Goal: Task Accomplishment & Management: Manage account settings

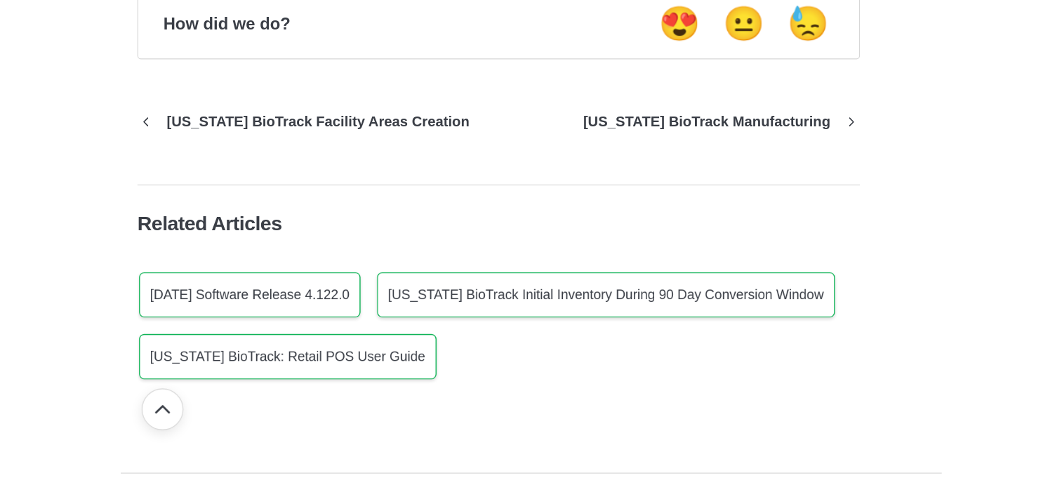
scroll to position [5212, 0]
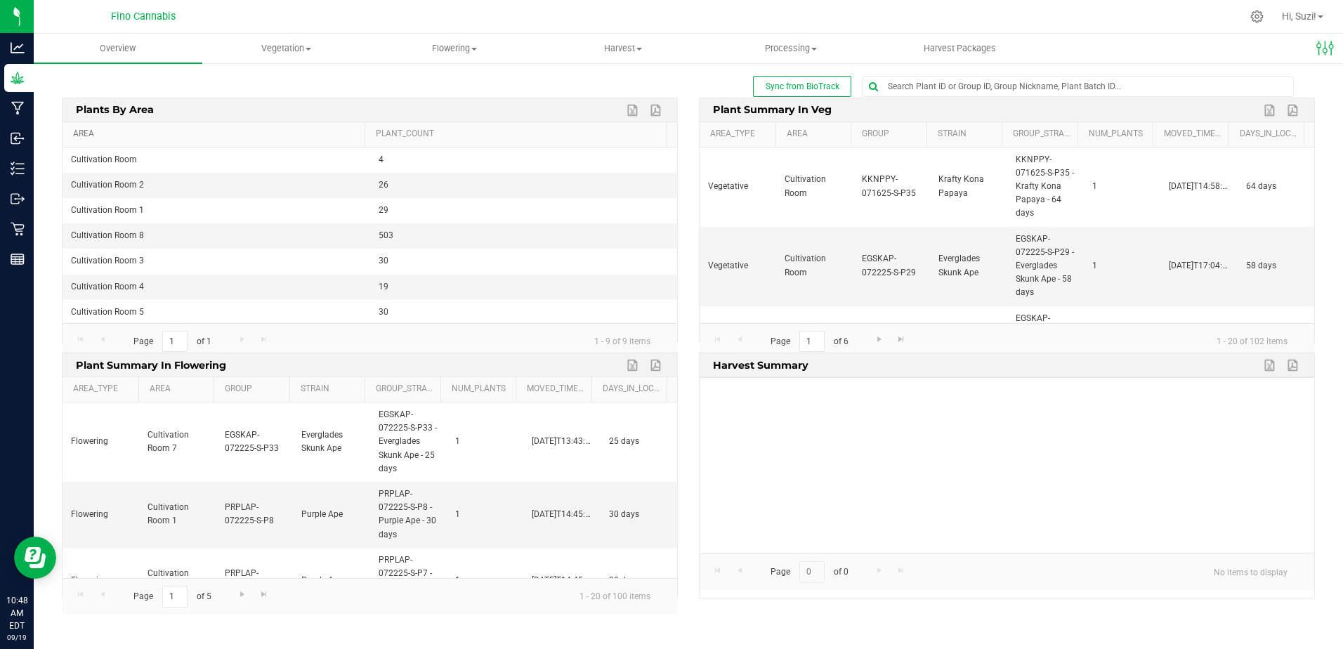
click at [82, 133] on link "Area" at bounding box center [216, 133] width 286 height 11
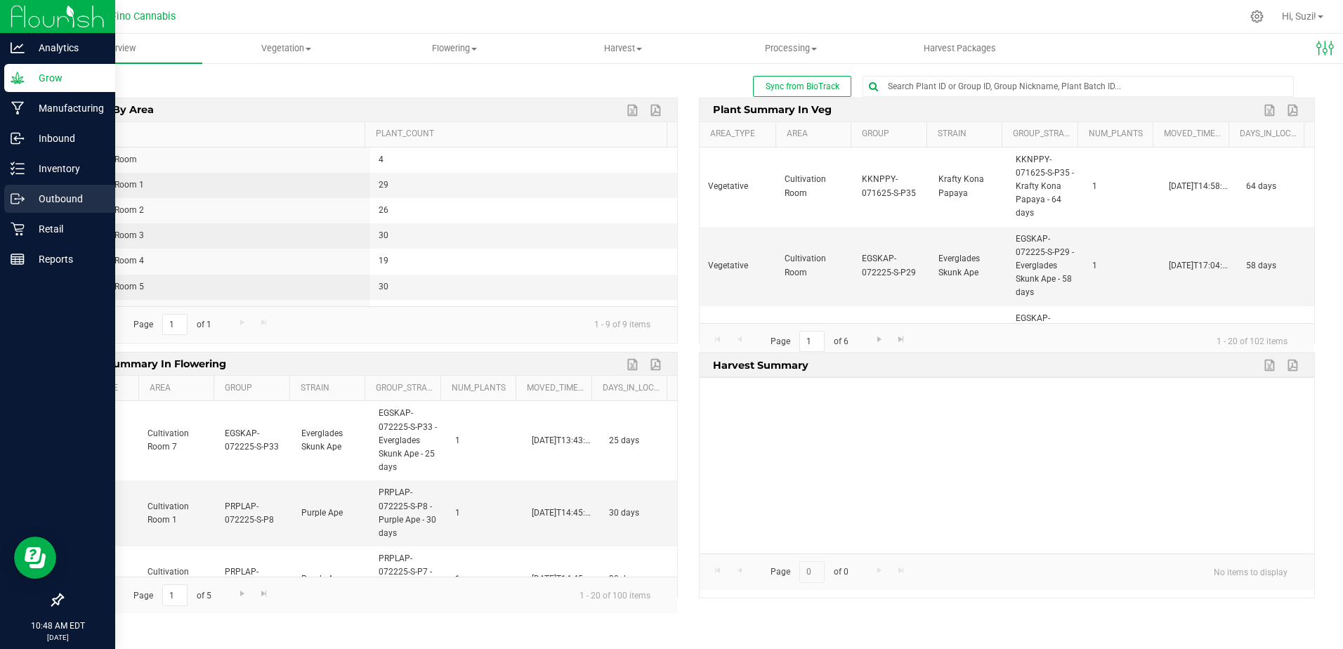
click at [26, 199] on p "Outbound" at bounding box center [67, 198] width 84 height 17
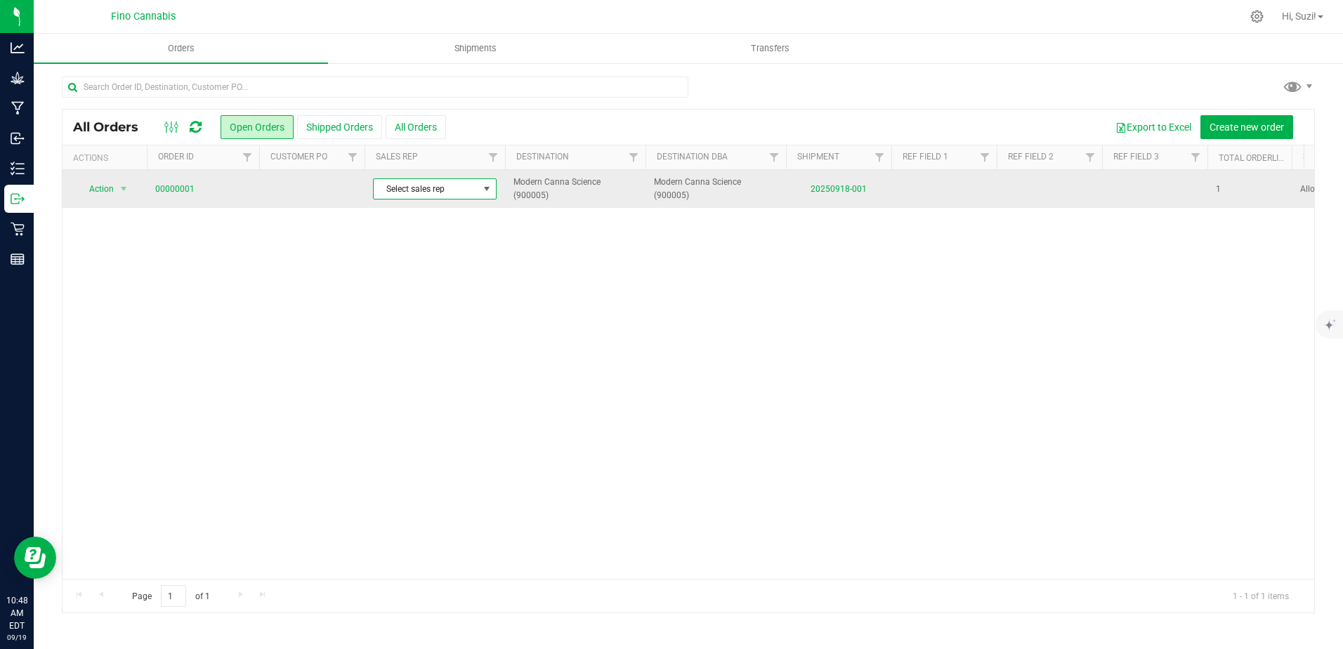
click at [483, 193] on span at bounding box center [486, 188] width 11 height 11
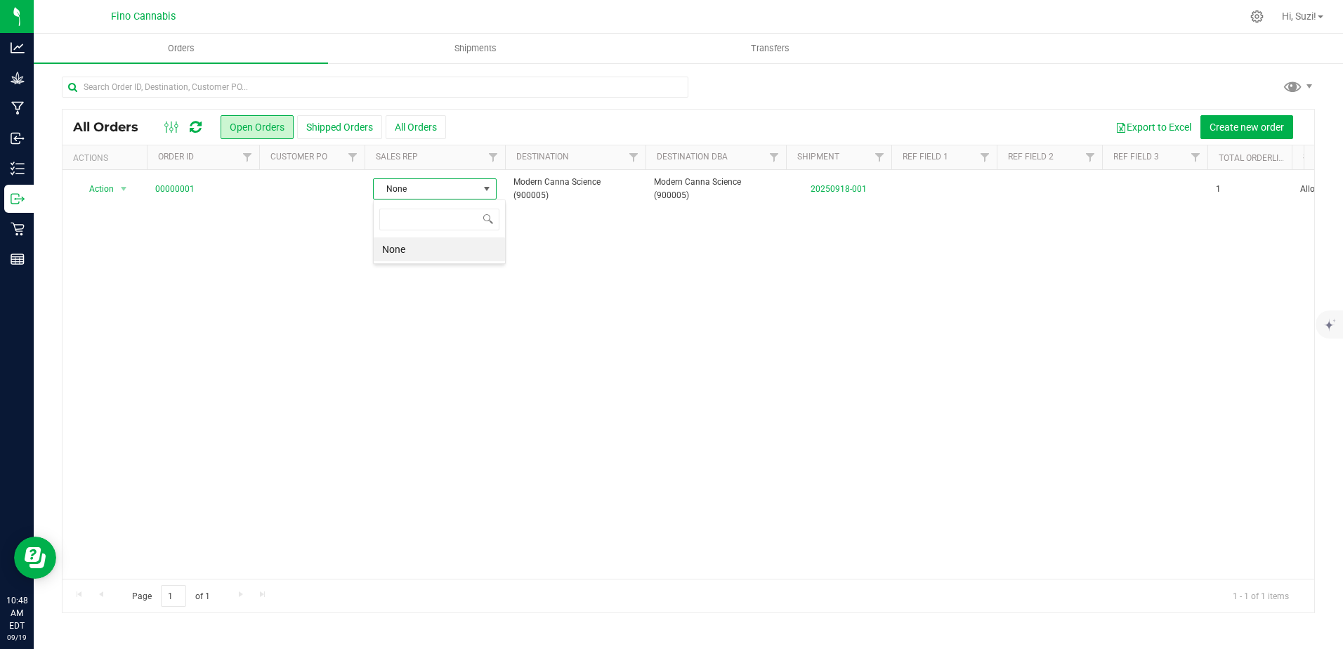
click at [558, 270] on div "Action Action Cancel order Clone order Edit order Mark as fully paid Order audi…" at bounding box center [687, 374] width 1251 height 409
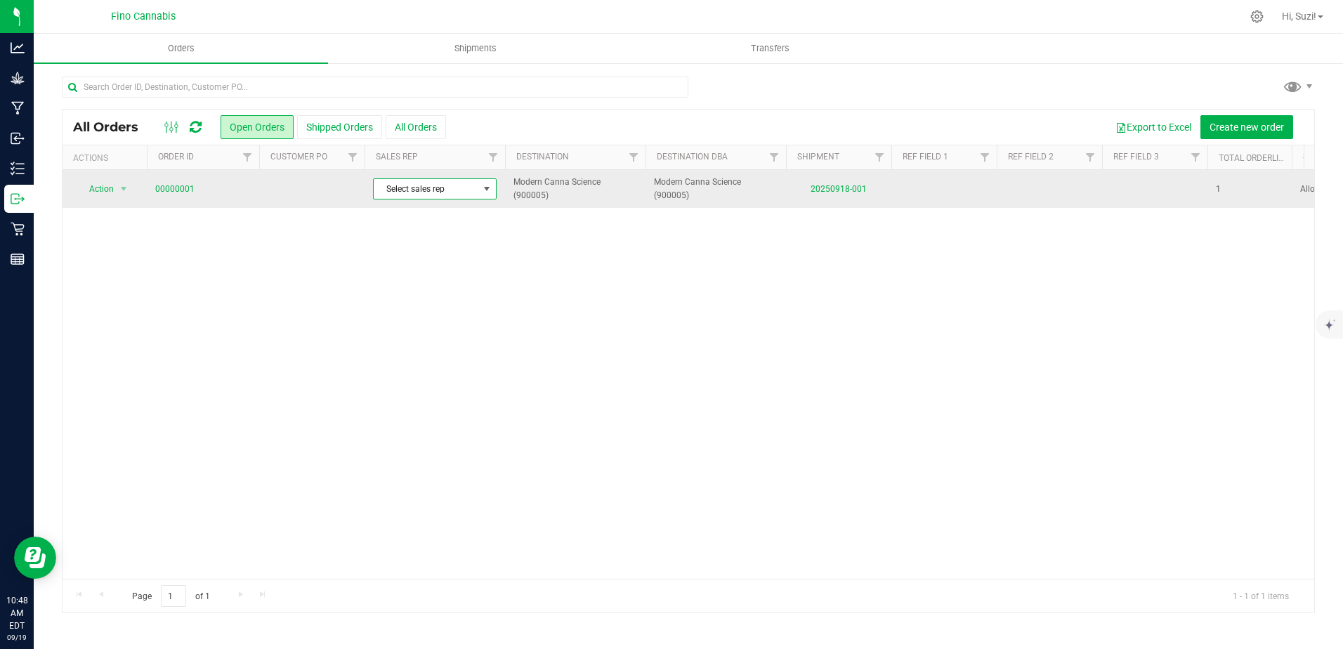
click at [482, 191] on span at bounding box center [486, 188] width 11 height 11
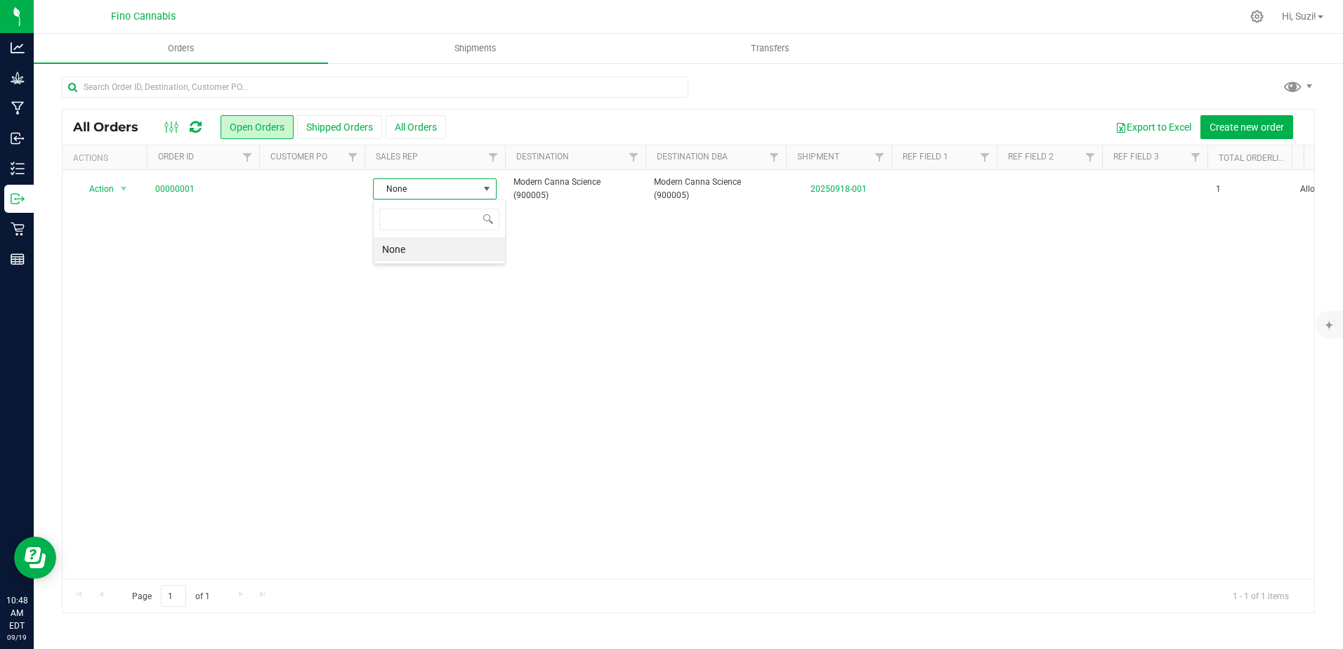
click at [440, 246] on li "None" at bounding box center [439, 249] width 131 height 24
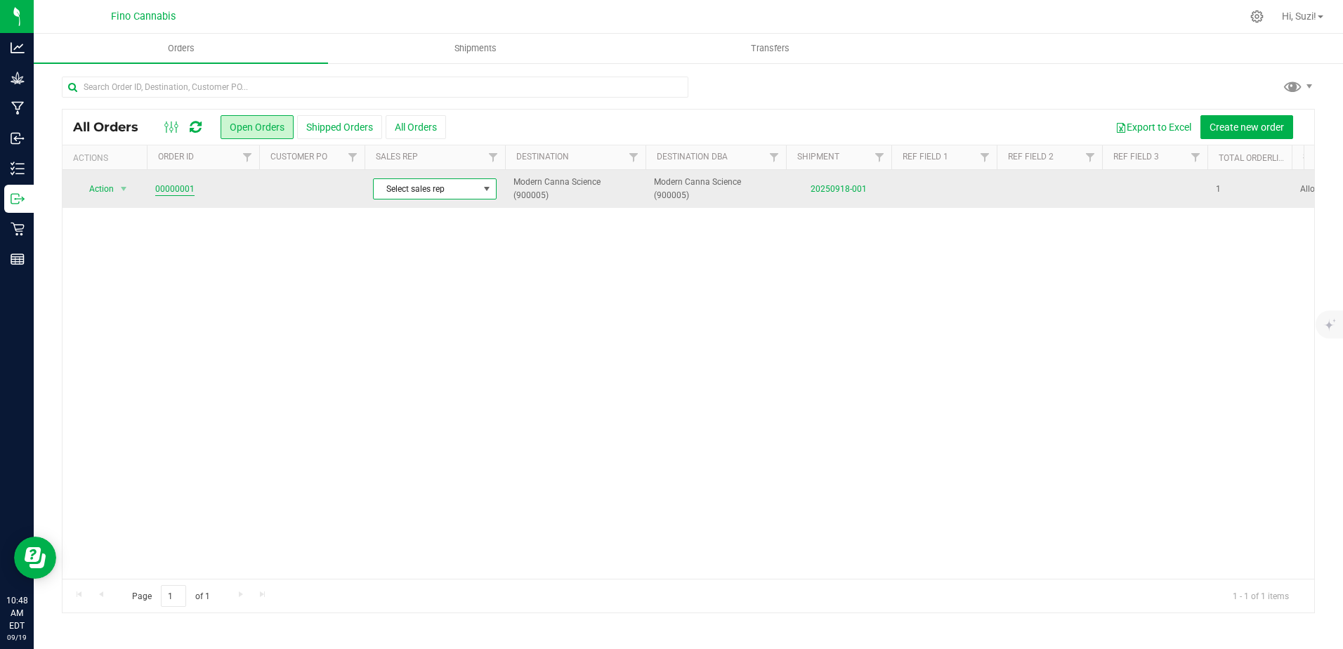
click at [176, 188] on link "00000001" at bounding box center [174, 189] width 39 height 13
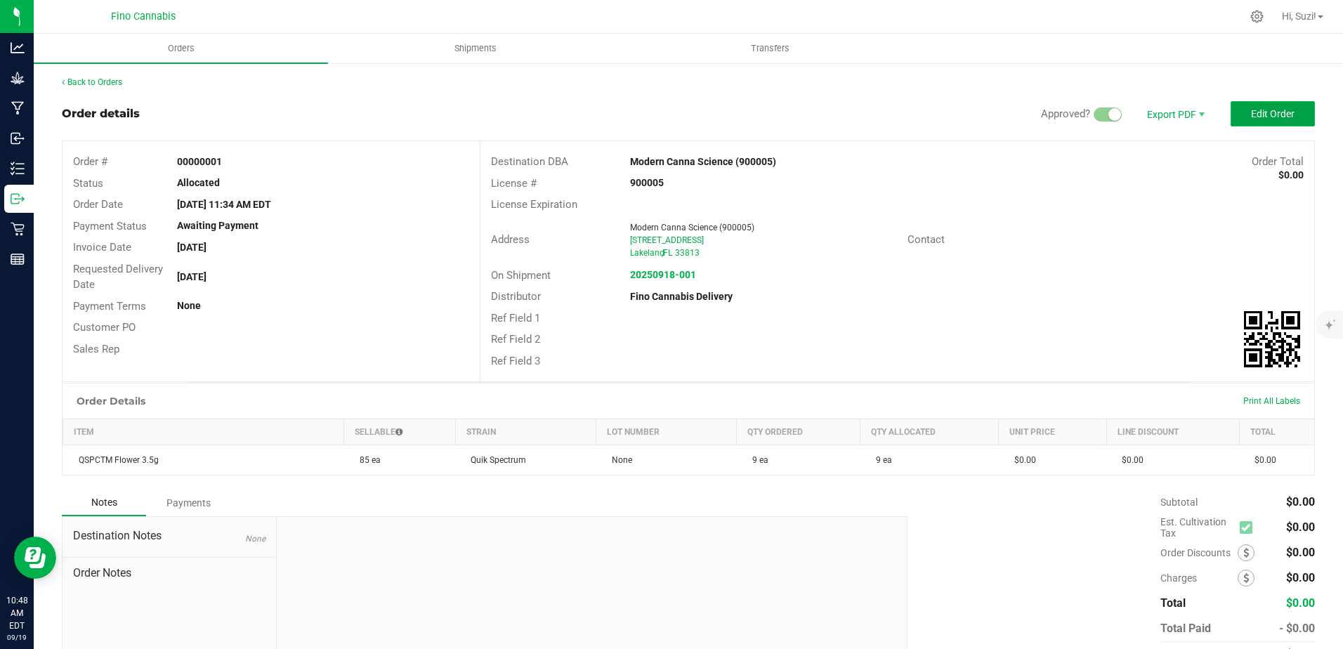
click at [1251, 109] on span "Edit Order" at bounding box center [1273, 113] width 44 height 11
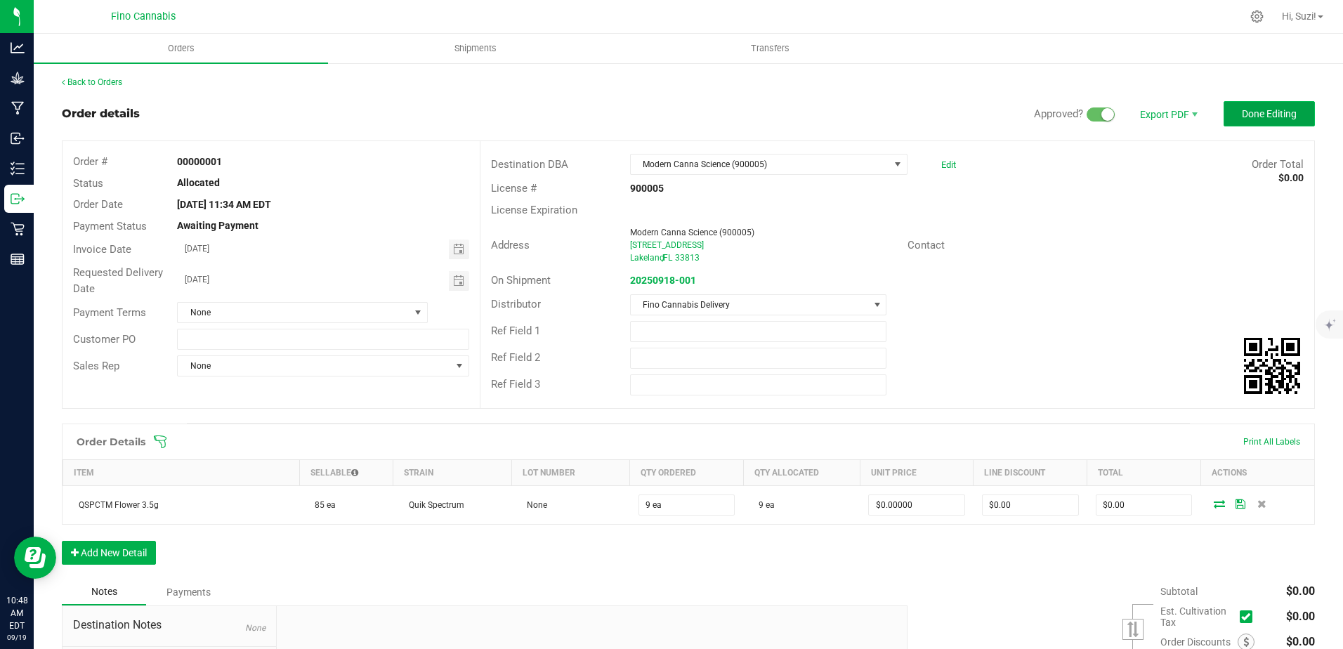
click at [1241, 112] on span "Done Editing" at bounding box center [1268, 113] width 55 height 11
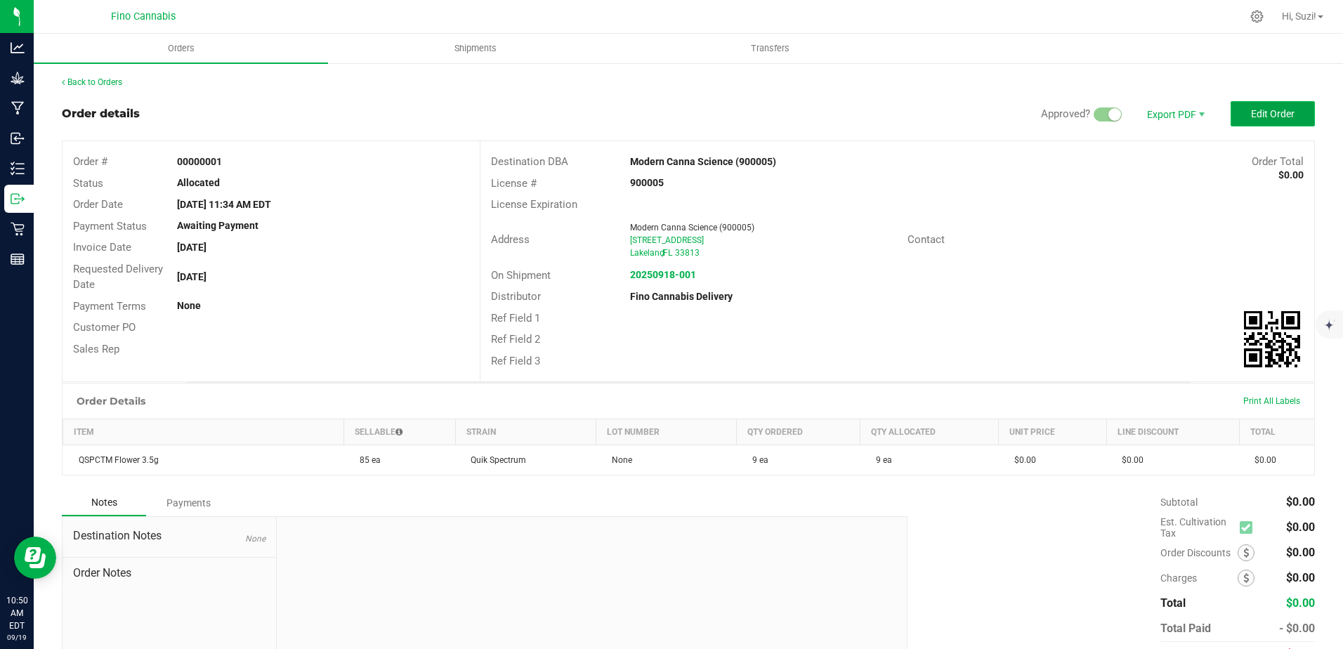
click at [1253, 121] on button "Edit Order" at bounding box center [1272, 113] width 84 height 25
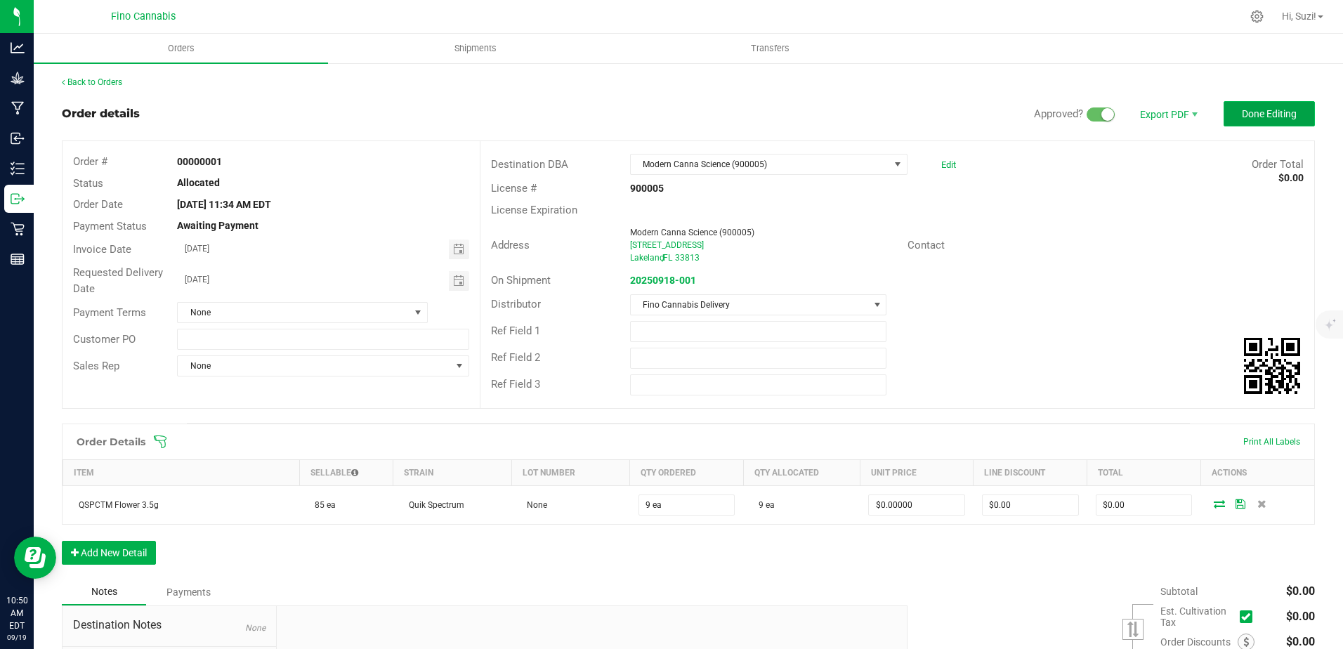
click at [1254, 117] on span "Done Editing" at bounding box center [1268, 113] width 55 height 11
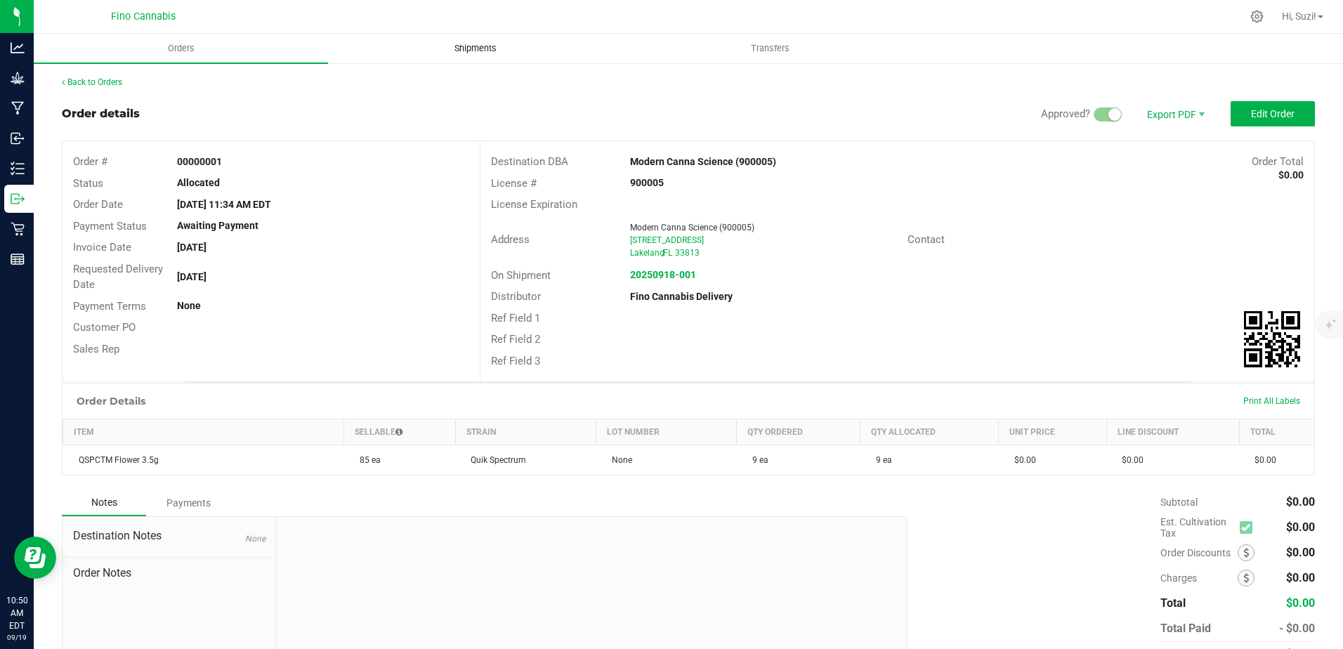
click at [493, 49] on span "Shipments" at bounding box center [475, 48] width 80 height 13
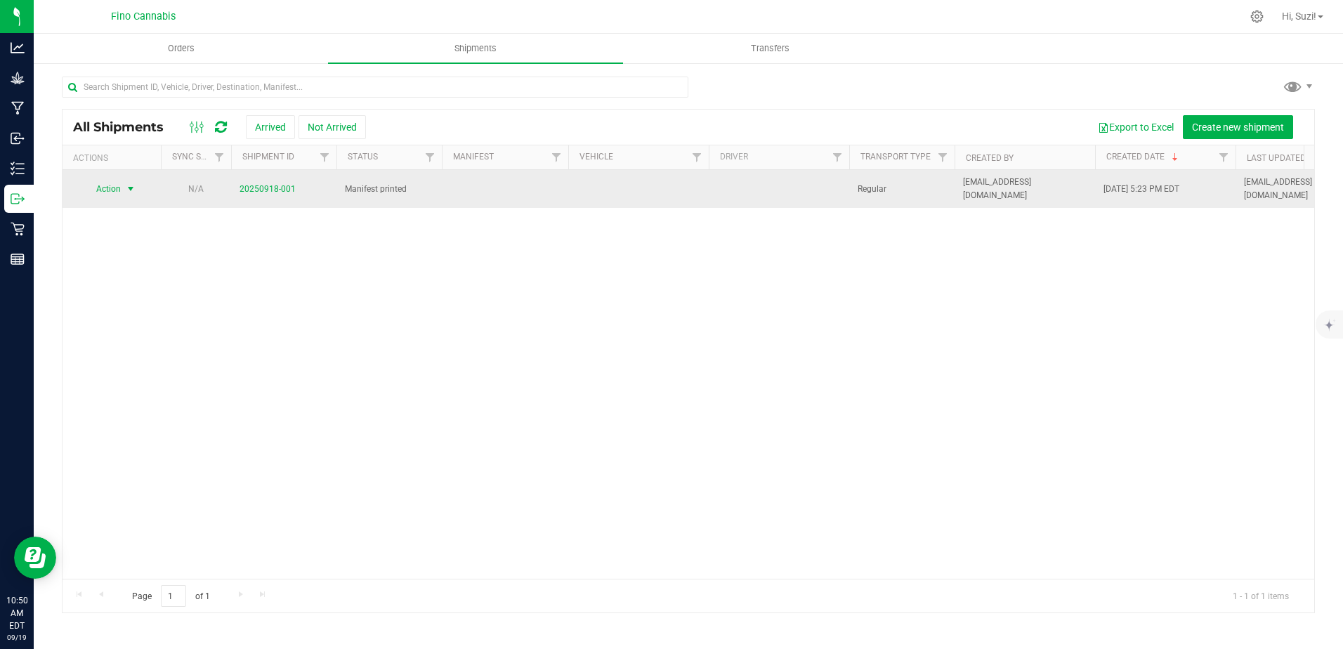
click at [131, 184] on span "select" at bounding box center [130, 188] width 11 height 11
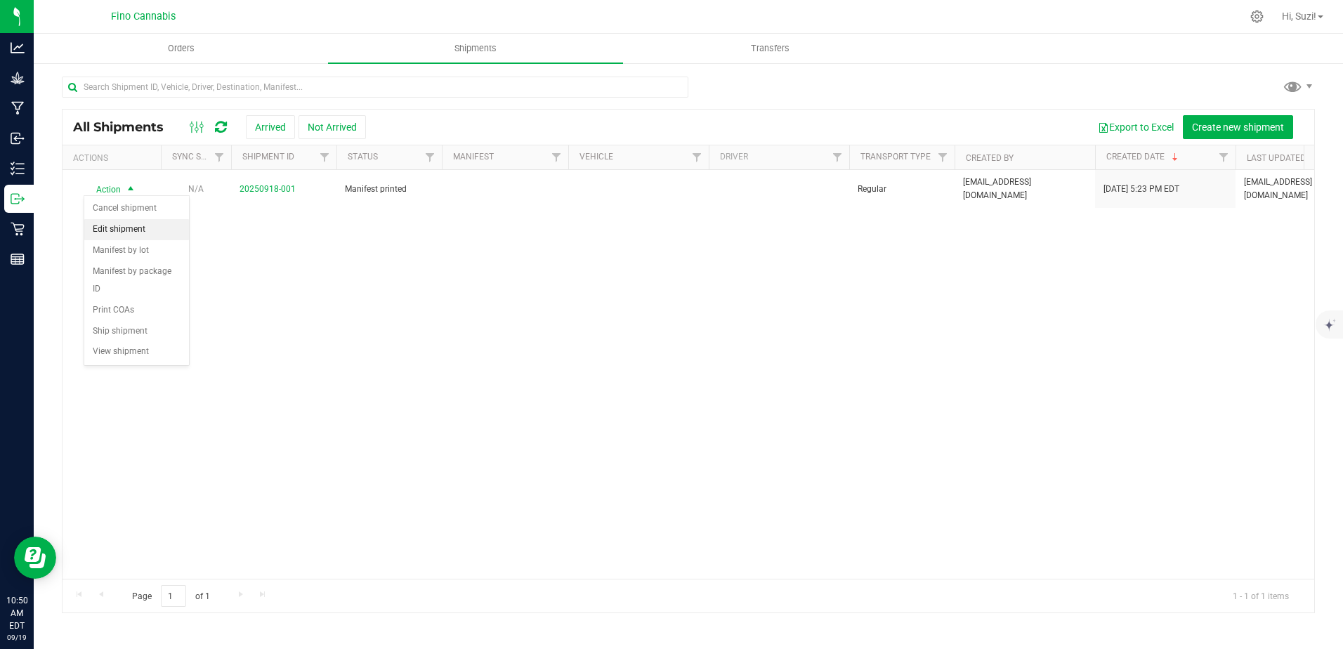
click at [144, 226] on li "Edit shipment" at bounding box center [136, 229] width 105 height 21
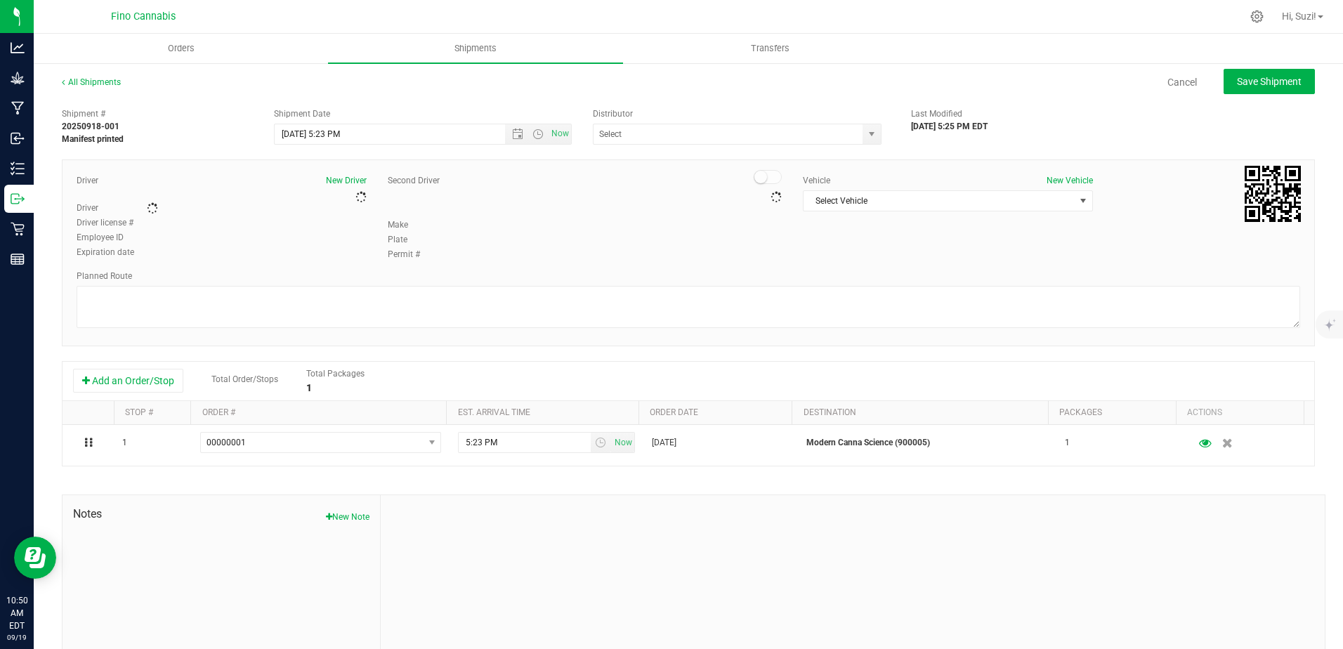
type input "Modern Canna Science (900005)"
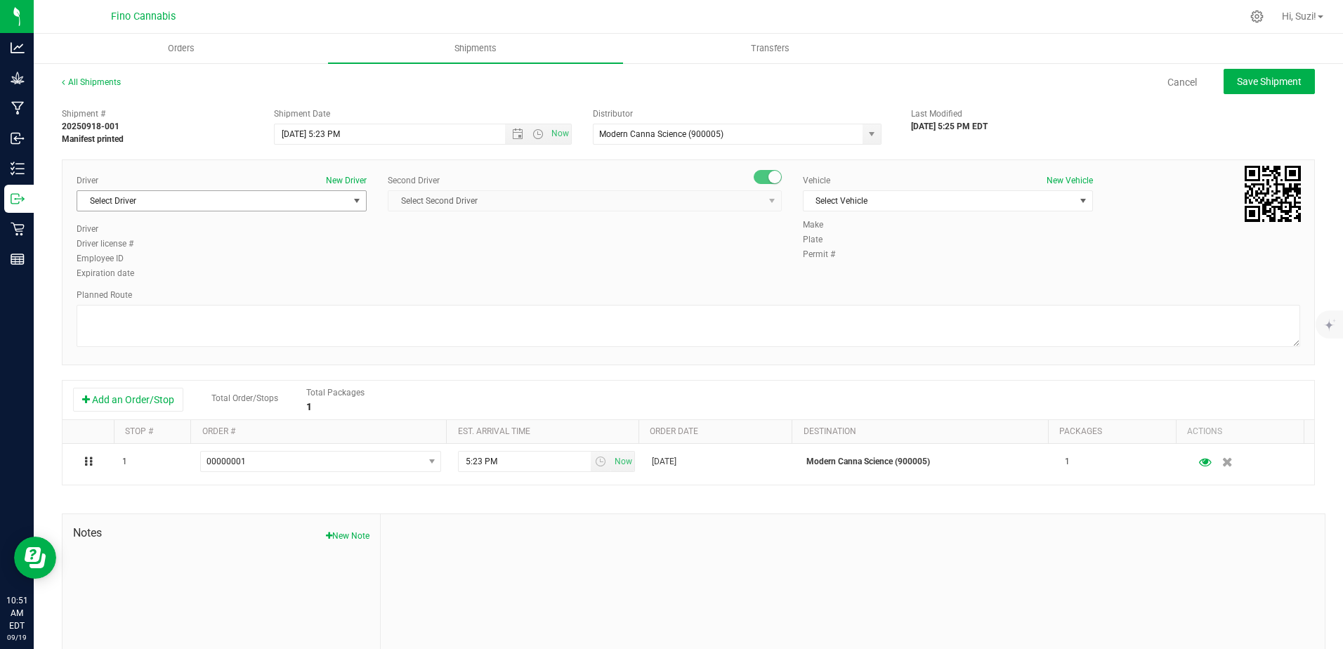
click at [339, 207] on span "Select Driver" at bounding box center [212, 201] width 271 height 20
click at [349, 177] on button "New Driver" at bounding box center [346, 180] width 41 height 13
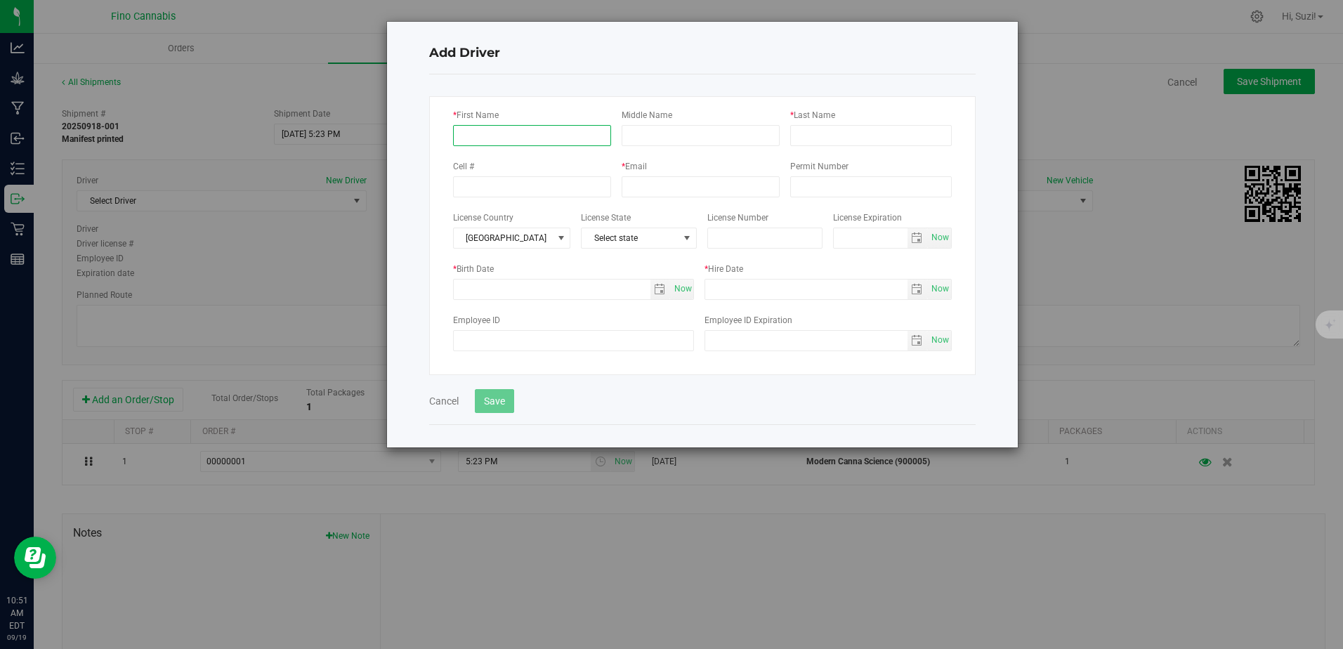
click at [495, 141] on input "* First Name" at bounding box center [532, 135] width 158 height 21
type input "Lab"
type input "Driver"
click at [598, 286] on input "text" at bounding box center [552, 289] width 197 height 20
click at [440, 402] on button "Cancel" at bounding box center [443, 401] width 29 height 14
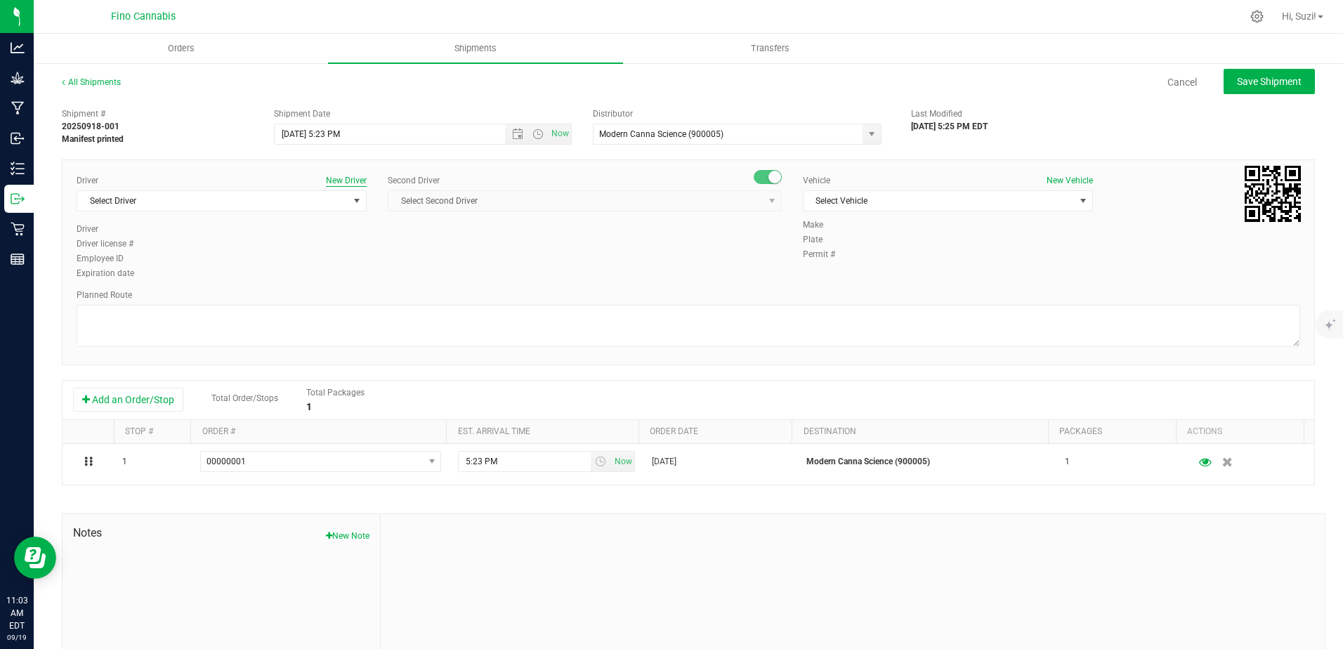
click at [343, 176] on button "New Driver" at bounding box center [346, 180] width 41 height 13
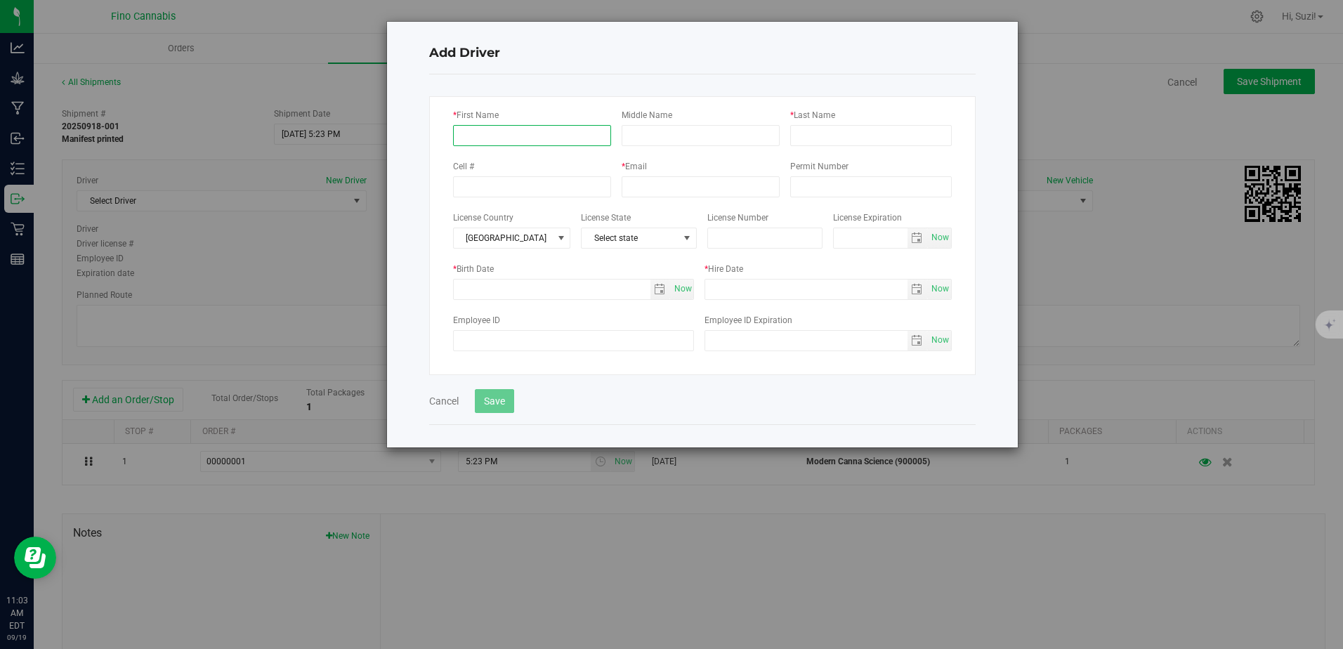
click at [520, 135] on input "* First Name" at bounding box center [532, 135] width 158 height 21
type input "Lab"
type input "Driver"
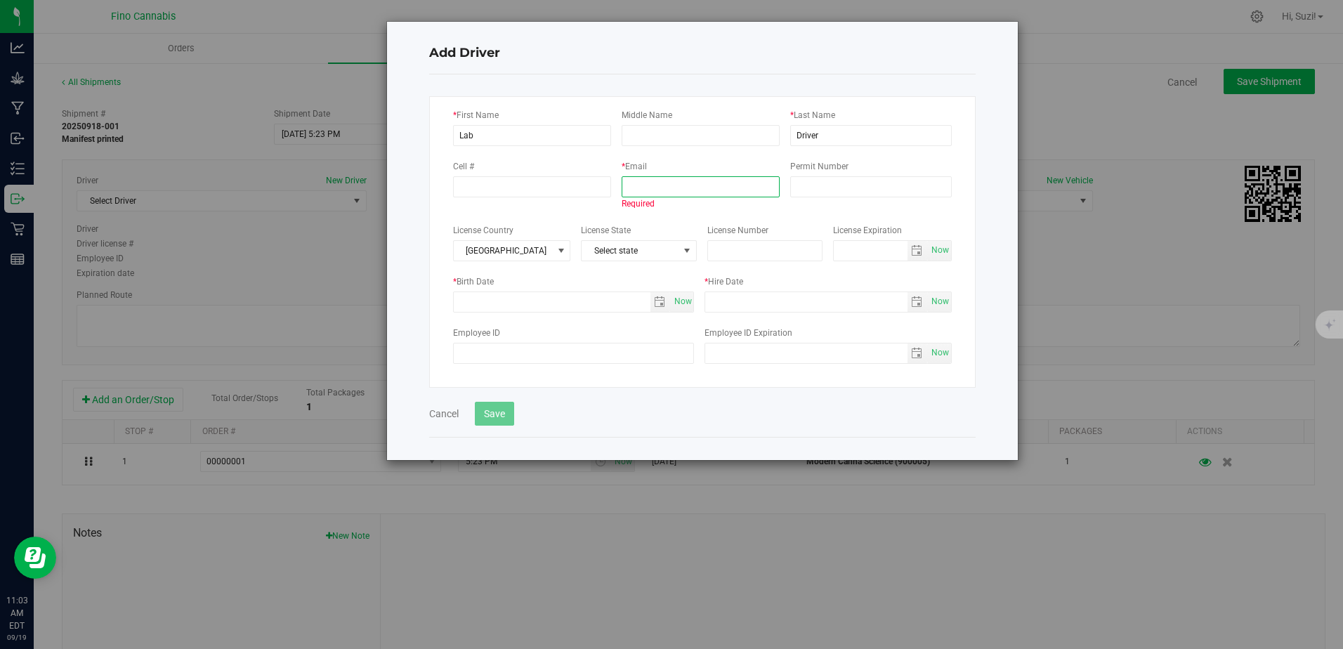
click at [685, 192] on input "text" at bounding box center [700, 186] width 158 height 21
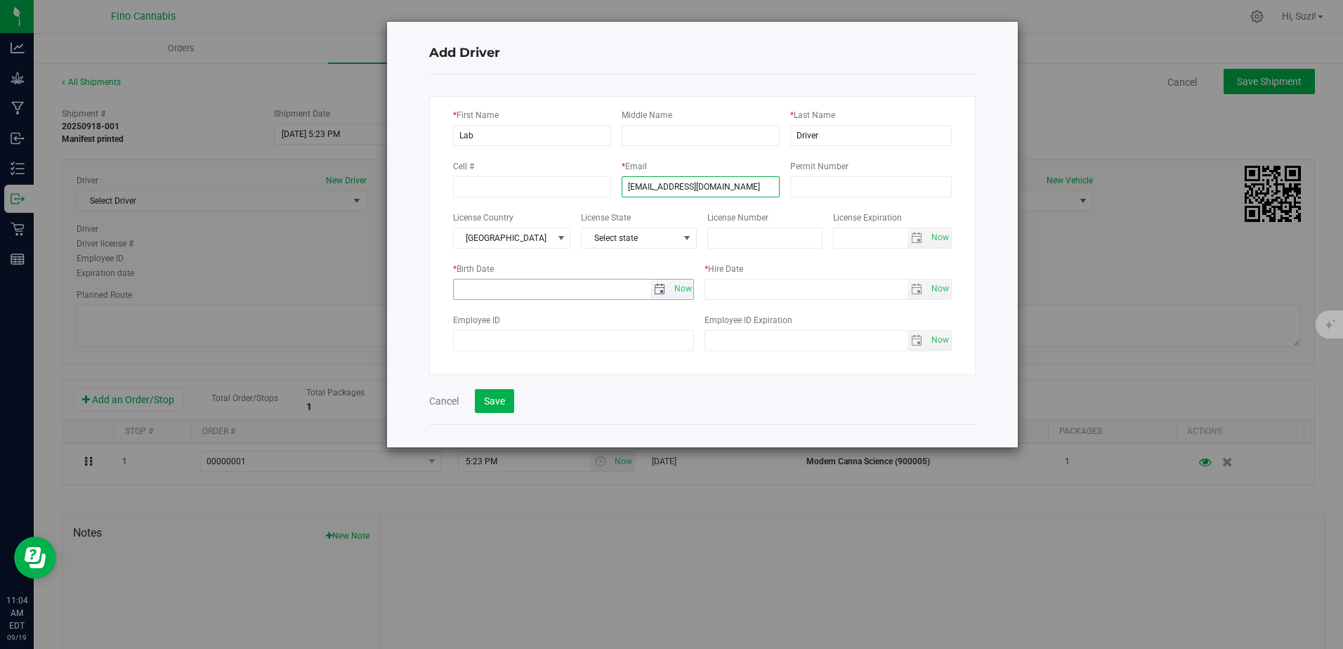
type input "sampling@moderncanna.com"
click at [566, 293] on input "text" at bounding box center [552, 289] width 197 height 20
drag, startPoint x: 566, startPoint y: 292, endPoint x: 451, endPoint y: 291, distance: 114.5
click at [451, 291] on div "* First Name Lab Middle Name * Last Name Driver Cell # * Email sampling@modernc…" at bounding box center [702, 235] width 546 height 279
type input "1/1/2001"
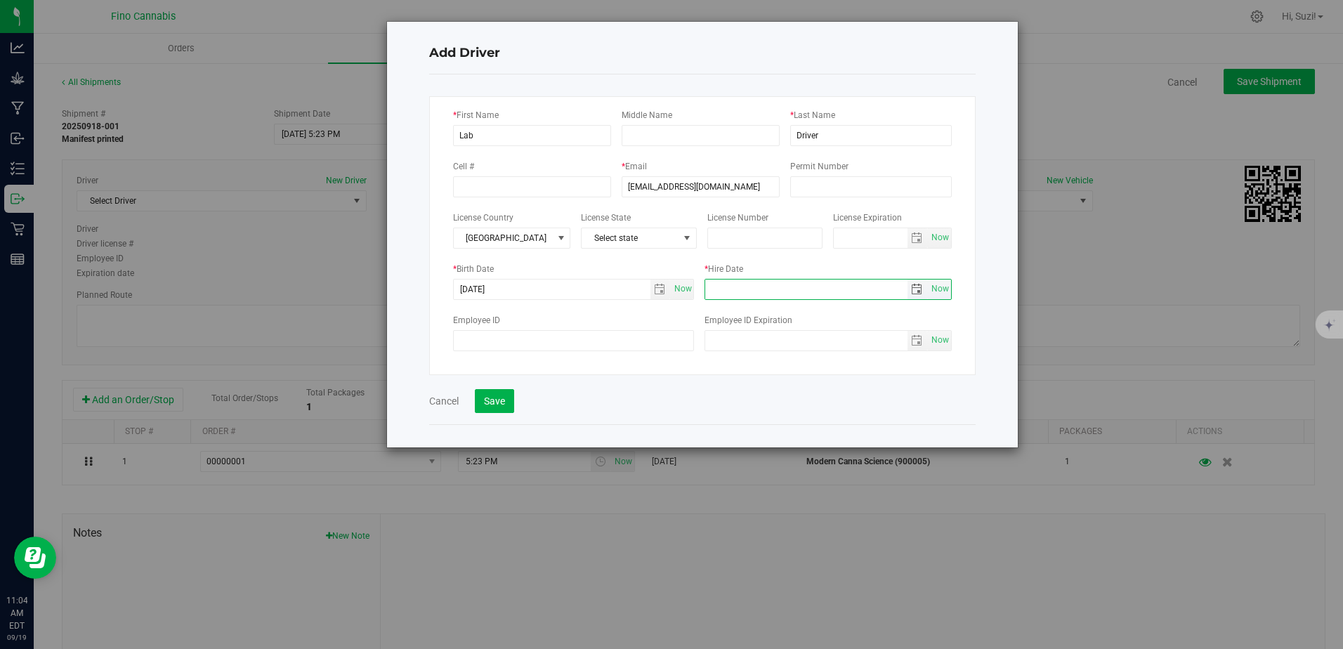
click at [730, 287] on input "text" at bounding box center [806, 289] width 202 height 20
type input "1/1/2011"
click at [591, 415] on div "* First Name Lab Middle Name * Last Name Driver Cell # * Email sampling@modernc…" at bounding box center [702, 249] width 546 height 350
click at [495, 395] on button "Save" at bounding box center [494, 401] width 39 height 24
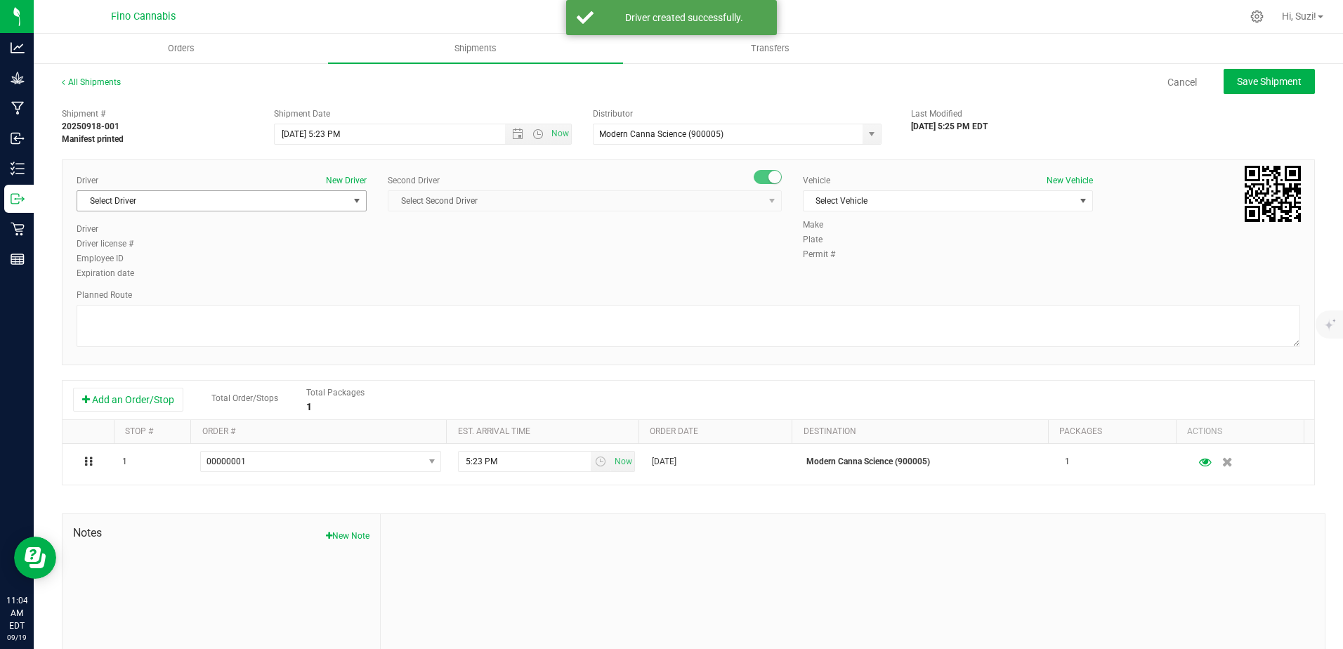
click at [357, 198] on span "select" at bounding box center [356, 200] width 11 height 11
drag, startPoint x: 183, startPoint y: 117, endPoint x: 185, endPoint y: 92, distance: 24.7
click at [183, 116] on span "Shipment #" at bounding box center [157, 113] width 191 height 13
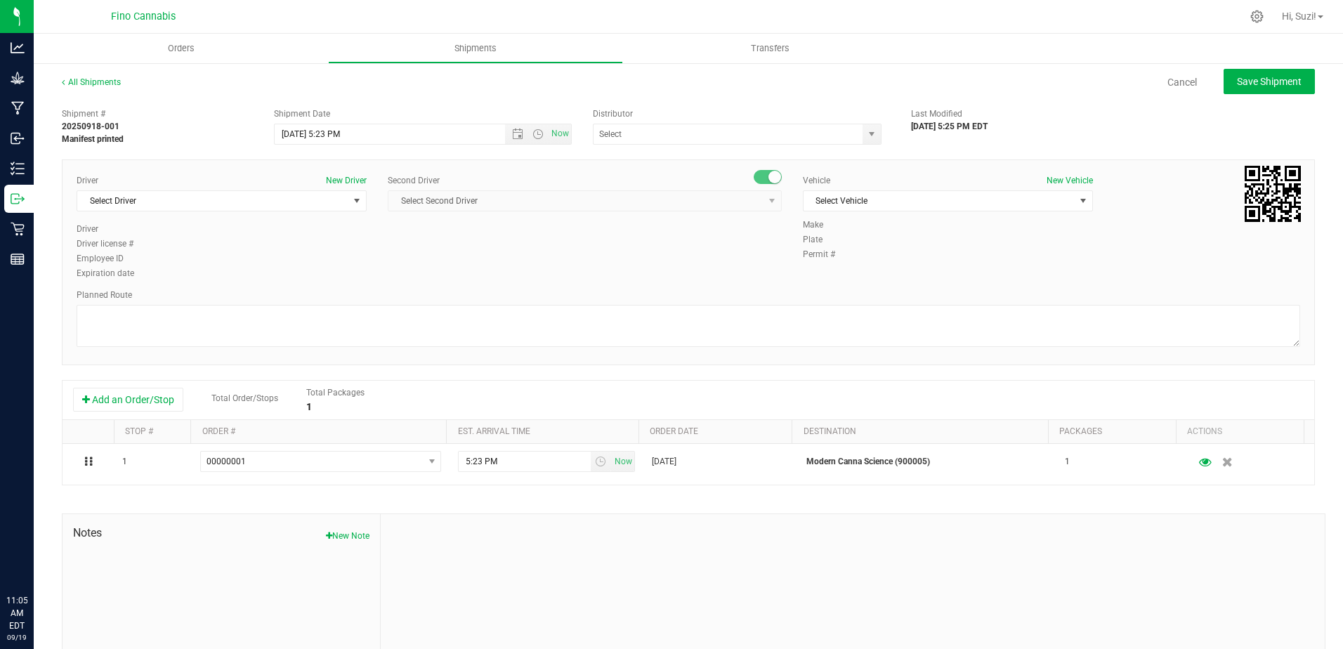
type input "Modern Canna Science (900005)"
click at [355, 199] on span "select" at bounding box center [356, 200] width 11 height 11
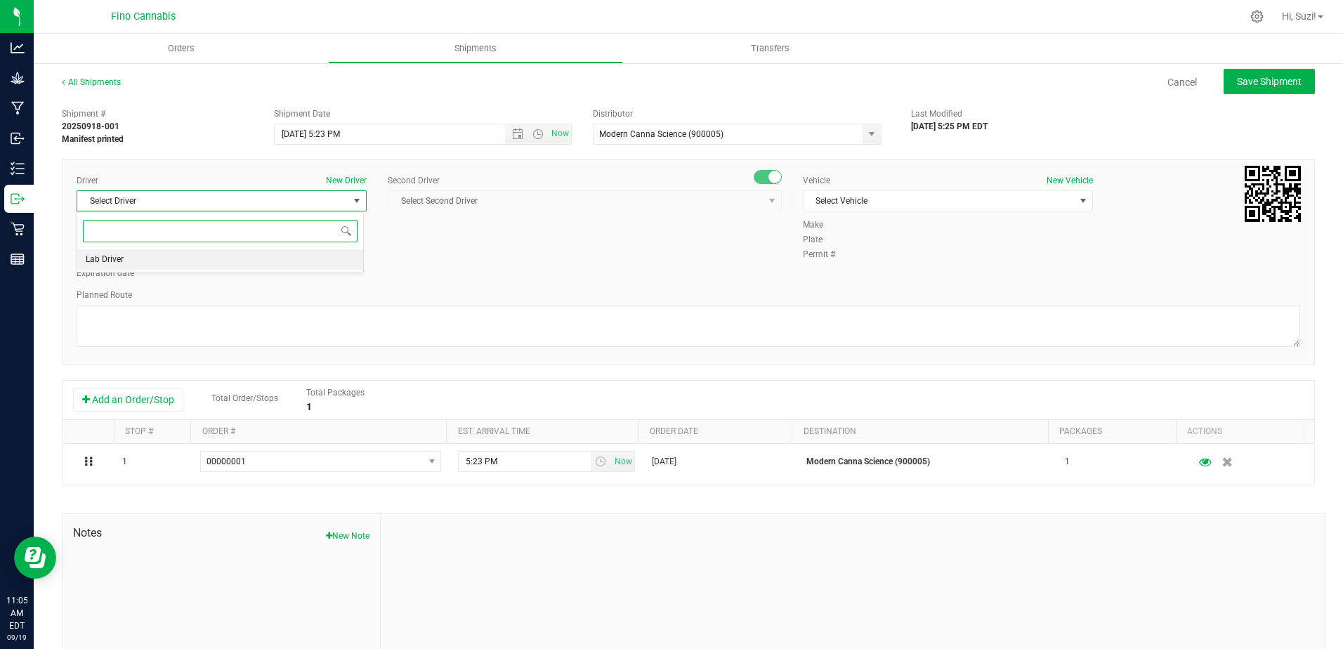
click at [136, 256] on li "Lab Driver" at bounding box center [220, 259] width 286 height 21
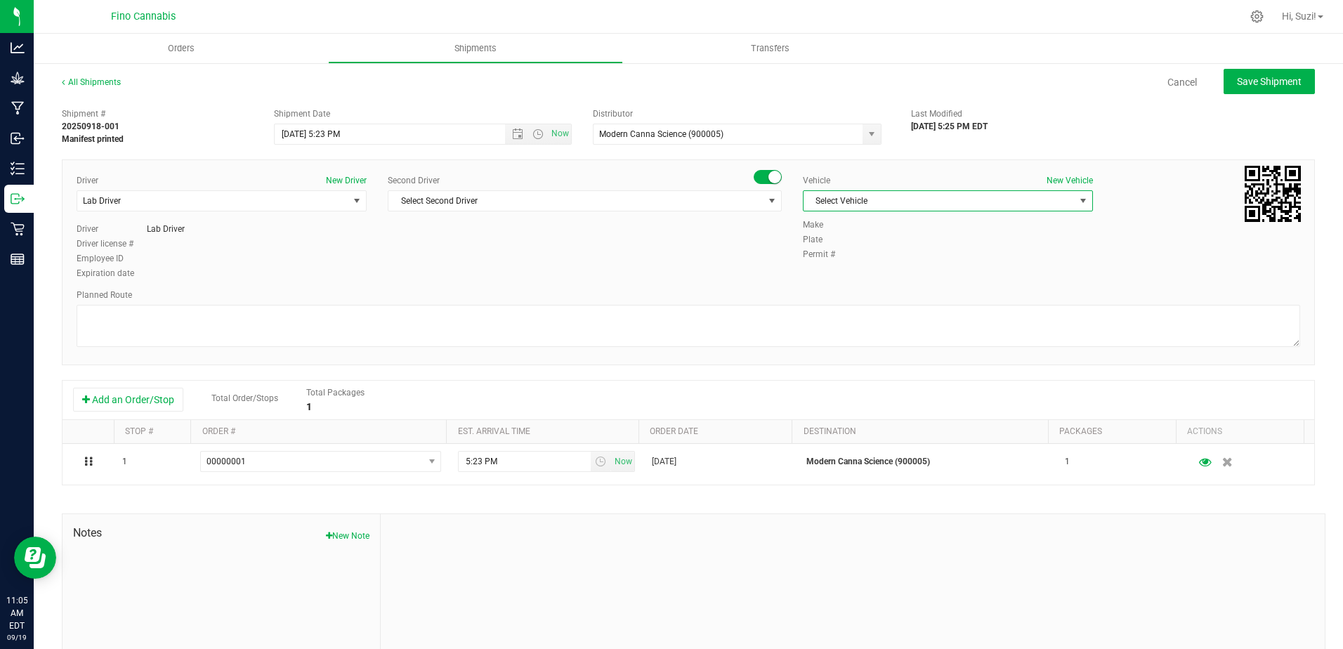
click at [1077, 200] on span "select" at bounding box center [1082, 200] width 11 height 11
click at [1046, 181] on button "New Vehicle" at bounding box center [1069, 180] width 46 height 13
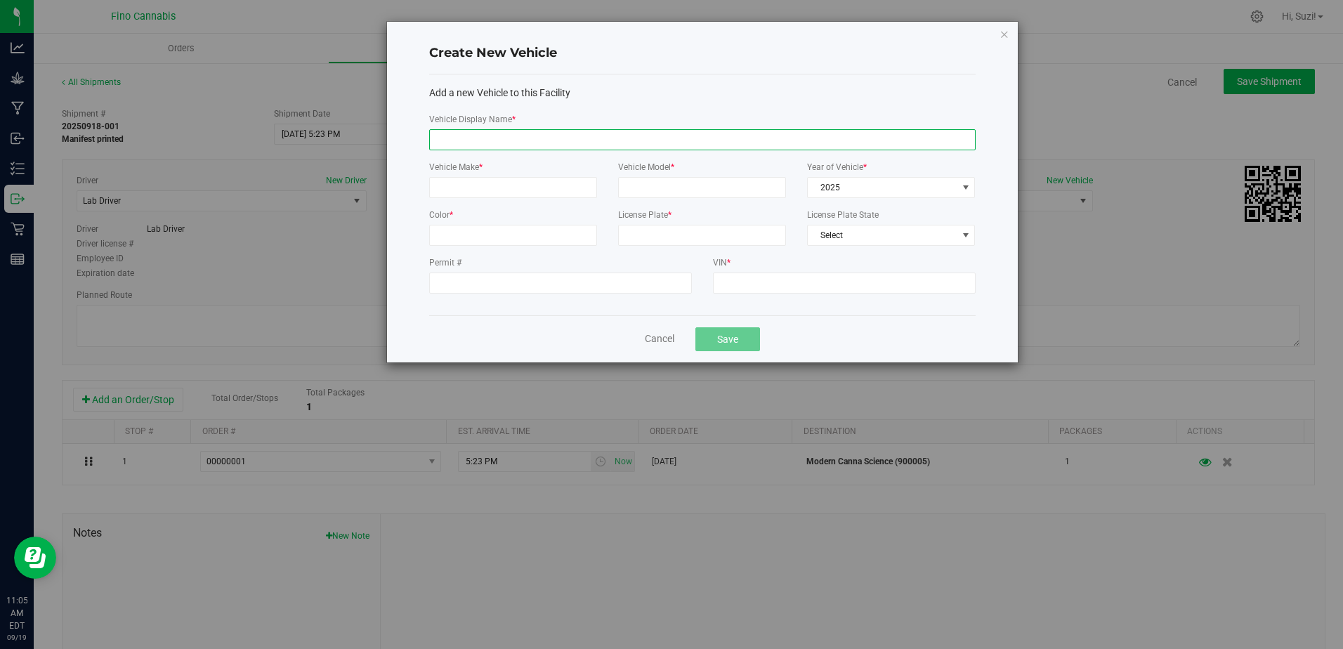
click at [499, 138] on input "Vehicle Display Name *" at bounding box center [702, 139] width 546 height 21
type input "Lab Vehicle"
type input "Toyota"
type input "Prius"
type input "White"
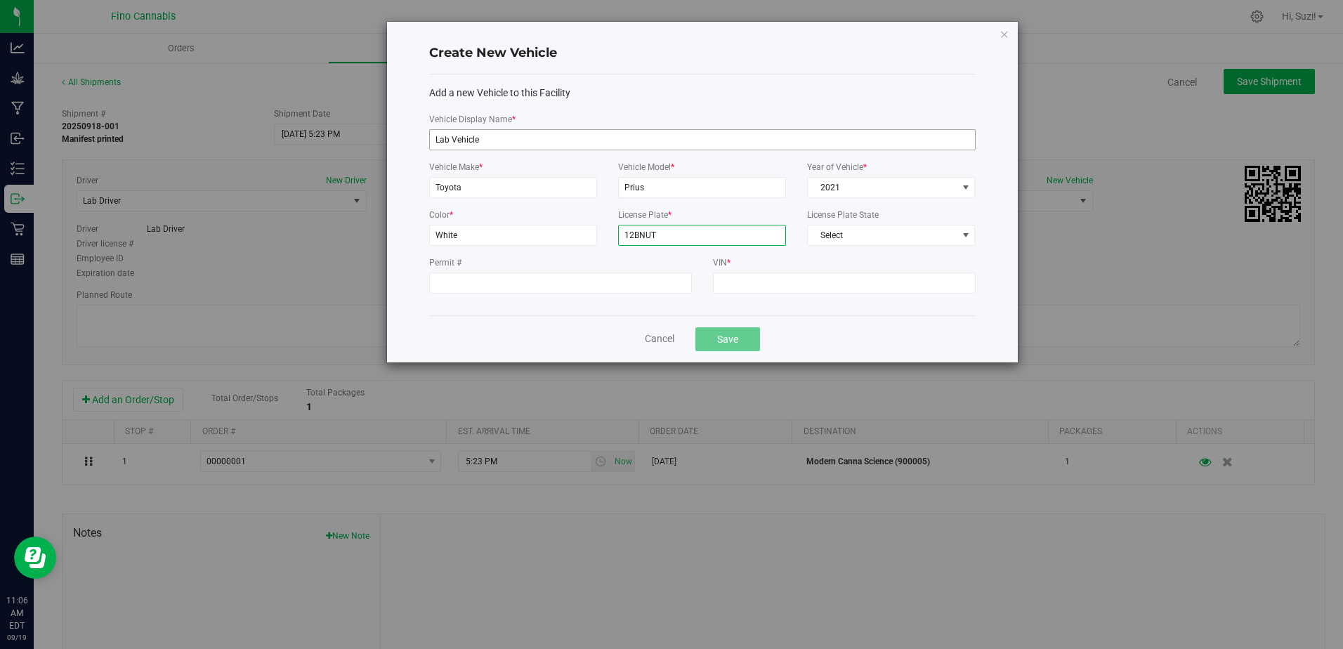
type input "12BNUT"
click at [827, 285] on input "VIN *" at bounding box center [844, 282] width 263 height 21
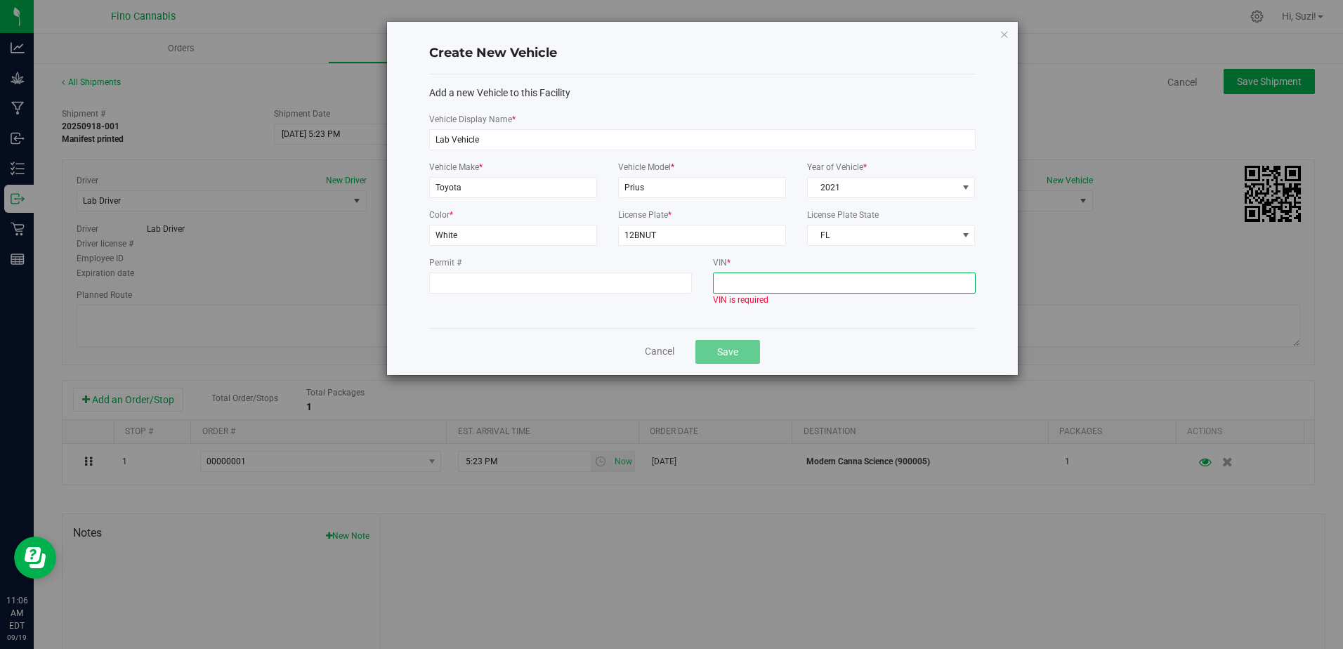
click at [735, 286] on input "VIN *" at bounding box center [844, 282] width 263 height 21
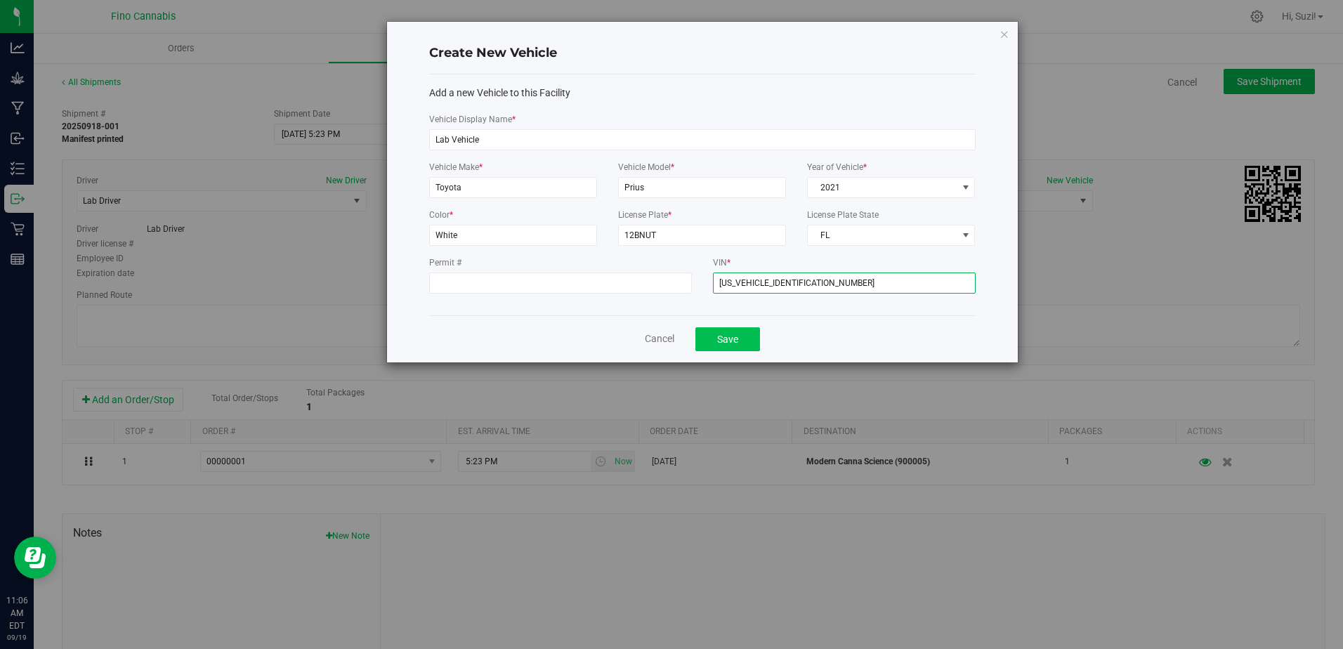
type input "JTDKAMFU5M3138449"
click at [731, 344] on button "Save" at bounding box center [727, 339] width 65 height 24
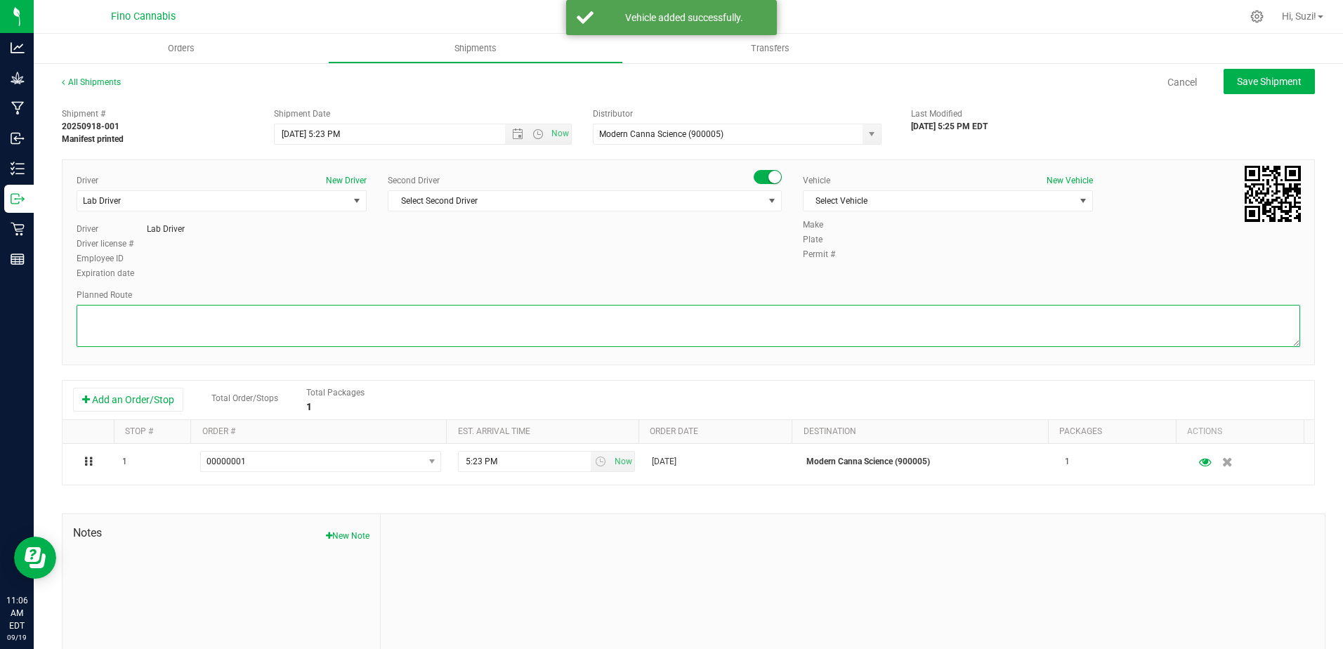
click at [241, 325] on textarea at bounding box center [688, 326] width 1223 height 42
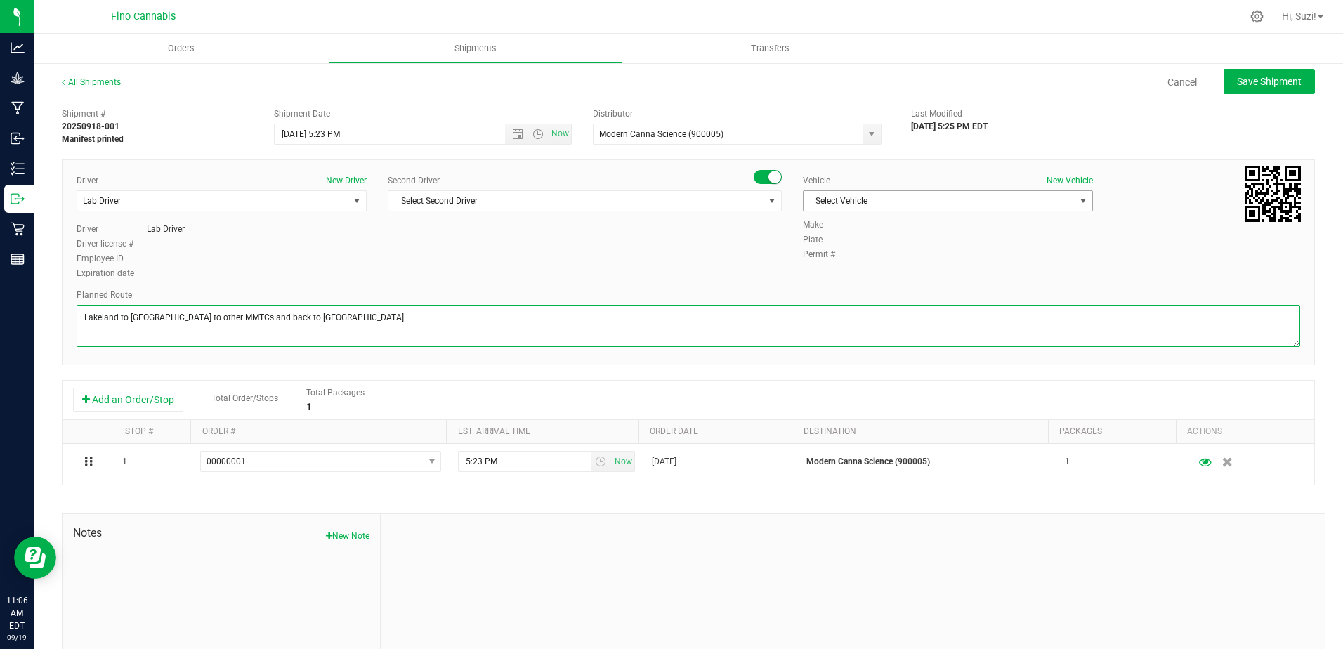
type textarea "Lakeland to Fino to other MMTCs and back to Lakeland."
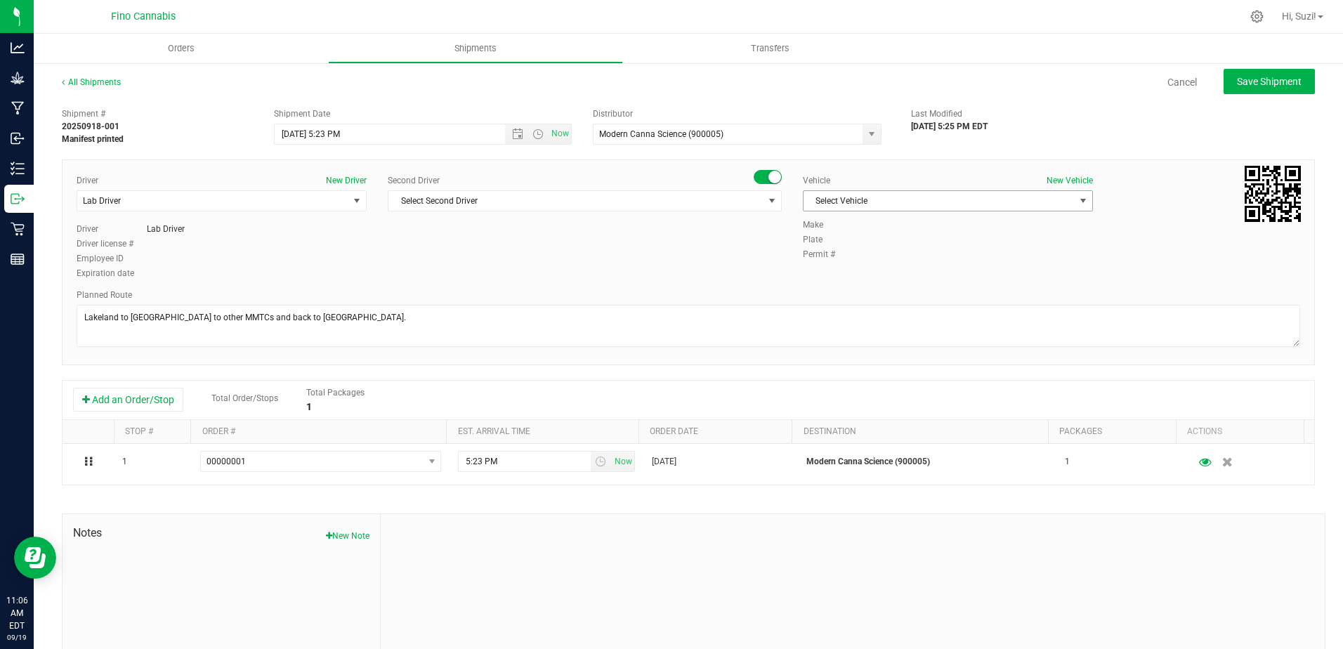
click at [995, 196] on span "Select Vehicle" at bounding box center [938, 201] width 271 height 20
click at [869, 239] on li "Lab Vehicle" at bounding box center [940, 245] width 286 height 21
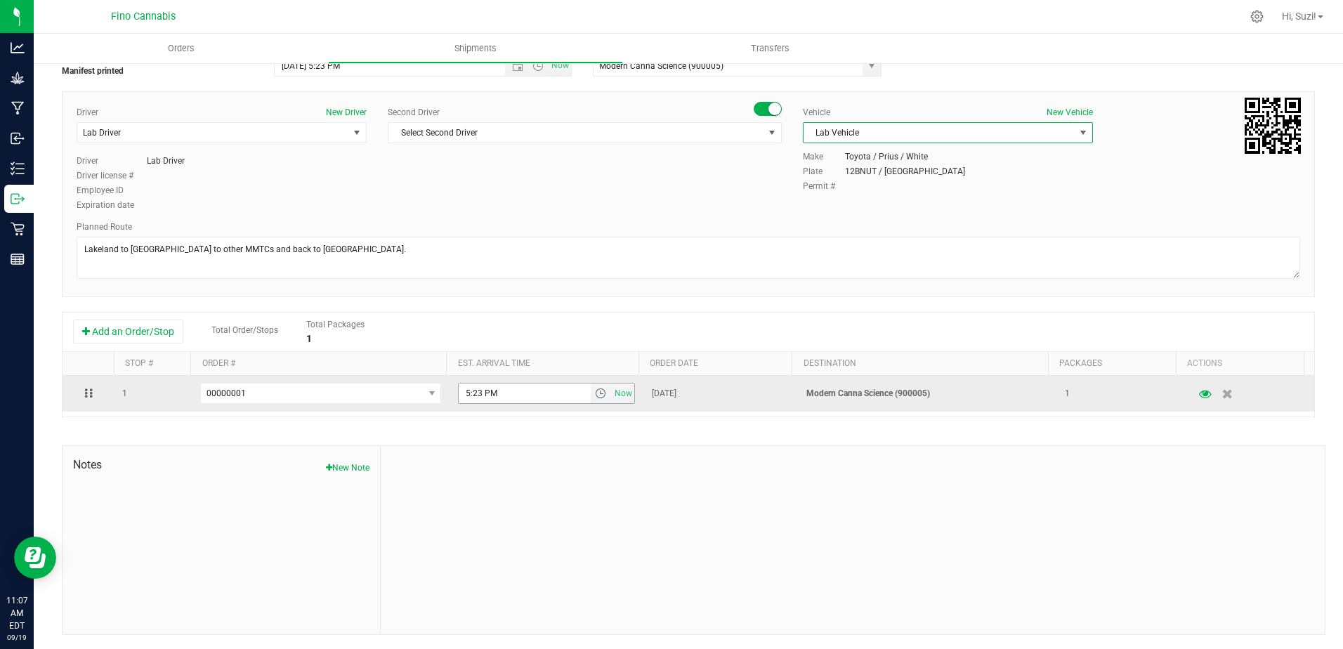
click at [595, 395] on span "select" at bounding box center [600, 393] width 11 height 11
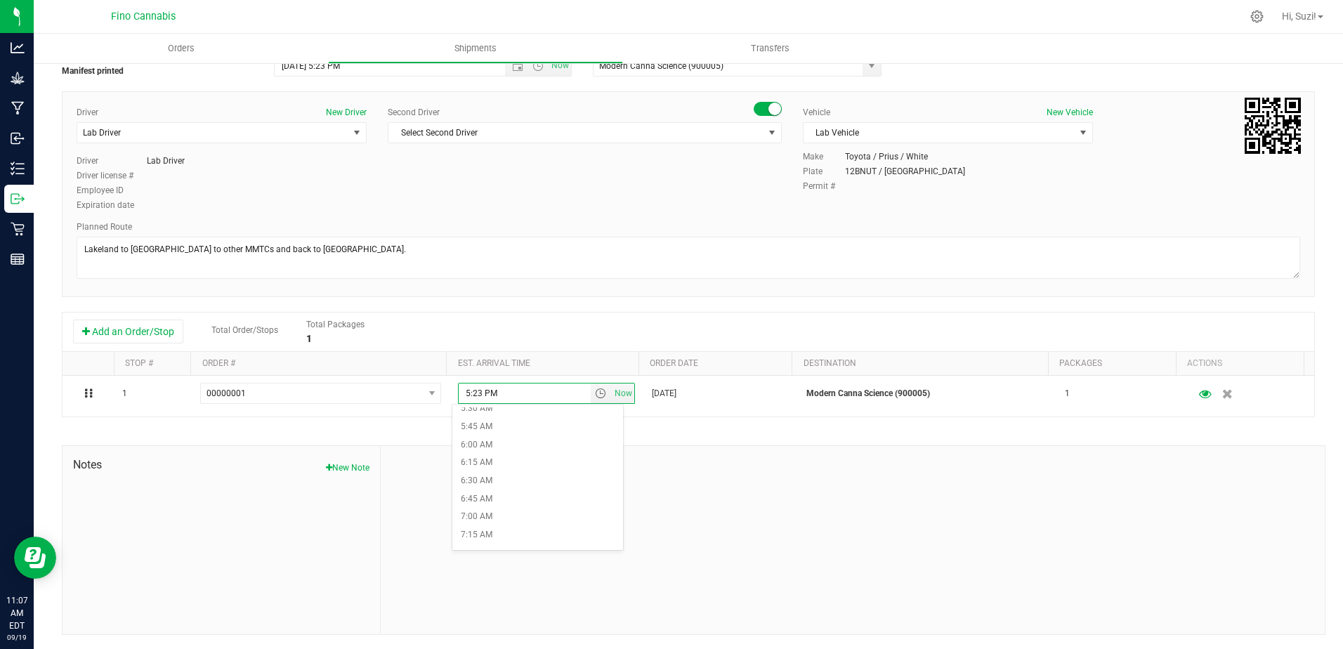
scroll to position [421, 0]
click at [502, 426] on li "6:00 AM" at bounding box center [537, 428] width 171 height 18
type input "6:00 AM"
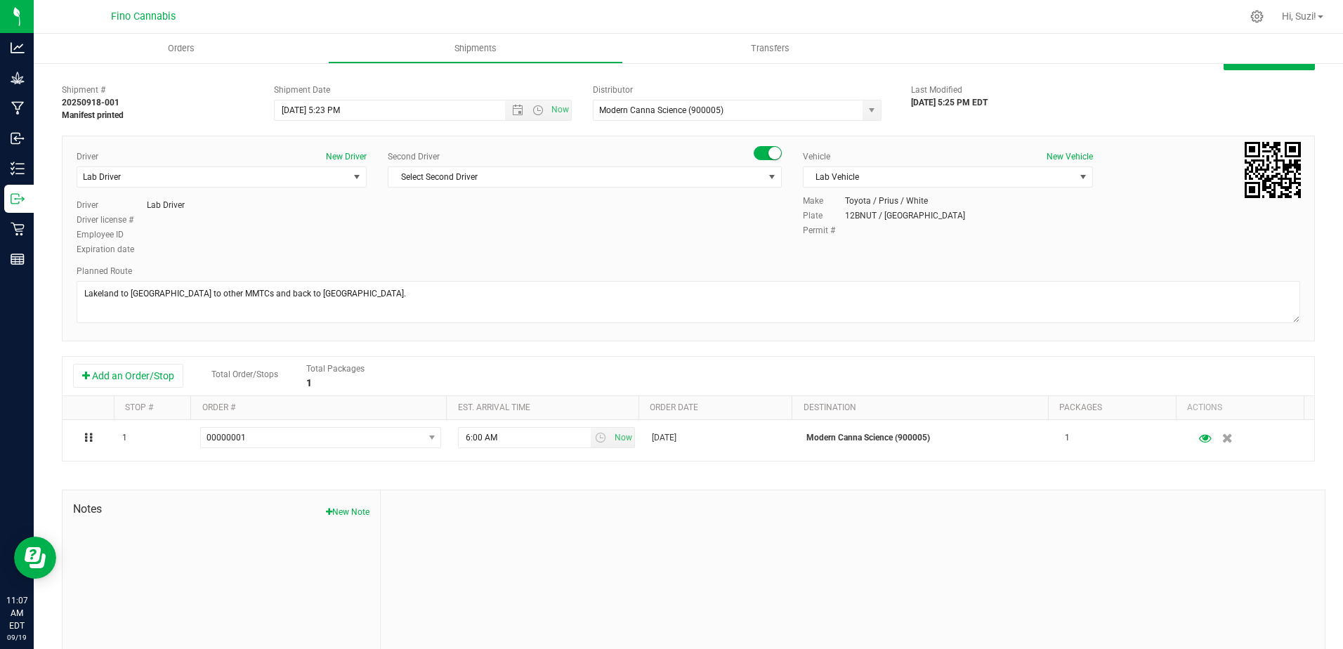
scroll to position [0, 0]
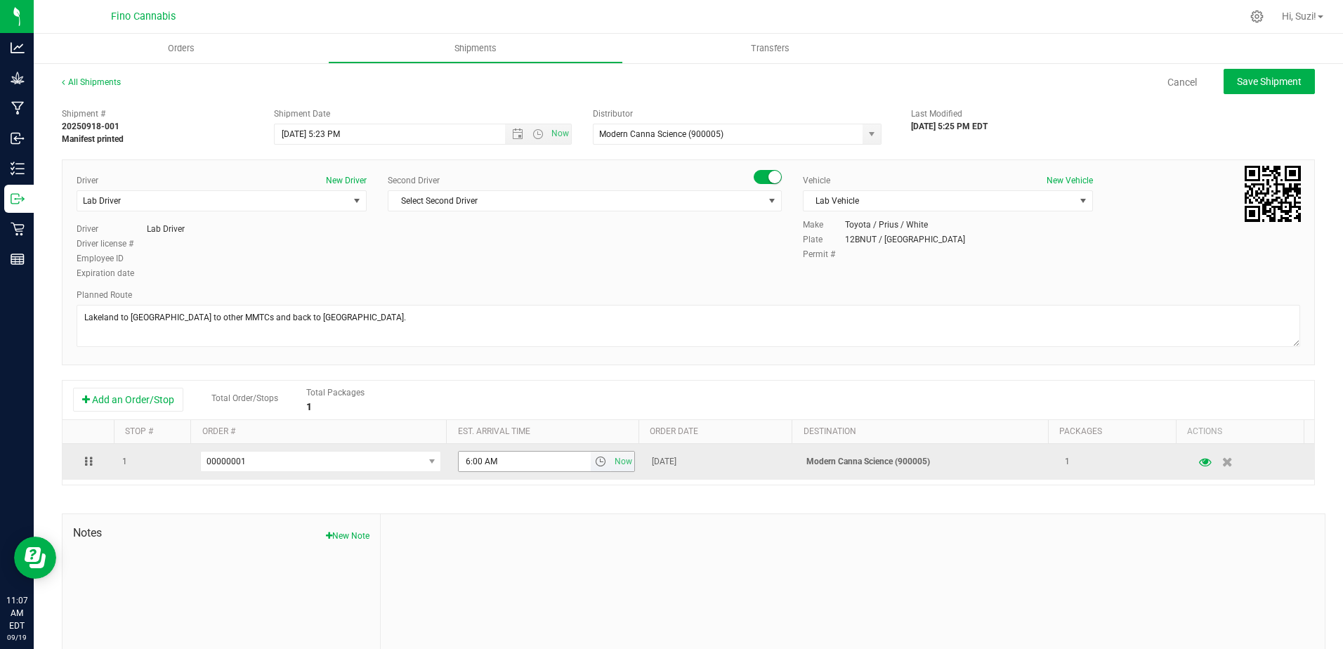
click at [510, 463] on input "6:00 AM" at bounding box center [525, 461] width 132 height 20
click at [620, 463] on span "Now" at bounding box center [623, 461] width 24 height 20
type input "11:07 AM"
drag, startPoint x: 555, startPoint y: 463, endPoint x: 388, endPoint y: 446, distance: 167.3
drag, startPoint x: 388, startPoint y: 446, endPoint x: 517, endPoint y: 464, distance: 130.5
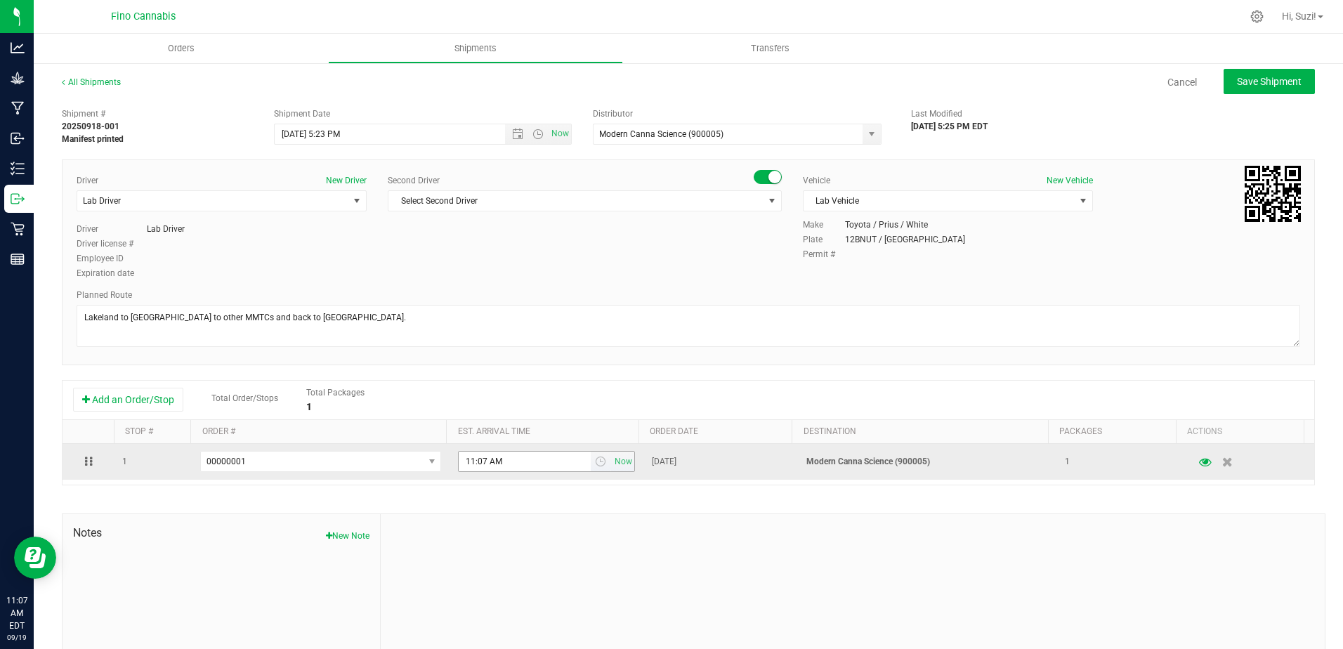
click at [517, 464] on input "11:07 AM" at bounding box center [525, 461] width 132 height 20
drag, startPoint x: 517, startPoint y: 464, endPoint x: 451, endPoint y: 462, distance: 66.7
click at [458, 462] on span "11:07 AM Now" at bounding box center [546, 461] width 177 height 21
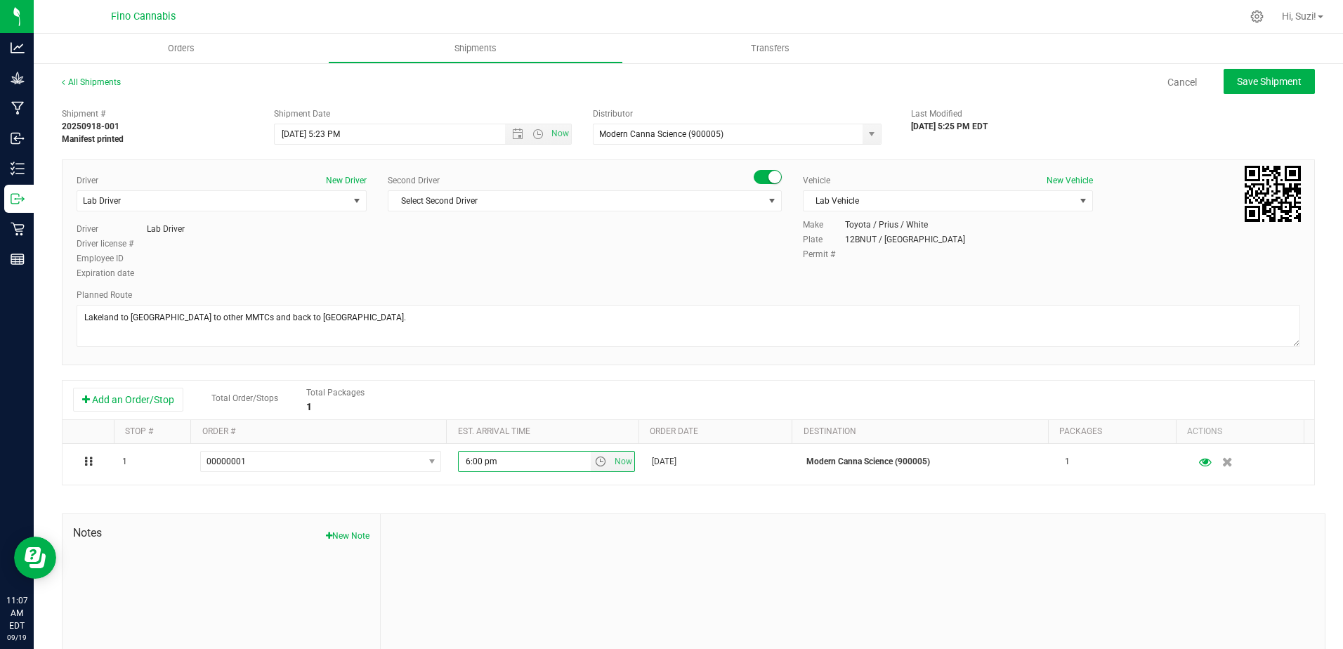
type input "6:00 pm"
type input "6:00 PM"
click at [515, 133] on span "Open the date view" at bounding box center [517, 133] width 11 height 11
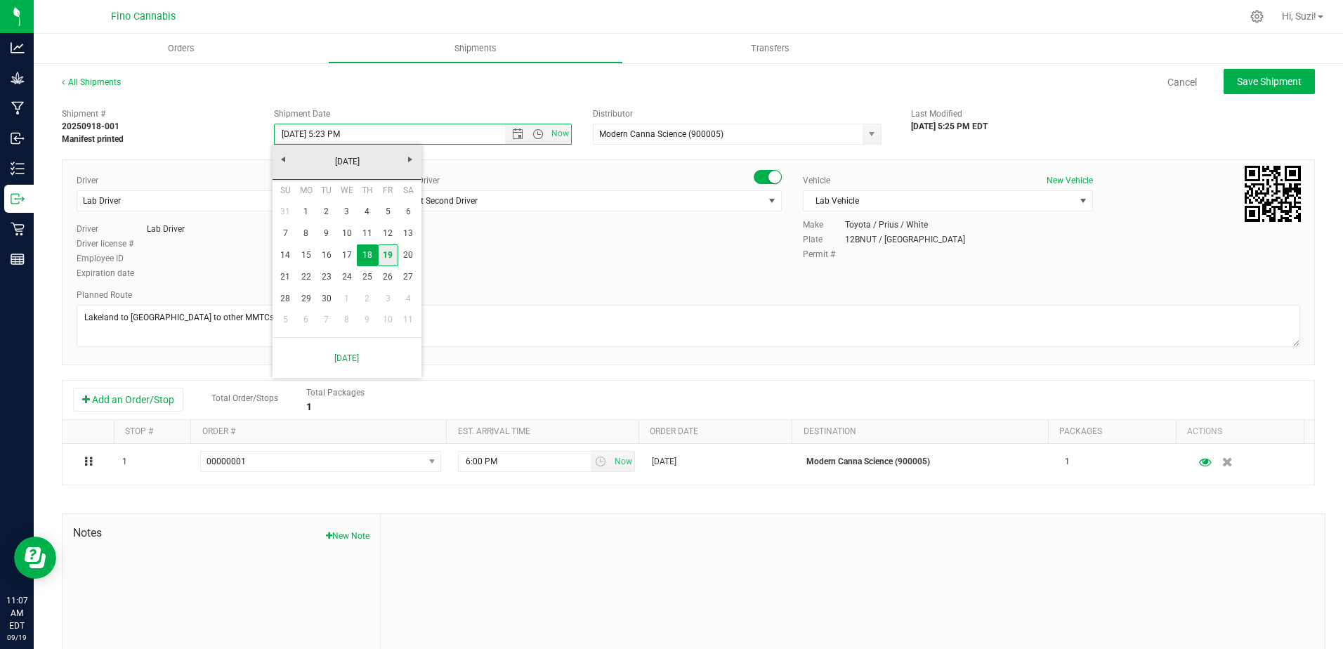
click at [386, 254] on link "19" at bounding box center [388, 255] width 20 height 22
drag, startPoint x: 324, startPoint y: 136, endPoint x: 385, endPoint y: 136, distance: 61.8
click at [385, 136] on input "9/19/2025 5:23 PM" at bounding box center [402, 134] width 254 height 20
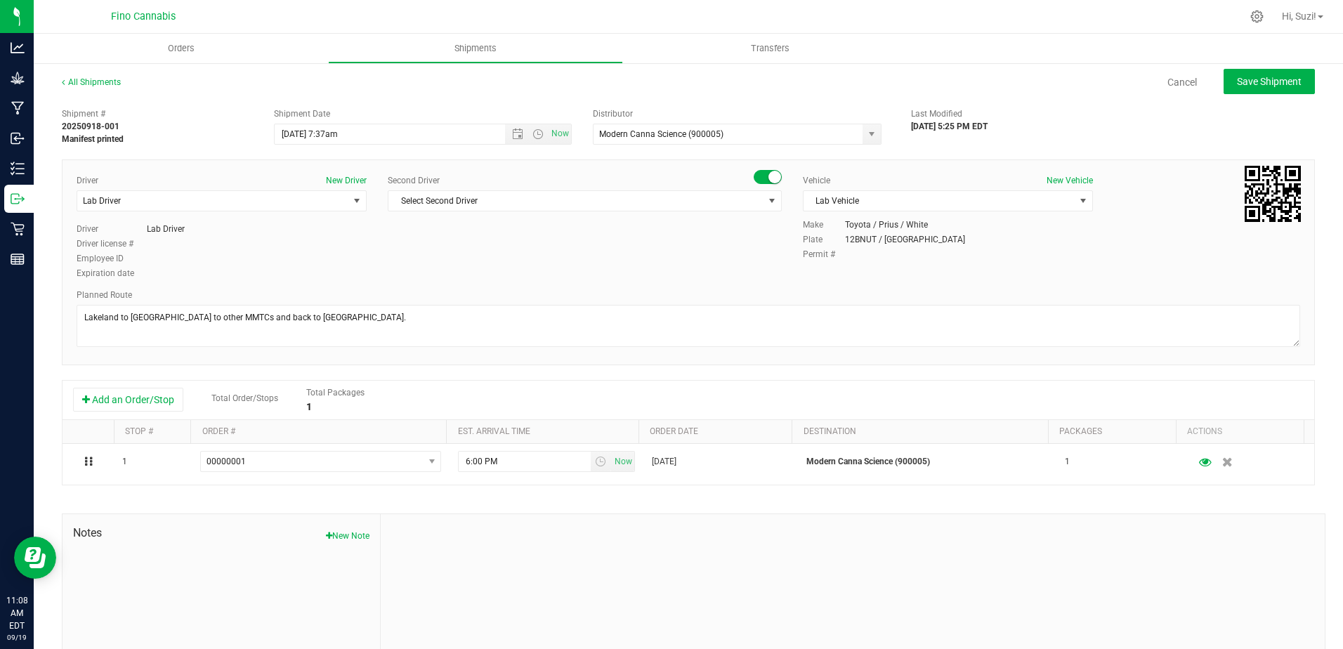
click at [620, 171] on div "Driver New Driver Lab Driver Select Driver Lab Driver Driver Lab Driver Driver …" at bounding box center [688, 262] width 1253 height 206
click at [1246, 76] on span "Save Shipment" at bounding box center [1269, 81] width 65 height 11
type input "9/19/2025 3:08 PM"
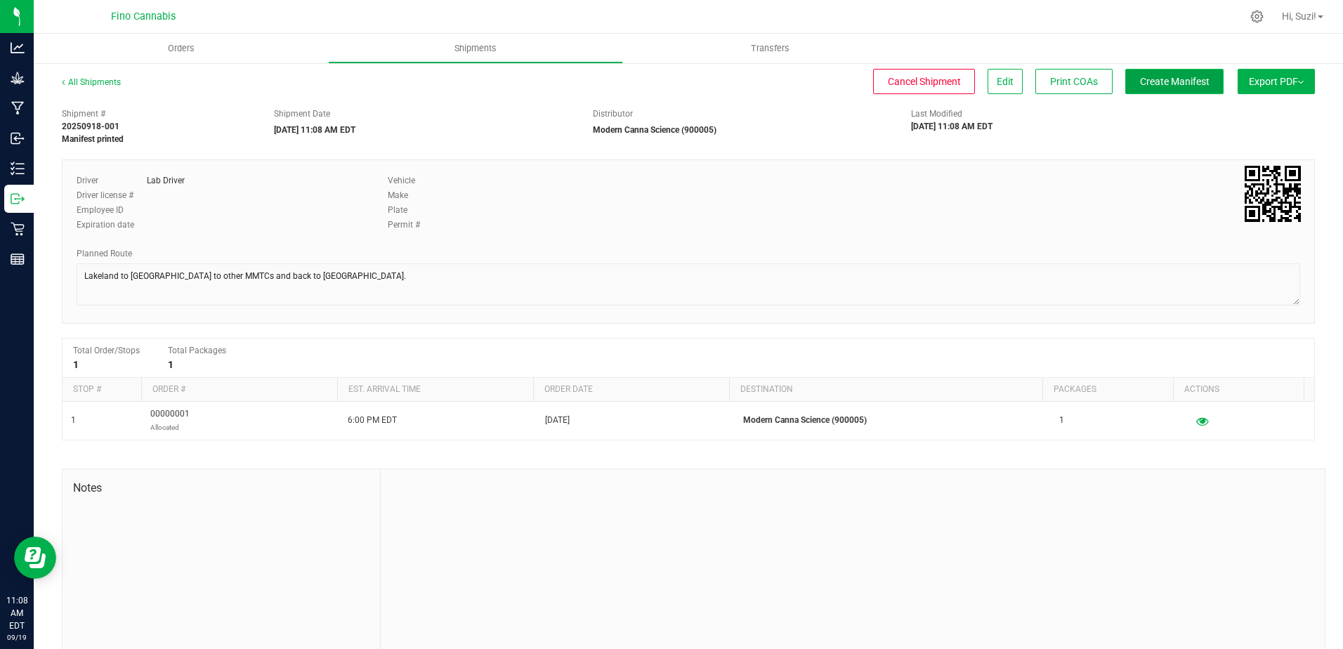
click at [1142, 84] on span "Create Manifest" at bounding box center [1175, 81] width 70 height 11
click at [1140, 87] on span "Create Manifest" at bounding box center [1175, 81] width 70 height 11
click at [437, 104] on div "Shipment # 20250918-001 Manifest printed Shipment Date 09/19/2025 11:08 AM EDT …" at bounding box center [688, 123] width 1274 height 44
click at [996, 84] on span "Edit" at bounding box center [1004, 81] width 17 height 11
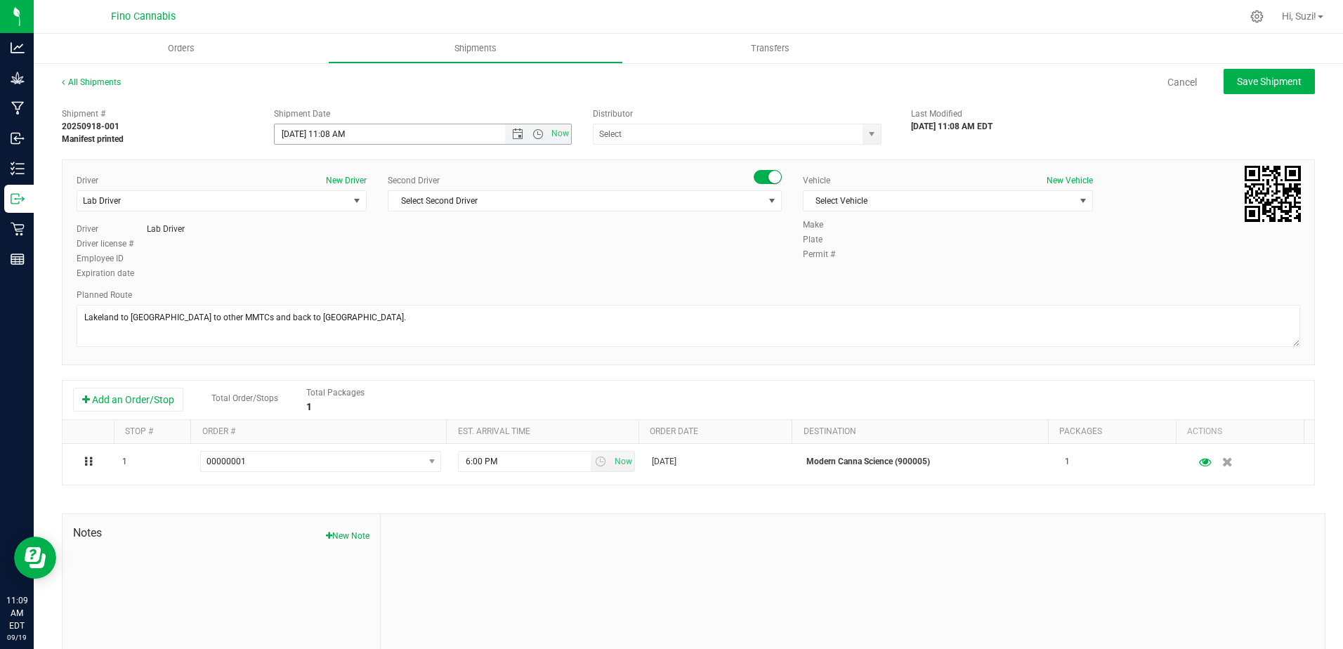
type input "Modern Canna Science (900005)"
click at [549, 136] on span "Now" at bounding box center [560, 134] width 24 height 20
click at [1259, 80] on span "Save Shipment" at bounding box center [1269, 81] width 65 height 11
type input "9/19/2025 3:09 PM"
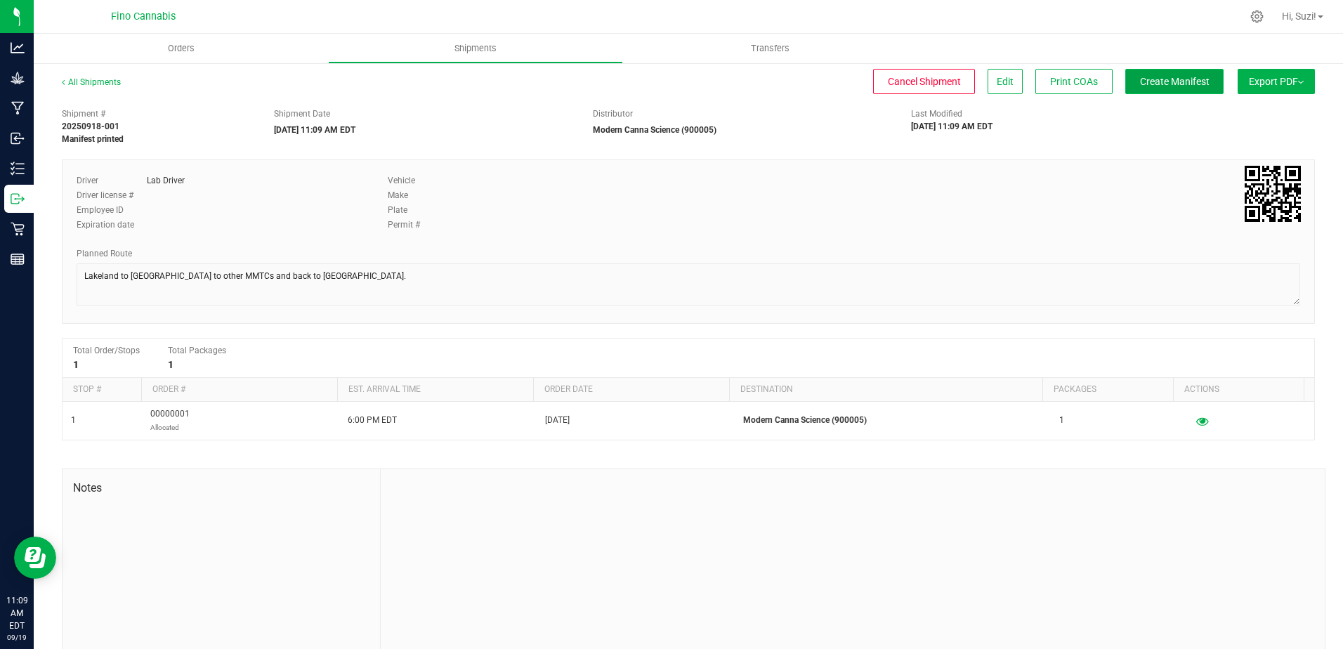
click at [1166, 86] on span "Create Manifest" at bounding box center [1175, 81] width 70 height 11
click at [996, 86] on span "Edit" at bounding box center [1004, 81] width 17 height 11
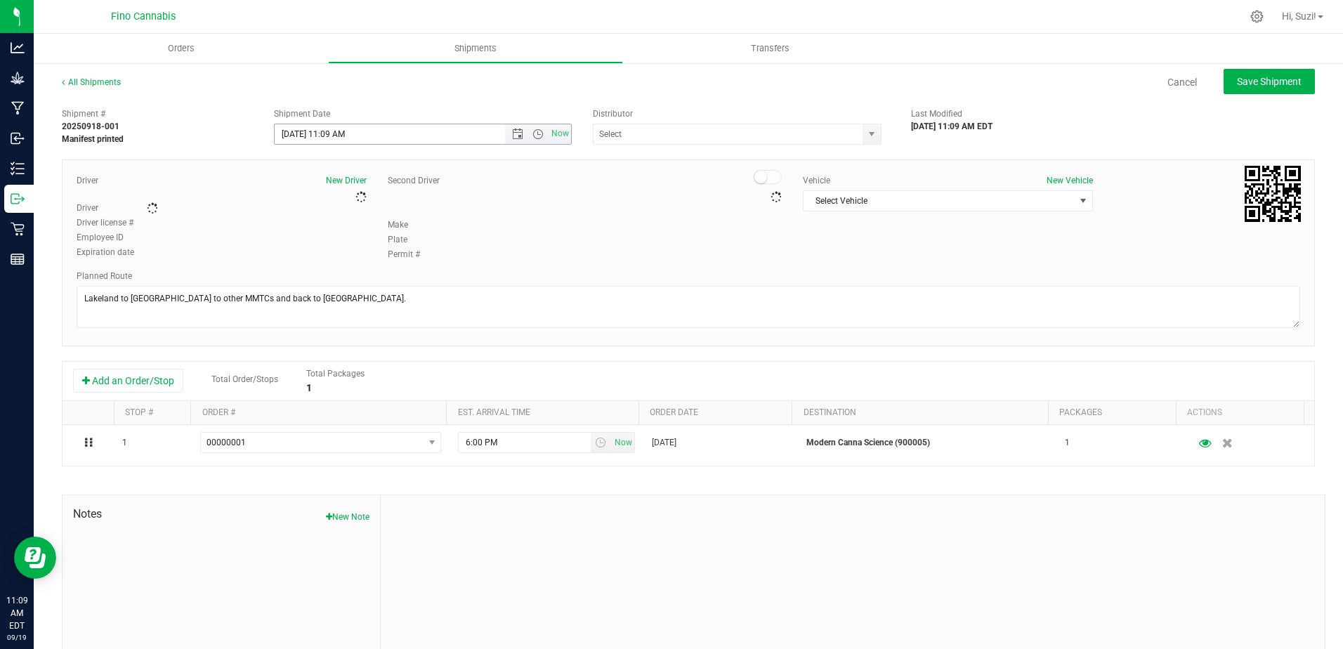
type input "Modern Canna Science (900005)"
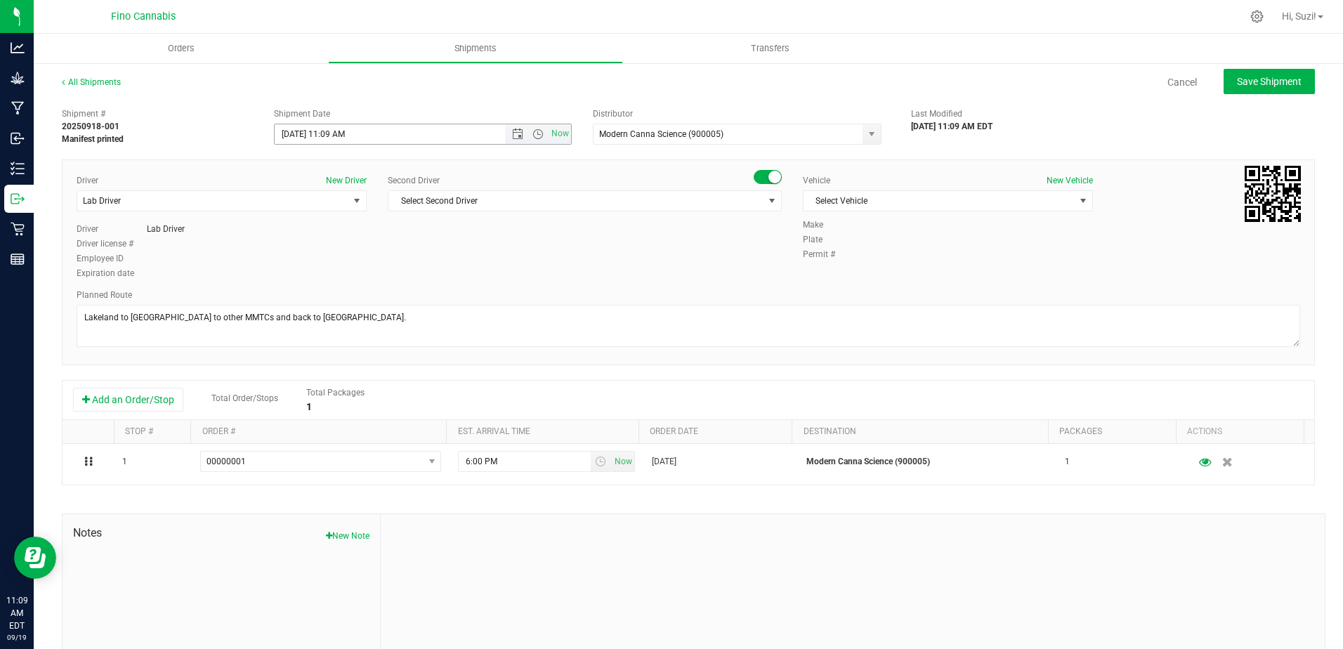
click at [414, 135] on input "9/19/2025 11:09 AM" at bounding box center [402, 134] width 254 height 20
click at [343, 133] on input "9/19/2025 11:09 AM" at bounding box center [402, 134] width 254 height 20
click at [785, 99] on div "All Shipments Cancel Save Shipment" at bounding box center [688, 88] width 1253 height 25
click at [1287, 86] on span "Save Shipment" at bounding box center [1269, 81] width 65 height 11
type input "9/19/2025 3:08 PM"
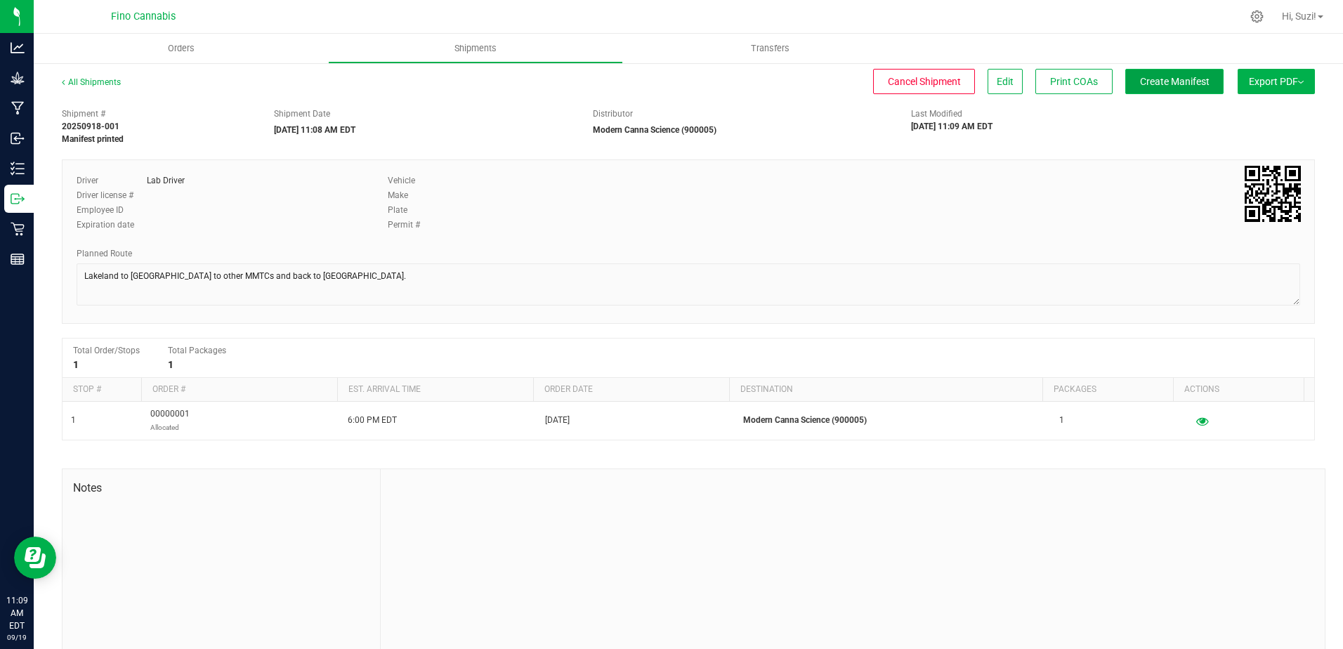
click at [1143, 81] on span "Create Manifest" at bounding box center [1175, 81] width 70 height 11
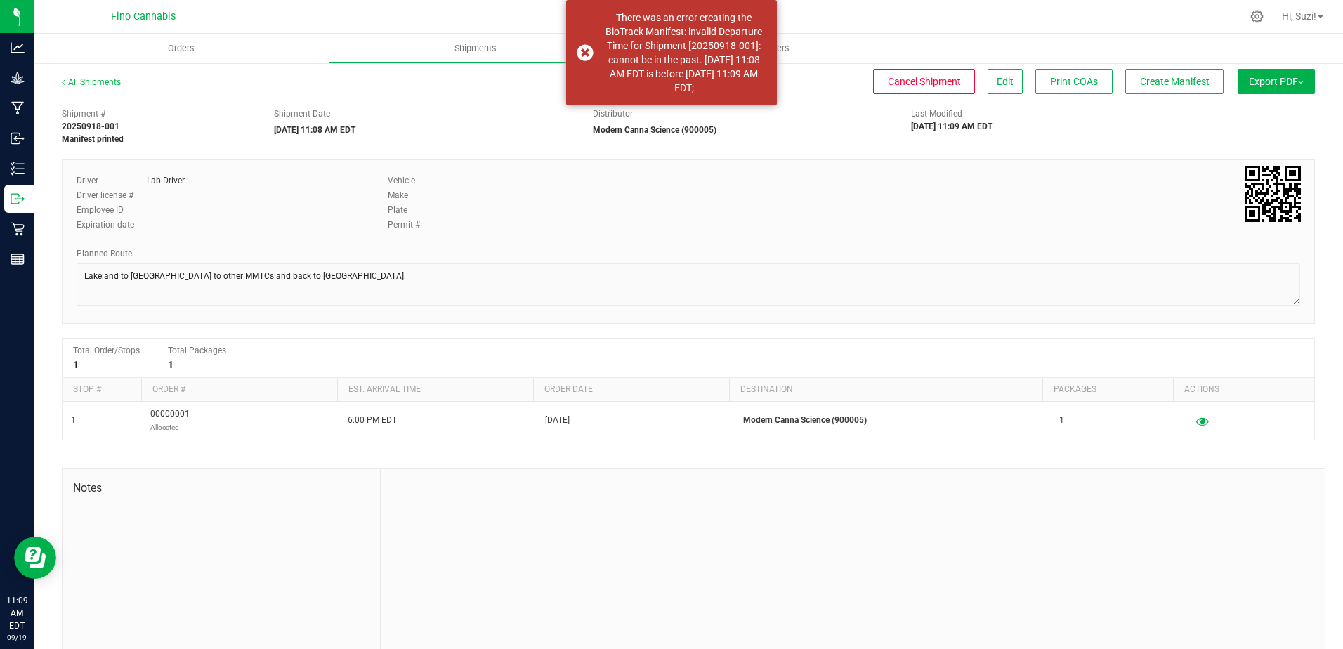
click at [404, 99] on div "All Shipments Cancel Shipment Edit Print COAs Create Manifest Export PDF Manife…" at bounding box center [688, 88] width 1253 height 25
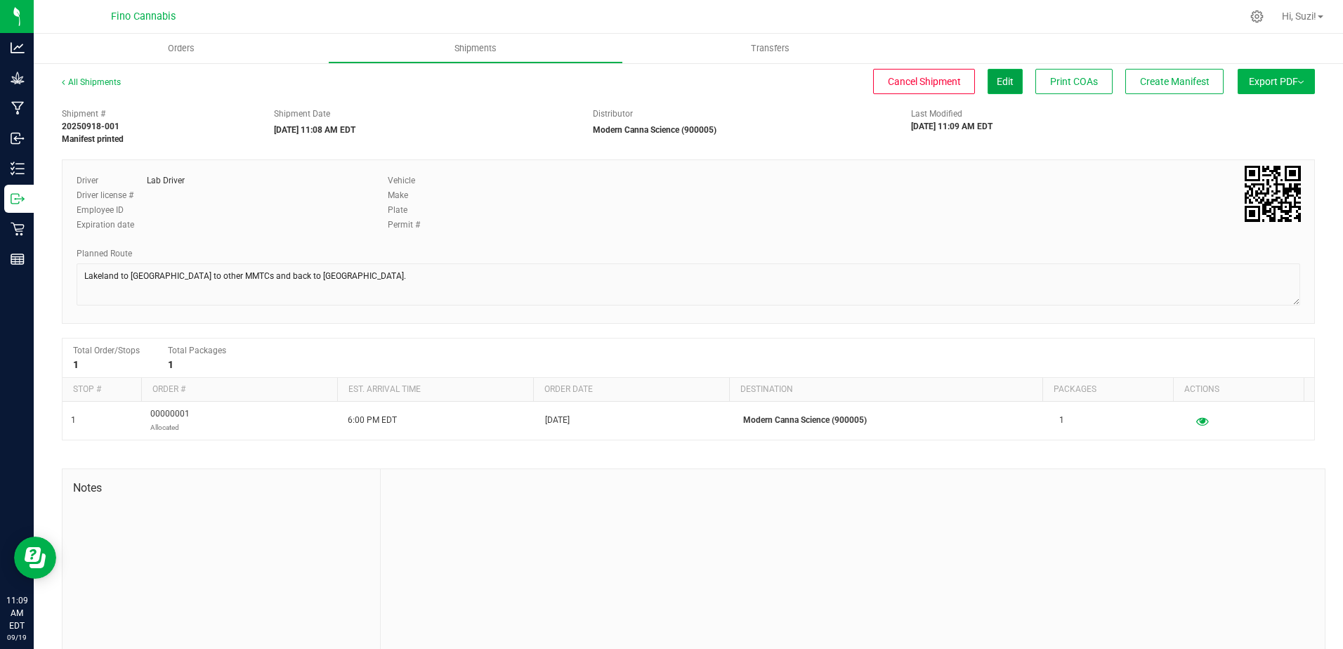
click at [996, 82] on span "Edit" at bounding box center [1004, 81] width 17 height 11
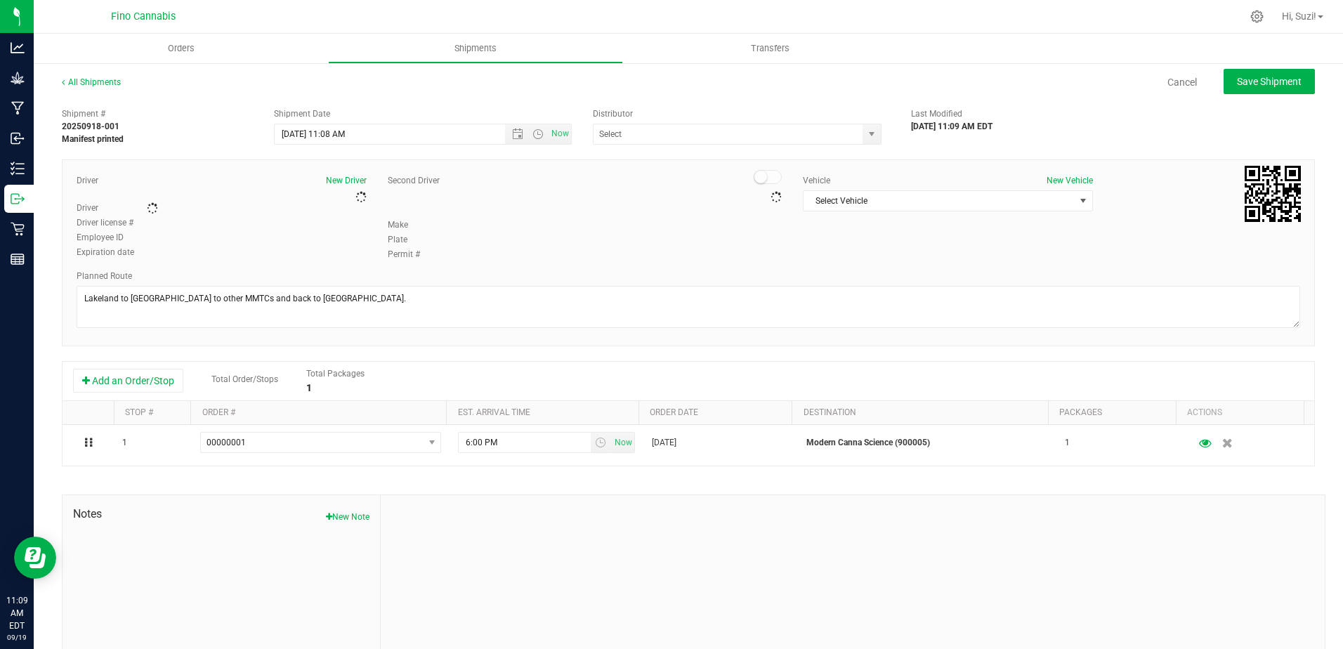
type input "Modern Canna Science (900005)"
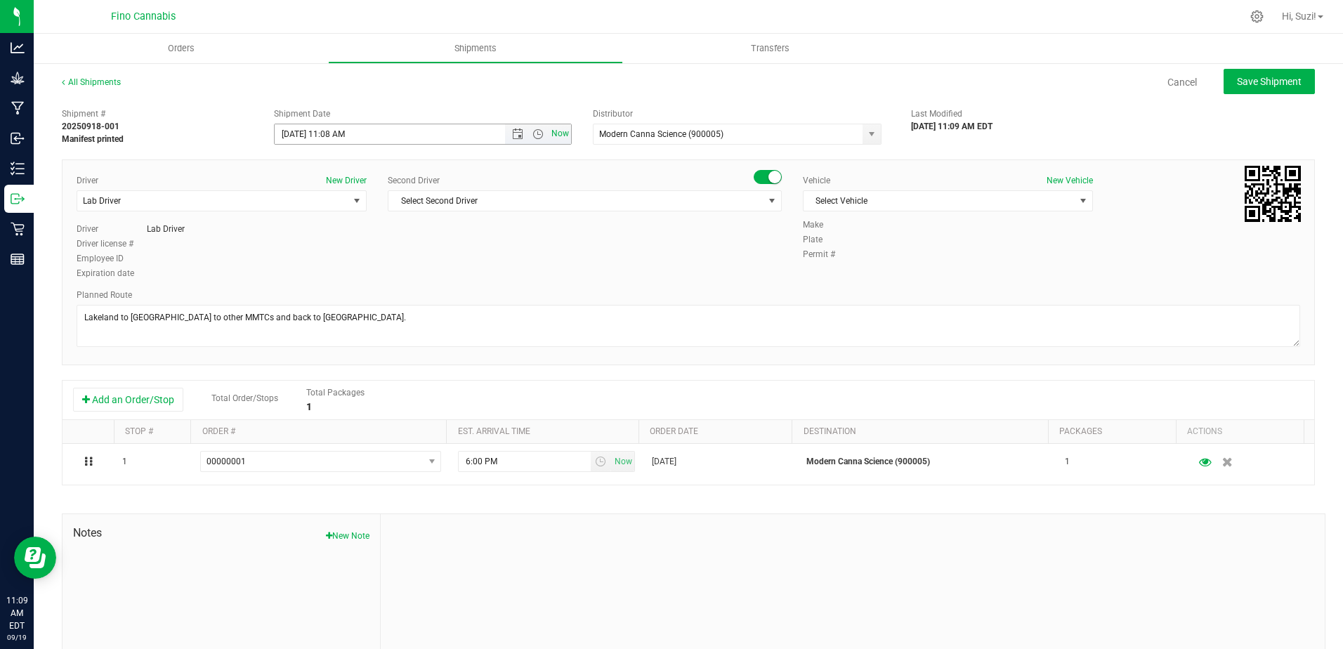
click at [551, 136] on span "Now" at bounding box center [560, 134] width 24 height 20
click at [344, 132] on input "9/19/2025 11:09 AM" at bounding box center [402, 134] width 254 height 20
click at [1267, 85] on span "Save Shipment" at bounding box center [1269, 81] width 65 height 11
type input "9/19/2025 3:11 PM"
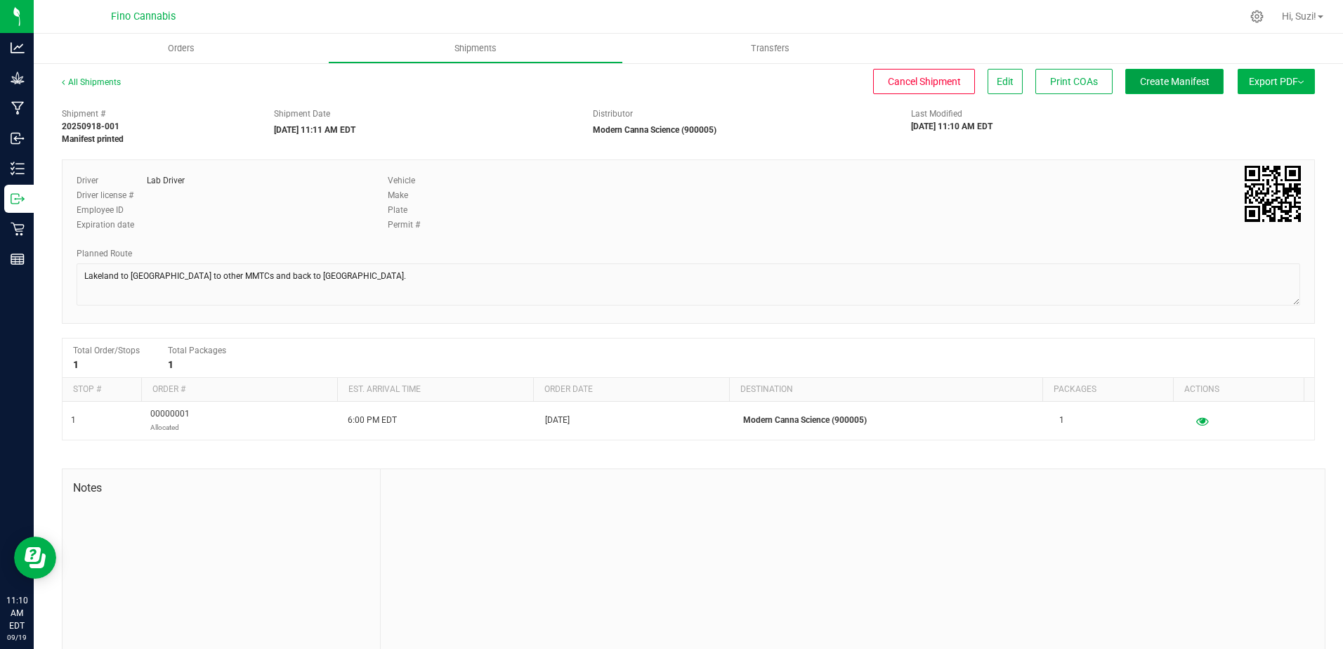
click at [1163, 83] on span "Create Manifest" at bounding box center [1175, 81] width 70 height 11
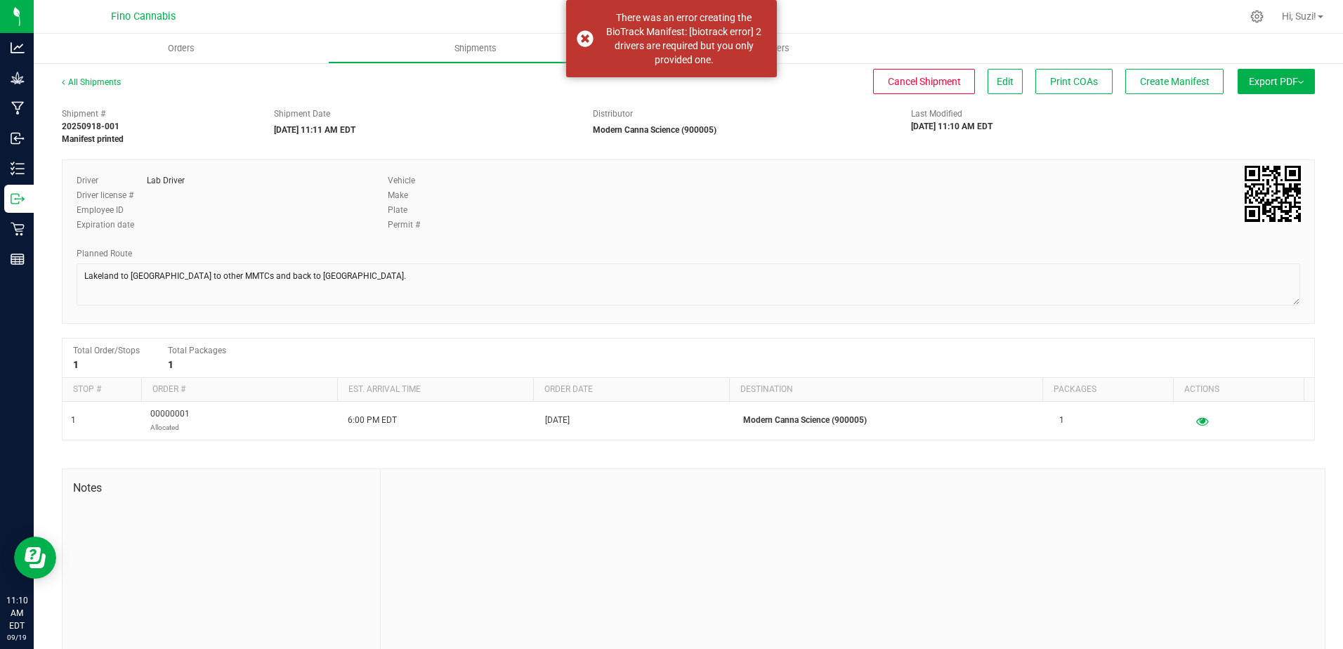
click at [750, 116] on div "Distributor" at bounding box center [742, 113] width 298 height 13
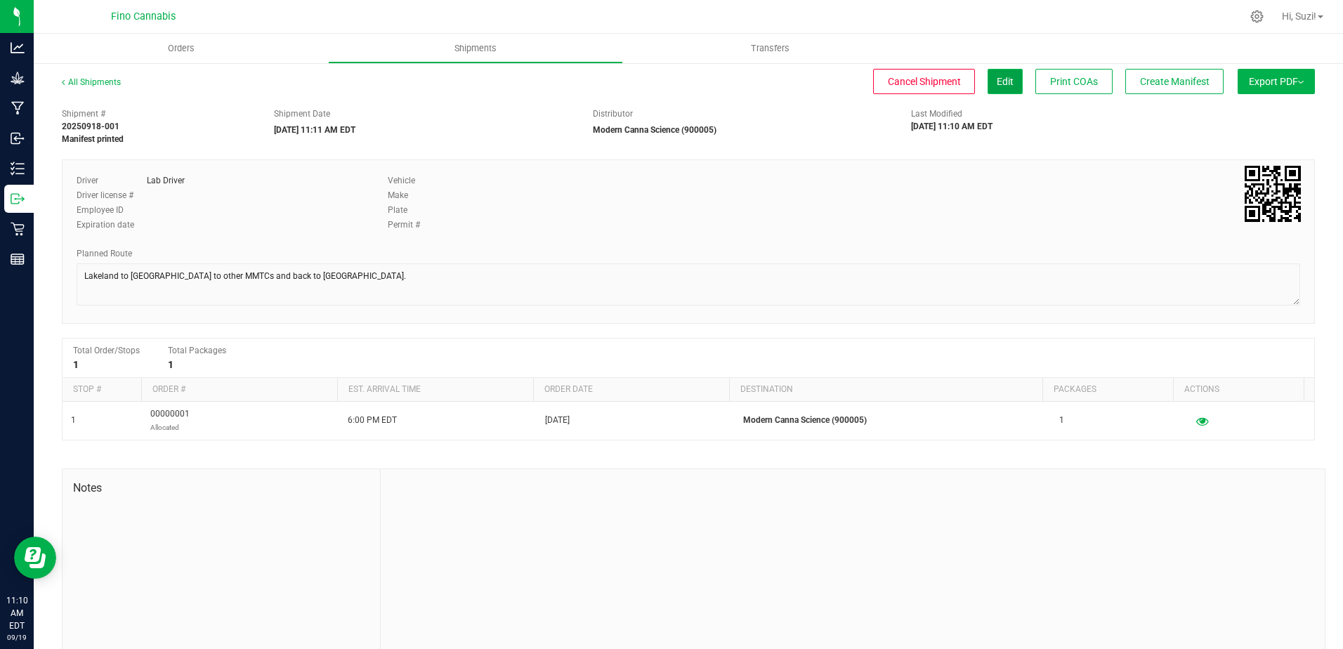
click at [996, 79] on span "Edit" at bounding box center [1004, 81] width 17 height 11
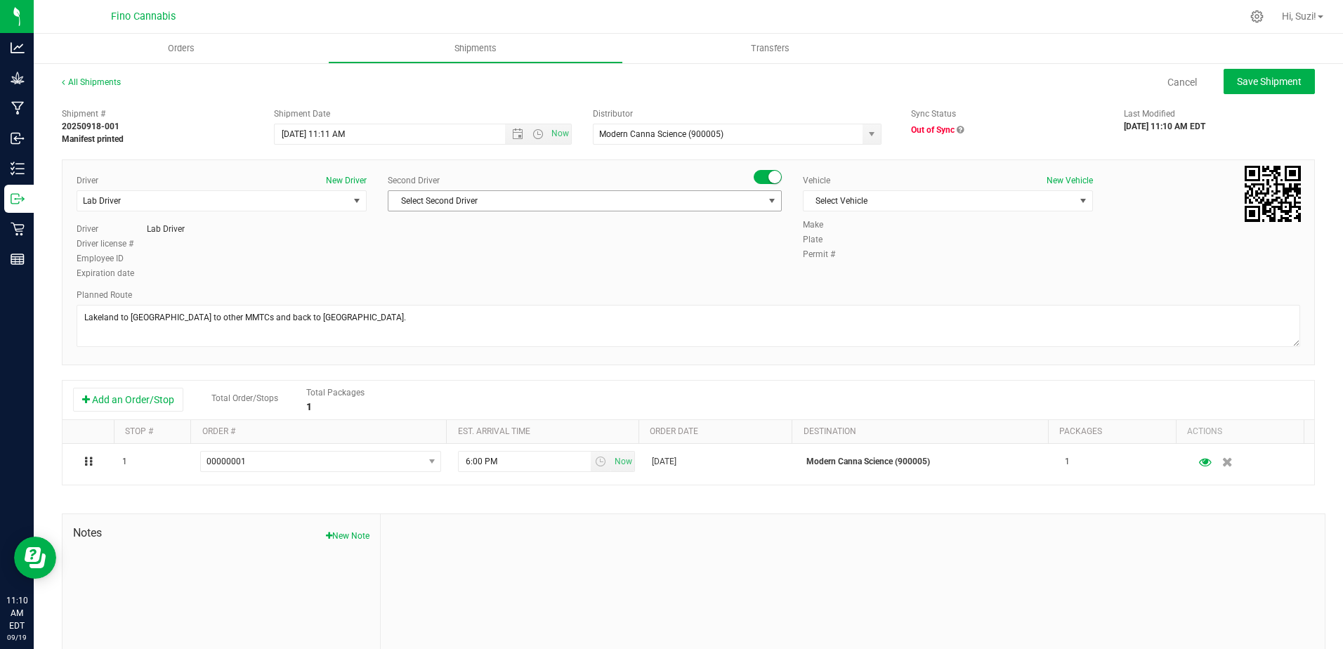
click at [754, 199] on span "Select Second Driver" at bounding box center [575, 201] width 375 height 20
click at [424, 259] on span "Lab Driver" at bounding box center [413, 260] width 38 height 18
drag, startPoint x: 327, startPoint y: 257, endPoint x: 334, endPoint y: 213, distance: 44.2
click at [327, 255] on div "Employee ID" at bounding box center [222, 258] width 290 height 13
click at [342, 181] on button "New Driver" at bounding box center [346, 180] width 41 height 13
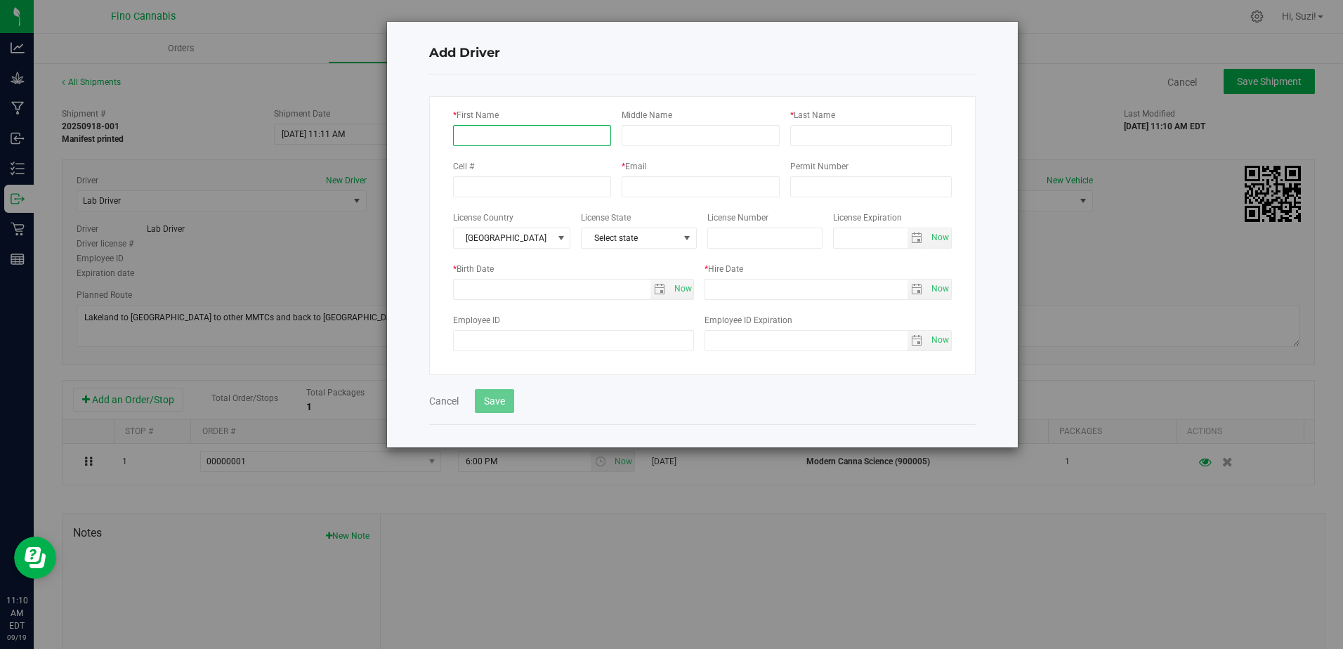
click at [536, 136] on input "* First Name" at bounding box center [532, 135] width 158 height 21
type input "Lab"
type input "Driver2"
click at [632, 186] on input "text" at bounding box center [700, 186] width 158 height 21
type input "sampling@moderncanna.com"
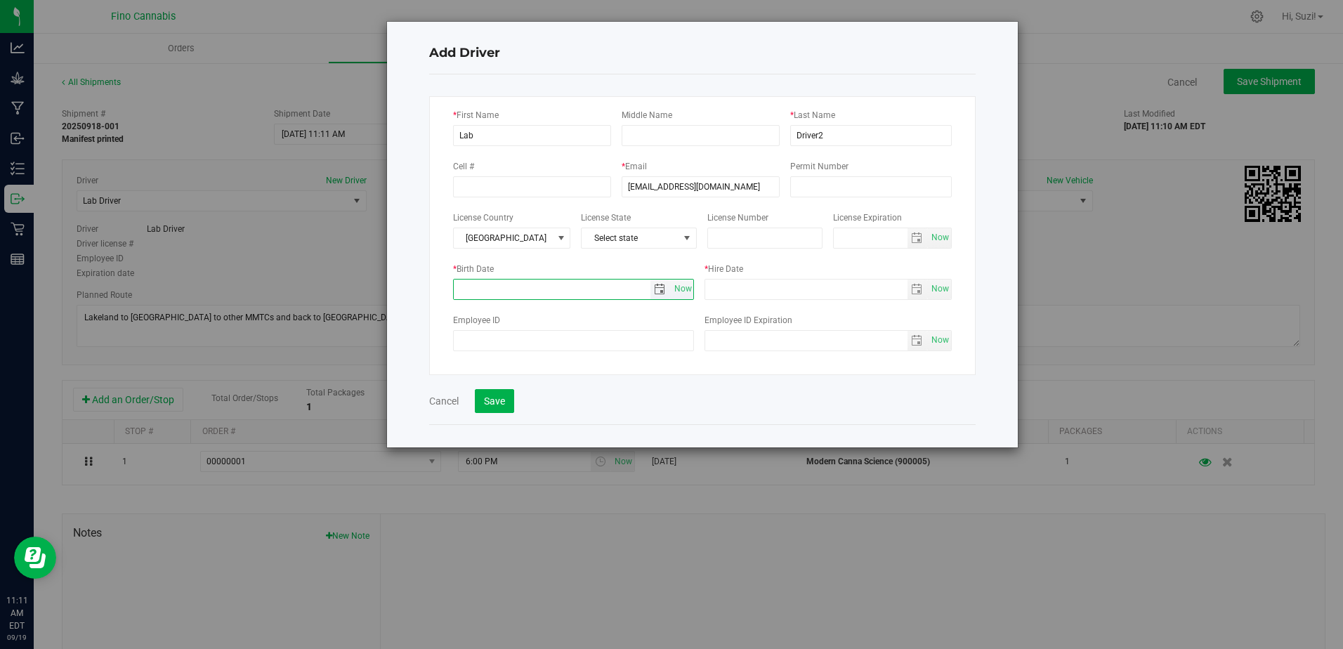
click at [608, 290] on input "text" at bounding box center [552, 289] width 197 height 20
type input "1/1/2002"
type input "1/1/2012"
click at [486, 402] on button "Save" at bounding box center [494, 401] width 39 height 24
click at [661, 188] on input "sampling@moderncanna.com" at bounding box center [700, 186] width 158 height 21
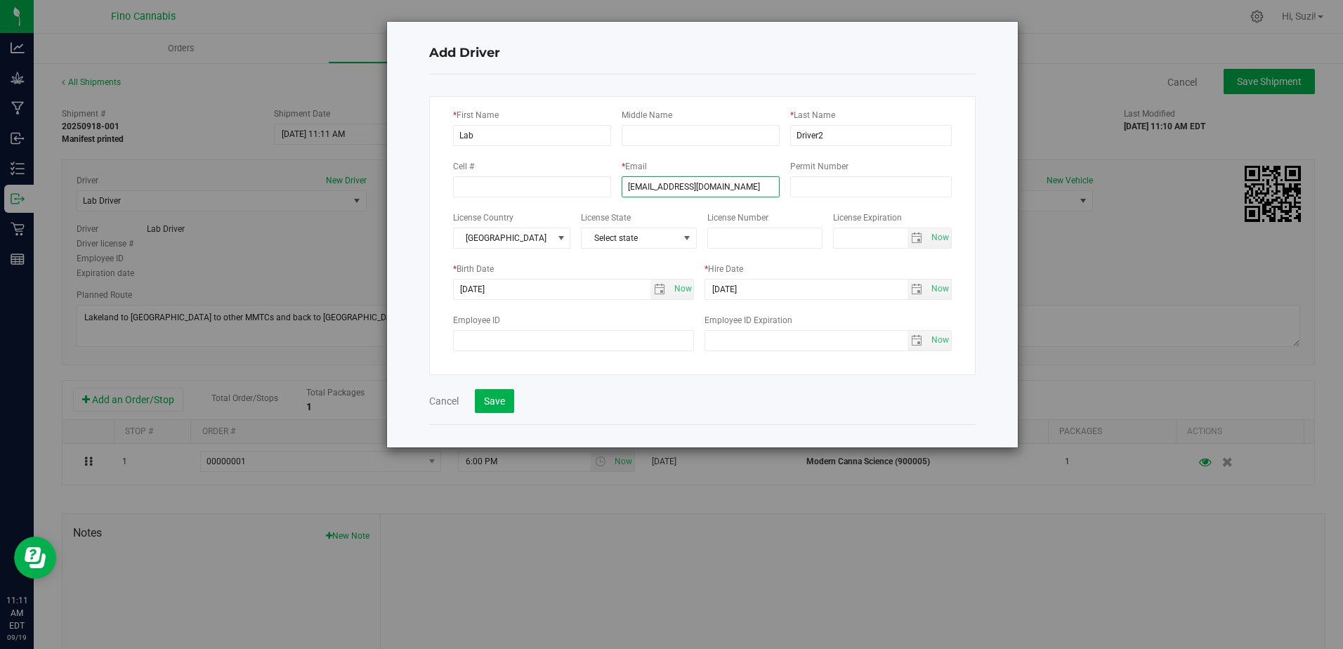
type input "sampling2@moderncanna.com"
click at [713, 428] on div at bounding box center [702, 435] width 546 height 23
click at [490, 397] on button "Save" at bounding box center [494, 401] width 39 height 24
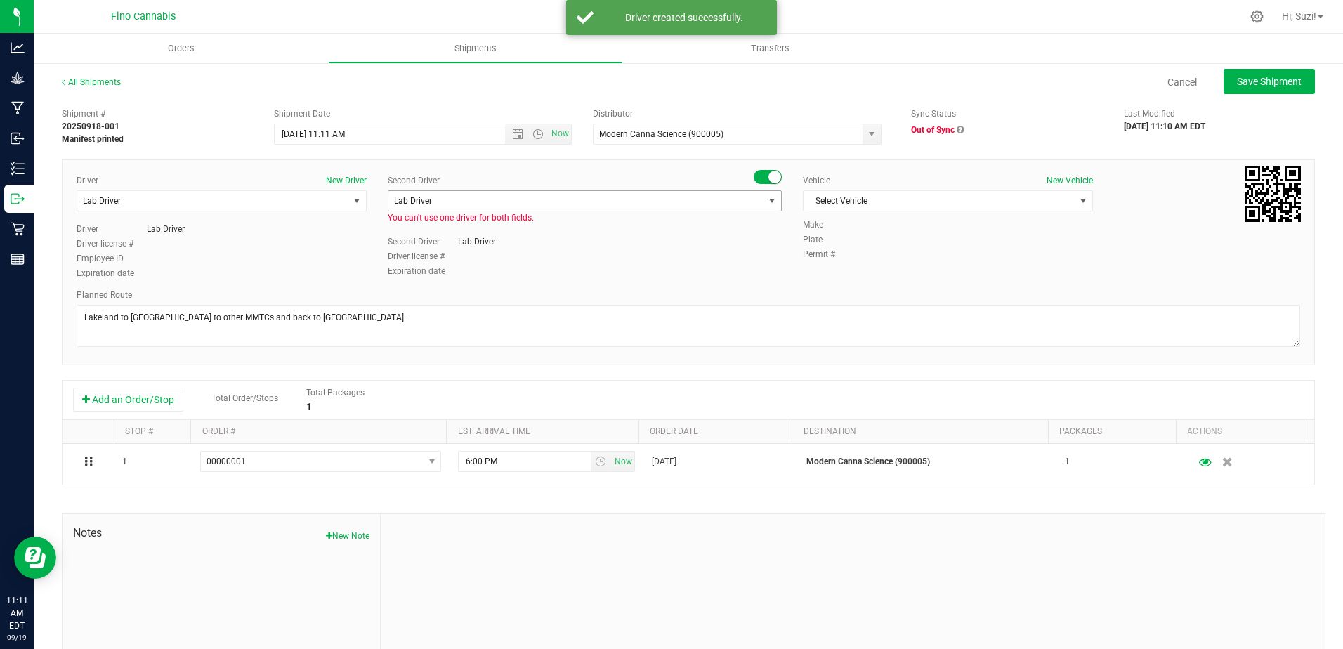
click at [756, 195] on span "Lab Driver" at bounding box center [575, 201] width 375 height 20
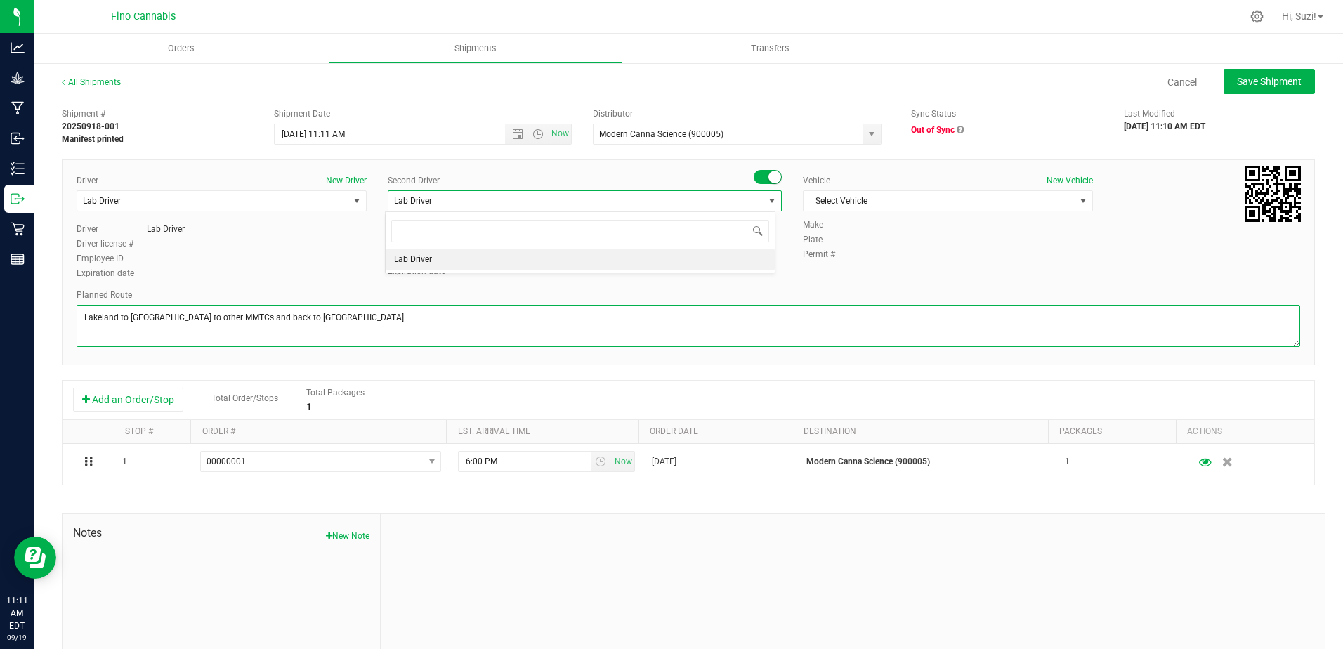
click at [652, 322] on textarea at bounding box center [688, 326] width 1223 height 42
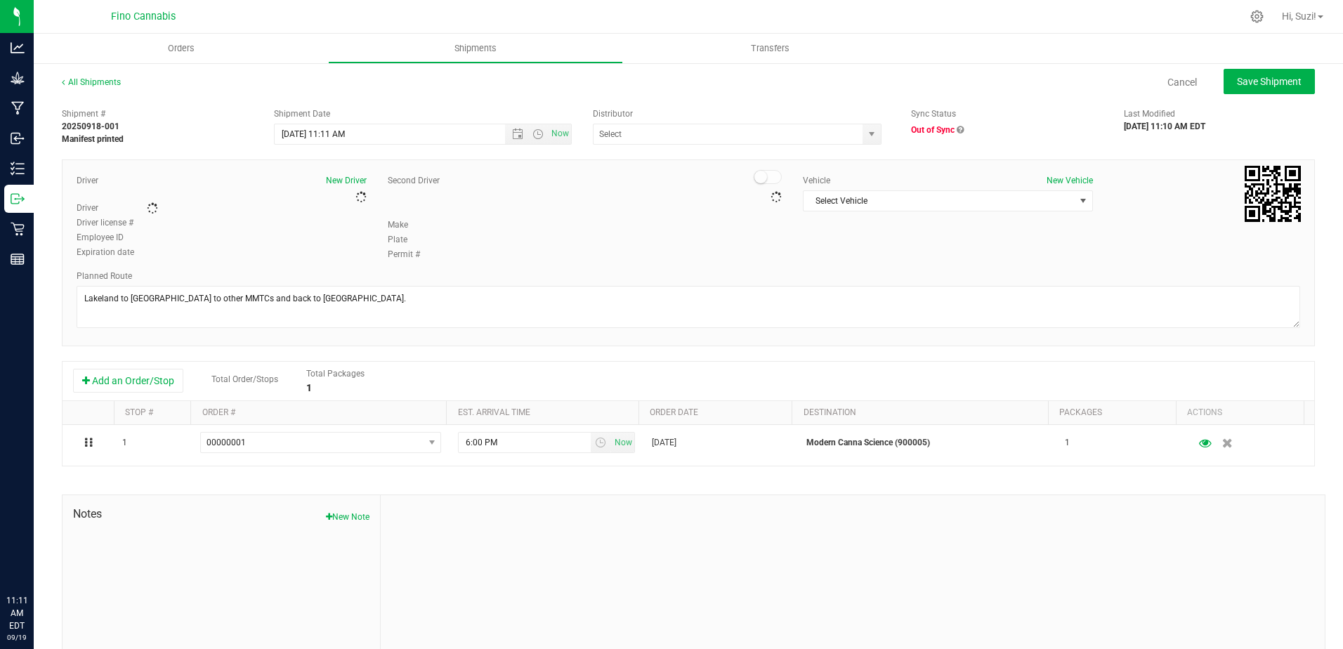
type input "Modern Canna Science (900005)"
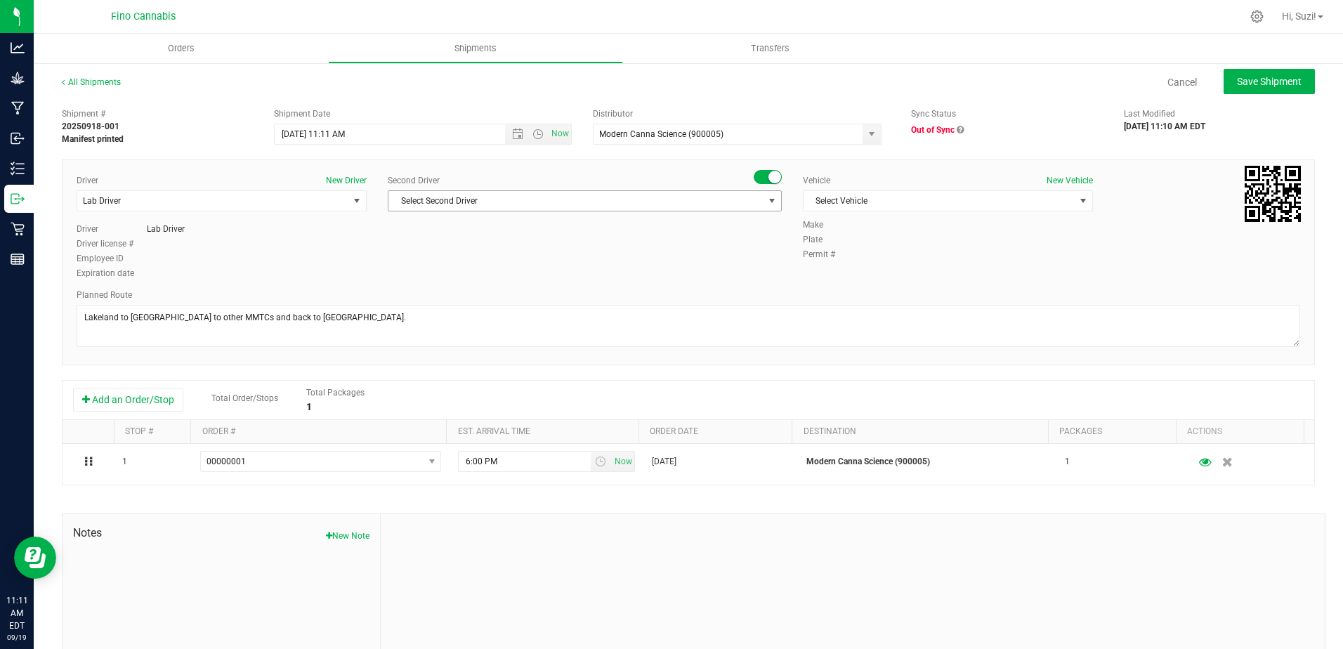
click at [766, 200] on span "select" at bounding box center [771, 200] width 11 height 11
click at [410, 277] on span "Lab Driver2" at bounding box center [415, 280] width 43 height 18
click at [864, 201] on span "Select Vehicle" at bounding box center [938, 201] width 271 height 20
click at [1079, 278] on div "Driver New Driver Lab Driver Select Driver Lab Driver Lab Driver2 Driver Lab Dr…" at bounding box center [688, 227] width 1244 height 107
click at [1062, 176] on button "New Vehicle" at bounding box center [1069, 180] width 46 height 13
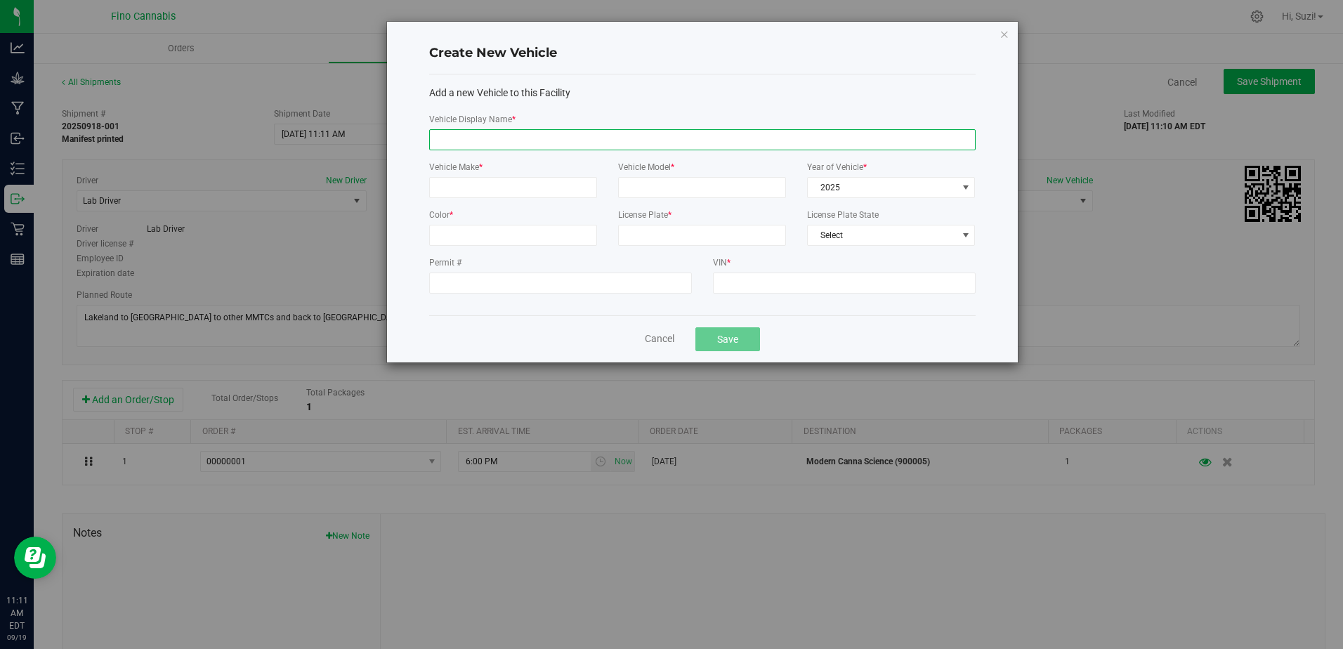
click at [522, 137] on input "Vehicle Display Name *" at bounding box center [702, 139] width 546 height 21
type input "Lab Vahicle"
type input "Toyota"
type input "Prius"
type input "White"
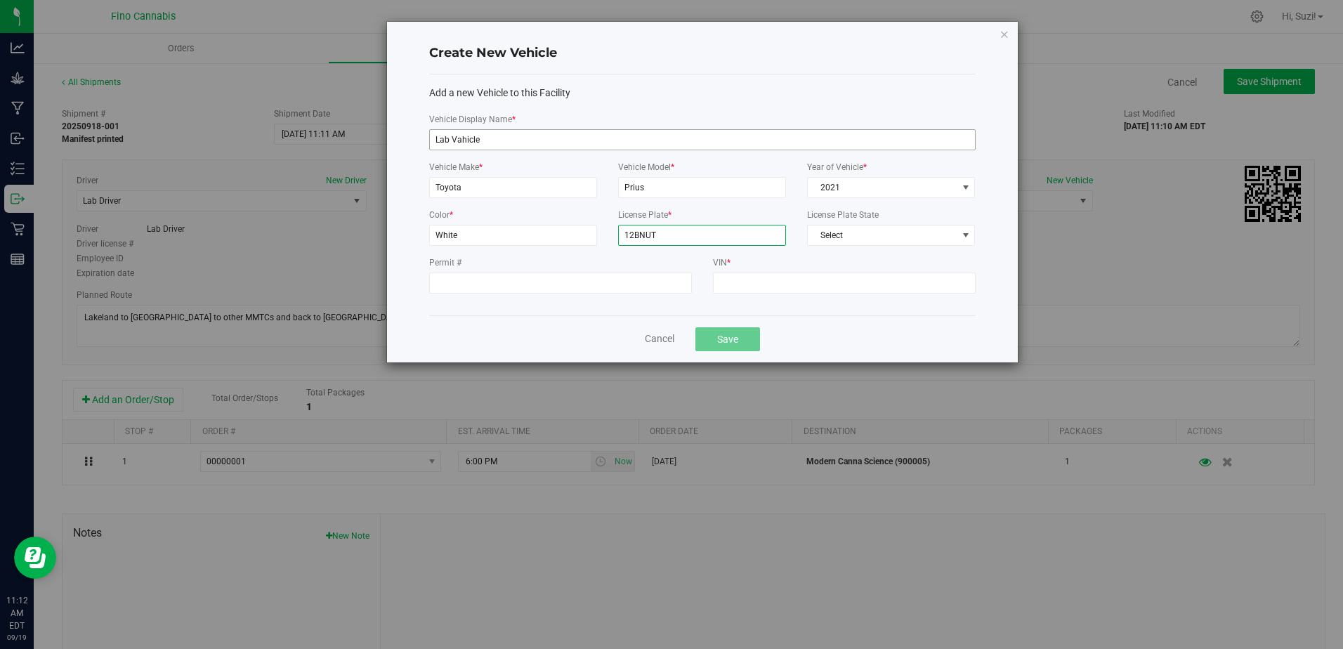
type input "12BNUT"
type input "JTDKAMFU5M3138449"
click at [734, 335] on button "Save" at bounding box center [727, 339] width 65 height 24
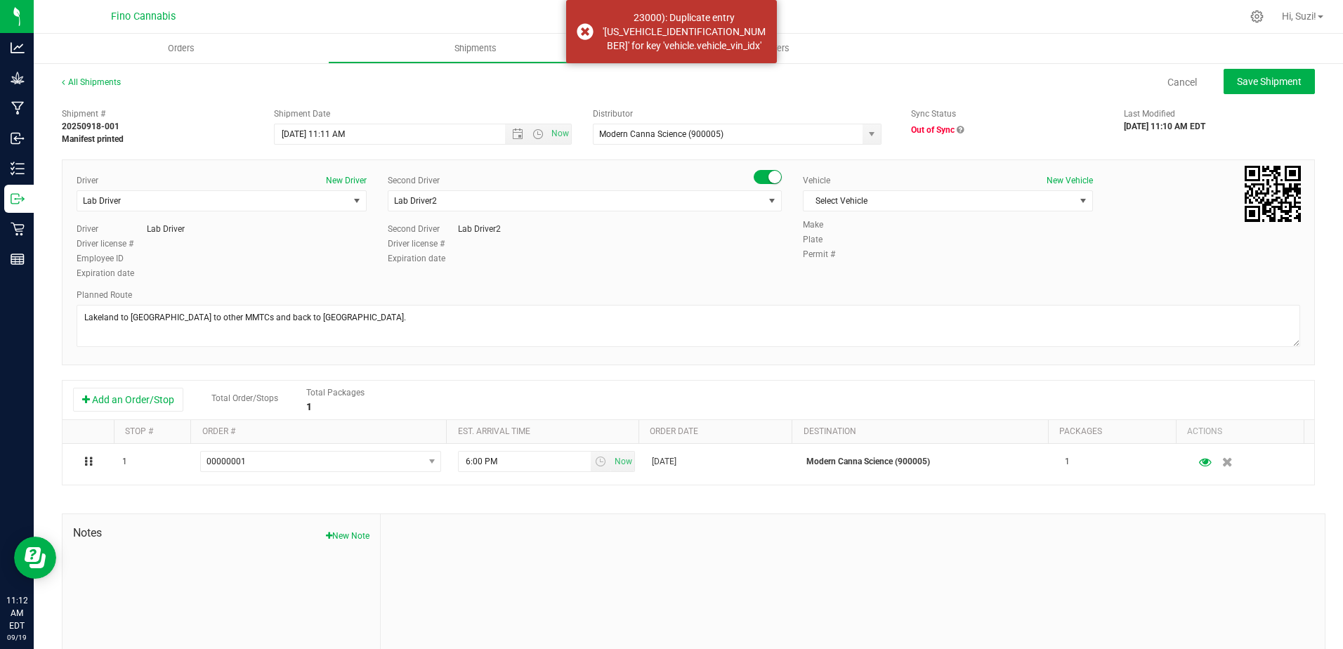
click at [1017, 260] on div "Permit #" at bounding box center [1051, 254] width 497 height 13
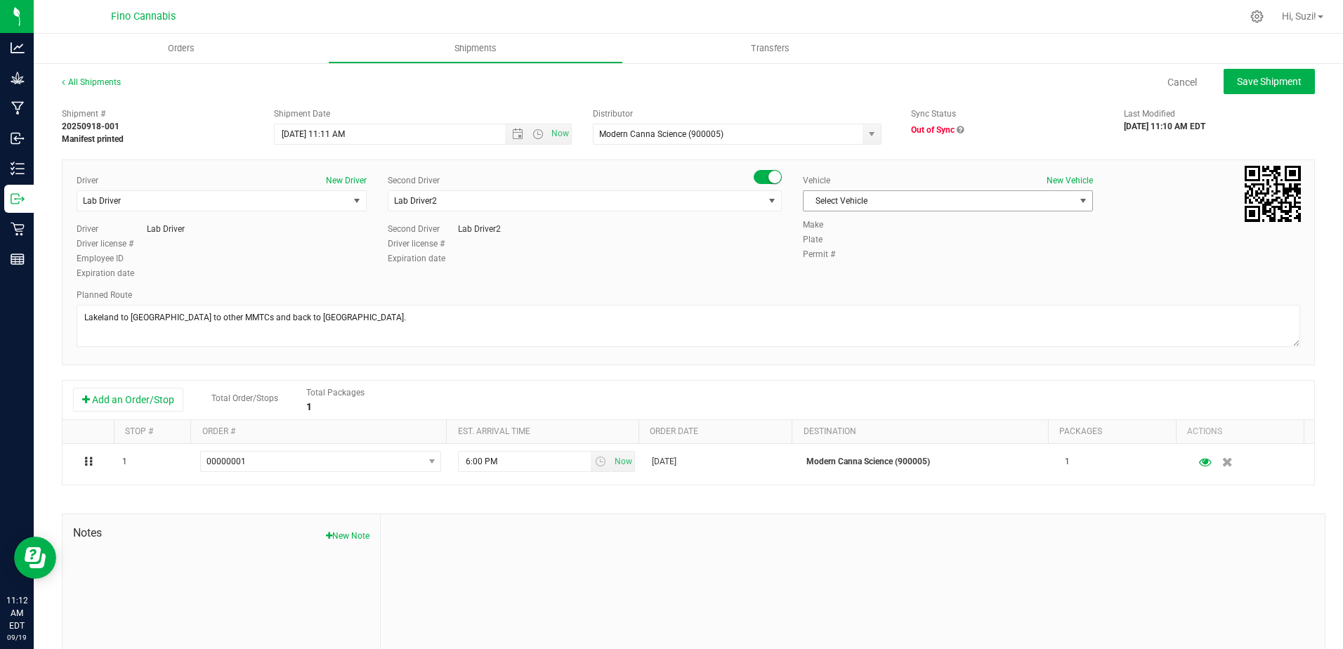
click at [1074, 192] on span "select" at bounding box center [1083, 201] width 18 height 20
click at [997, 258] on div "Permit #" at bounding box center [1051, 254] width 497 height 13
drag, startPoint x: 1273, startPoint y: 81, endPoint x: 1265, endPoint y: 82, distance: 8.5
click at [1273, 81] on span "Save Shipment" at bounding box center [1269, 81] width 65 height 11
type input "9/19/2025 3:11 PM"
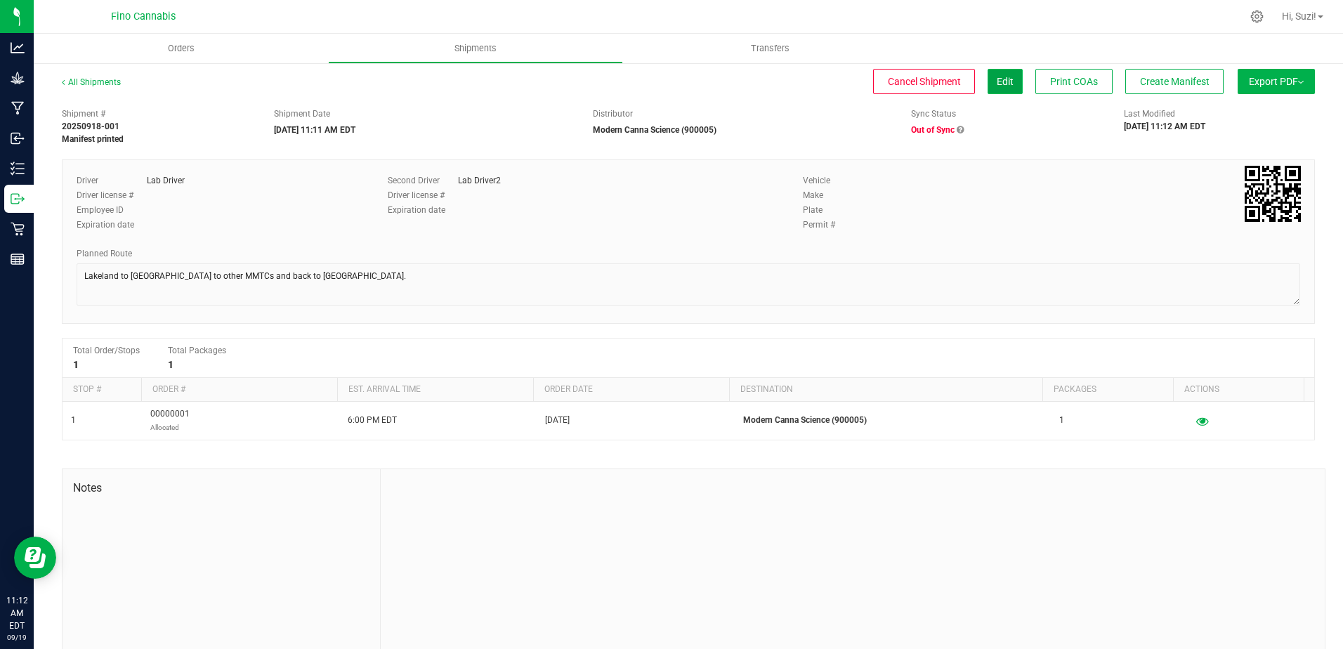
click at [996, 84] on span "Edit" at bounding box center [1004, 81] width 17 height 11
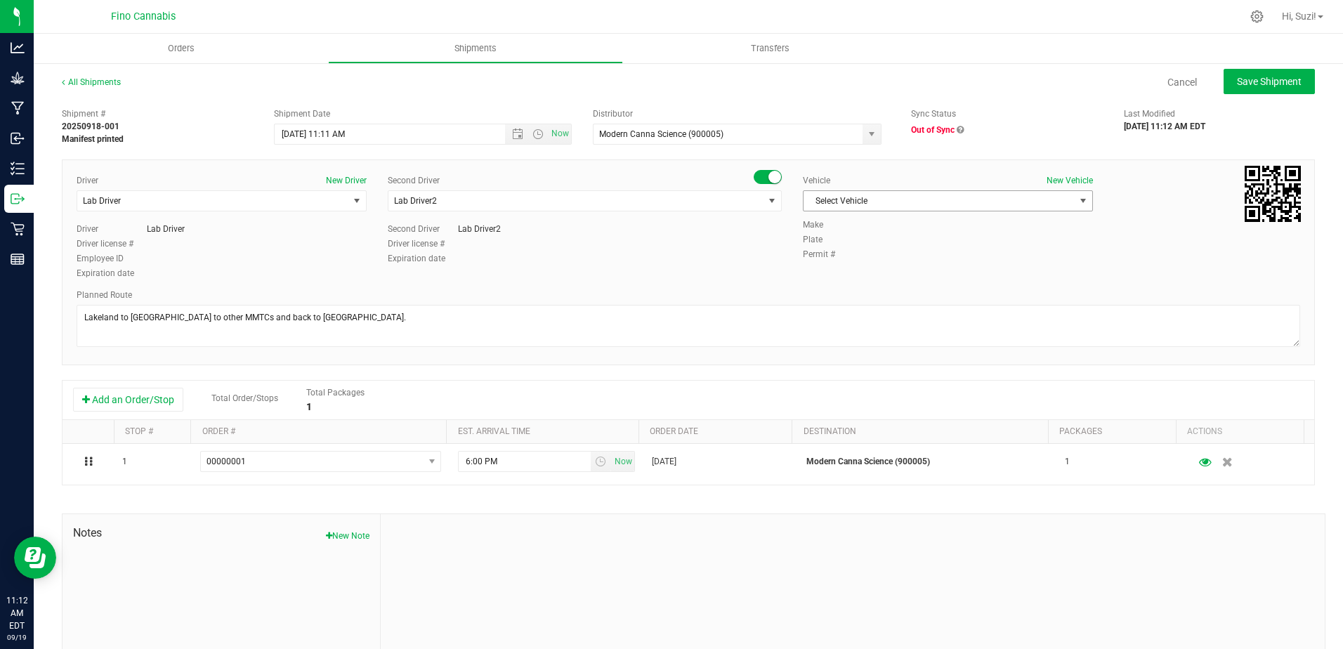
click at [870, 197] on span "Select Vehicle" at bounding box center [938, 201] width 271 height 20
click at [885, 264] on div "Driver New Driver Lab Driver Select Driver Lab Driver Lab Driver2 Driver Lab Dr…" at bounding box center [688, 227] width 1244 height 107
drag, startPoint x: 58, startPoint y: 139, endPoint x: 133, endPoint y: 140, distance: 75.1
click at [133, 140] on div "Shipment # 20250918-001 Manifest printed" at bounding box center [157, 126] width 212 height 38
drag, startPoint x: 133, startPoint y: 140, endPoint x: 236, endPoint y: 142, distance: 103.2
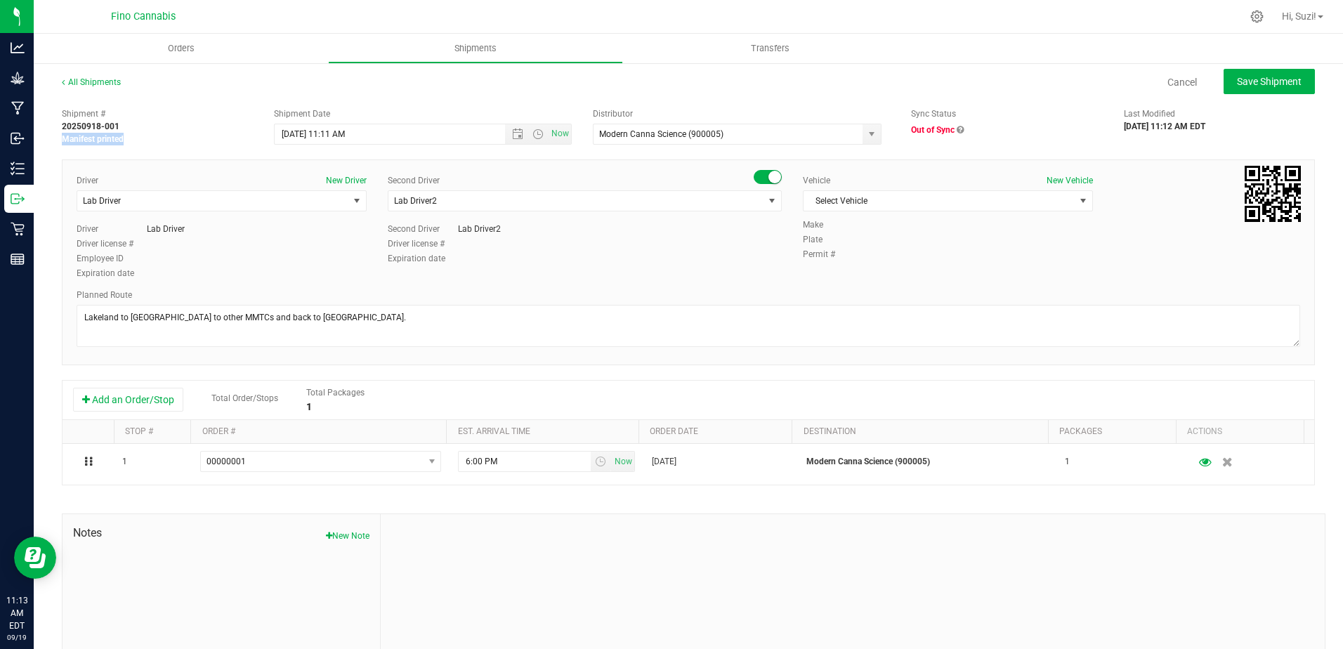
click at [236, 142] on div "Manifest printed" at bounding box center [157, 139] width 191 height 13
click at [1237, 79] on span "Save Shipment" at bounding box center [1269, 81] width 65 height 11
type input "9/19/2025 3:11 PM"
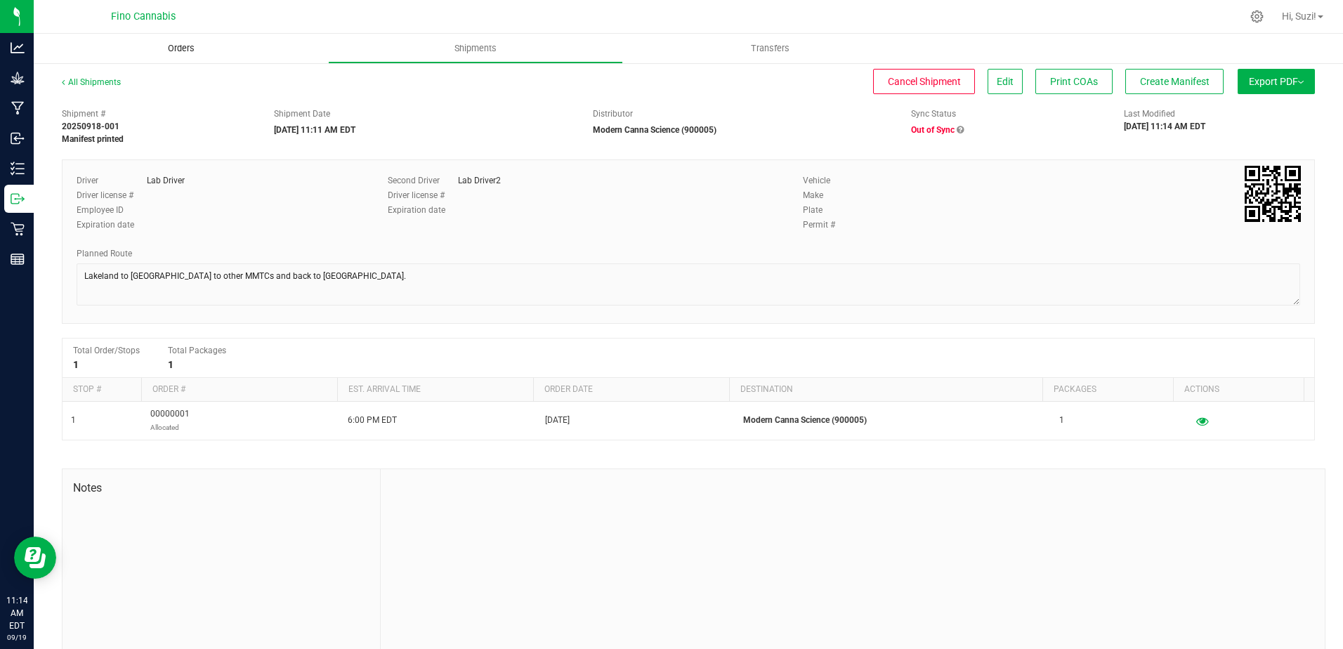
click at [169, 48] on span "Orders" at bounding box center [181, 48] width 65 height 13
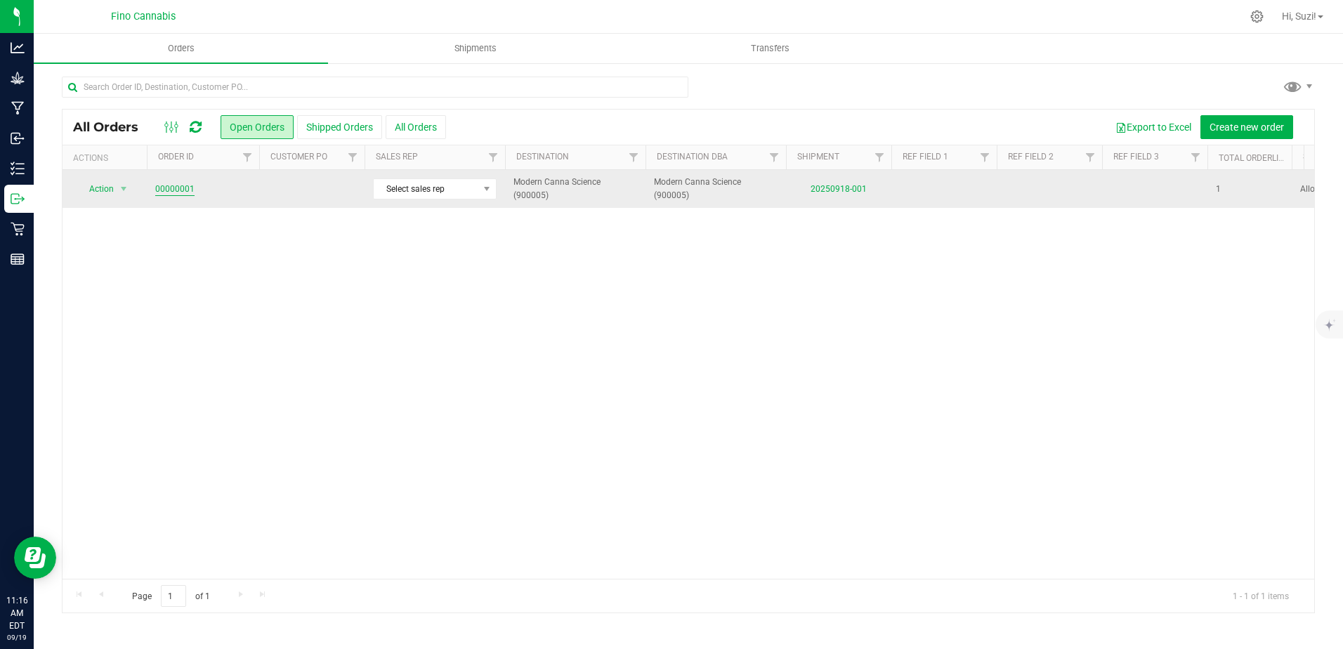
click at [179, 190] on link "00000001" at bounding box center [174, 189] width 39 height 13
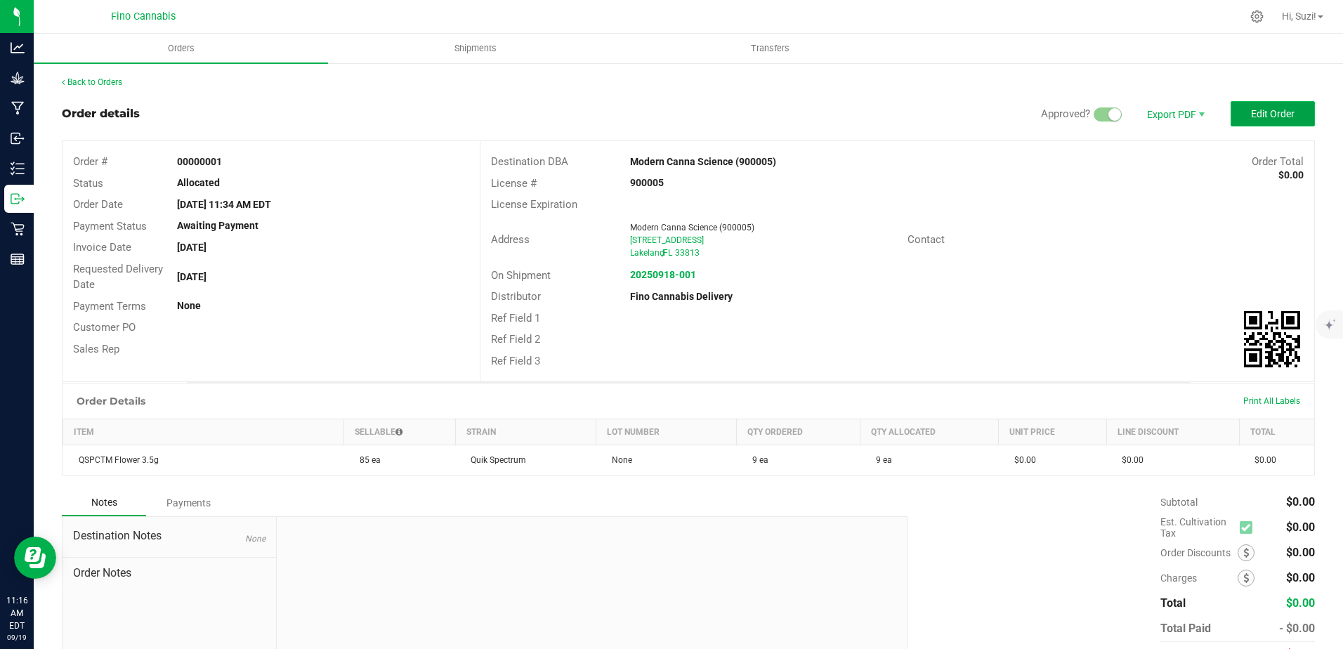
click at [1263, 108] on span "Edit Order" at bounding box center [1273, 113] width 44 height 11
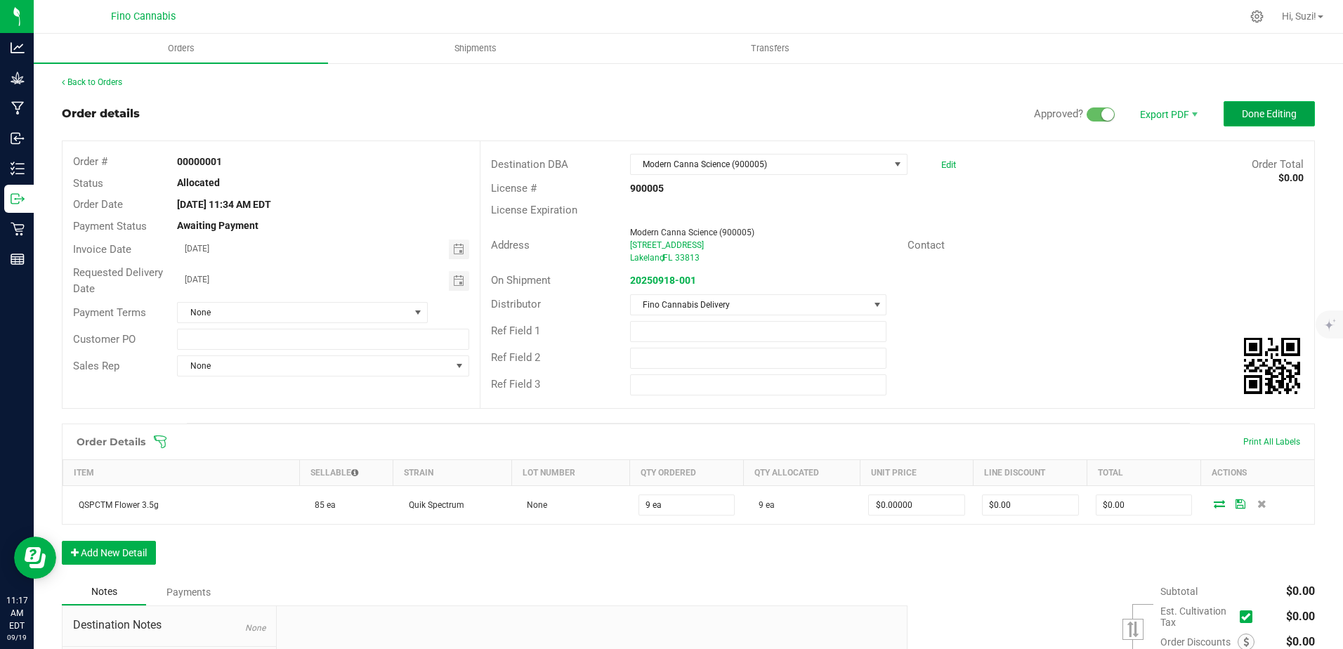
click at [1243, 116] on span "Done Editing" at bounding box center [1268, 113] width 55 height 11
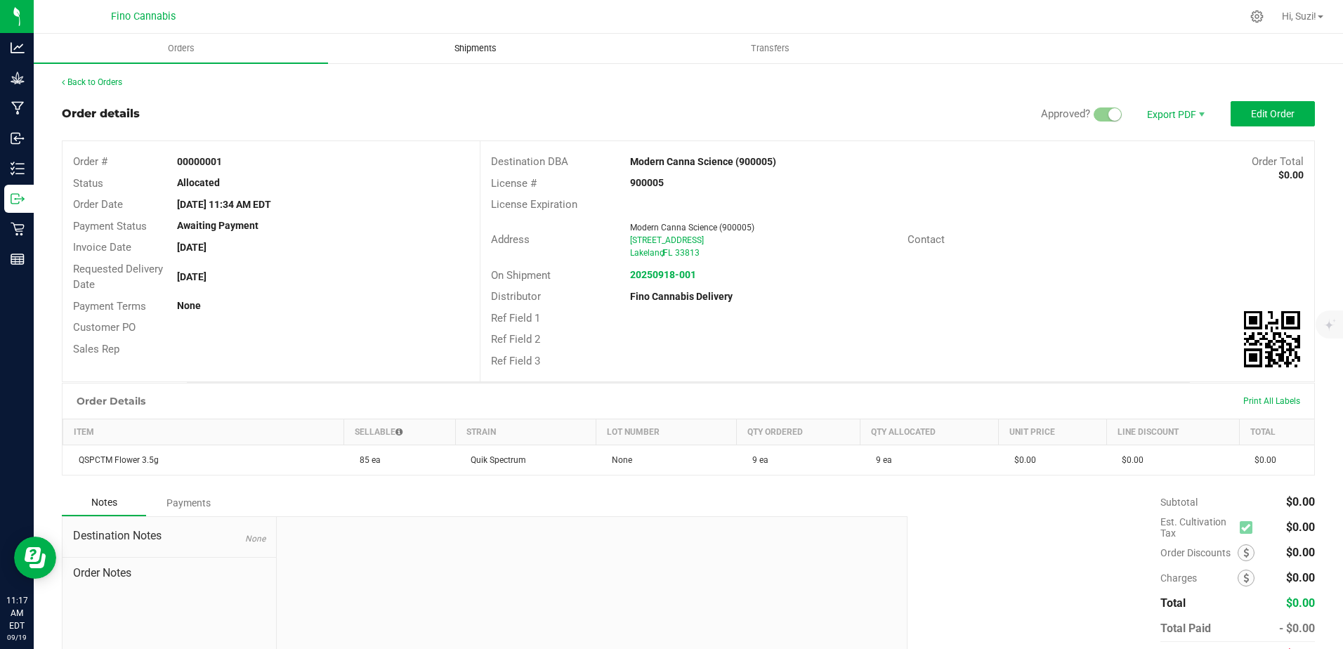
click at [475, 50] on span "Shipments" at bounding box center [475, 48] width 80 height 13
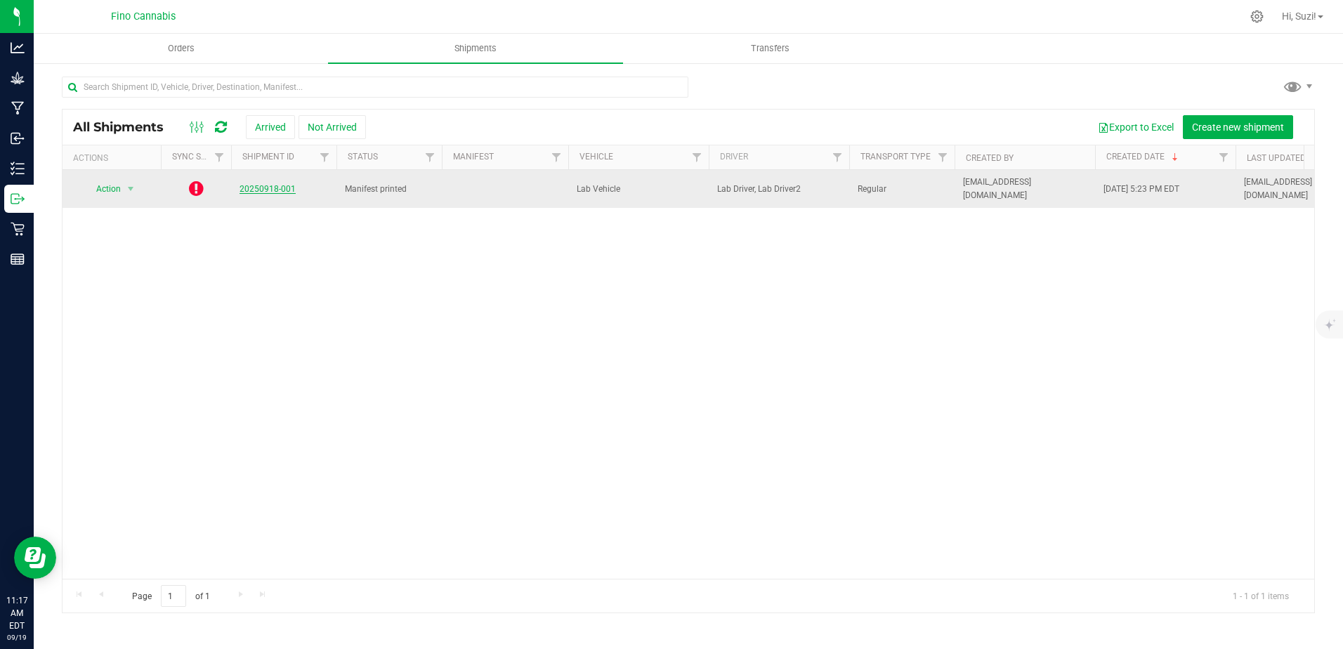
click at [253, 186] on link "20250918-001" at bounding box center [267, 189] width 56 height 10
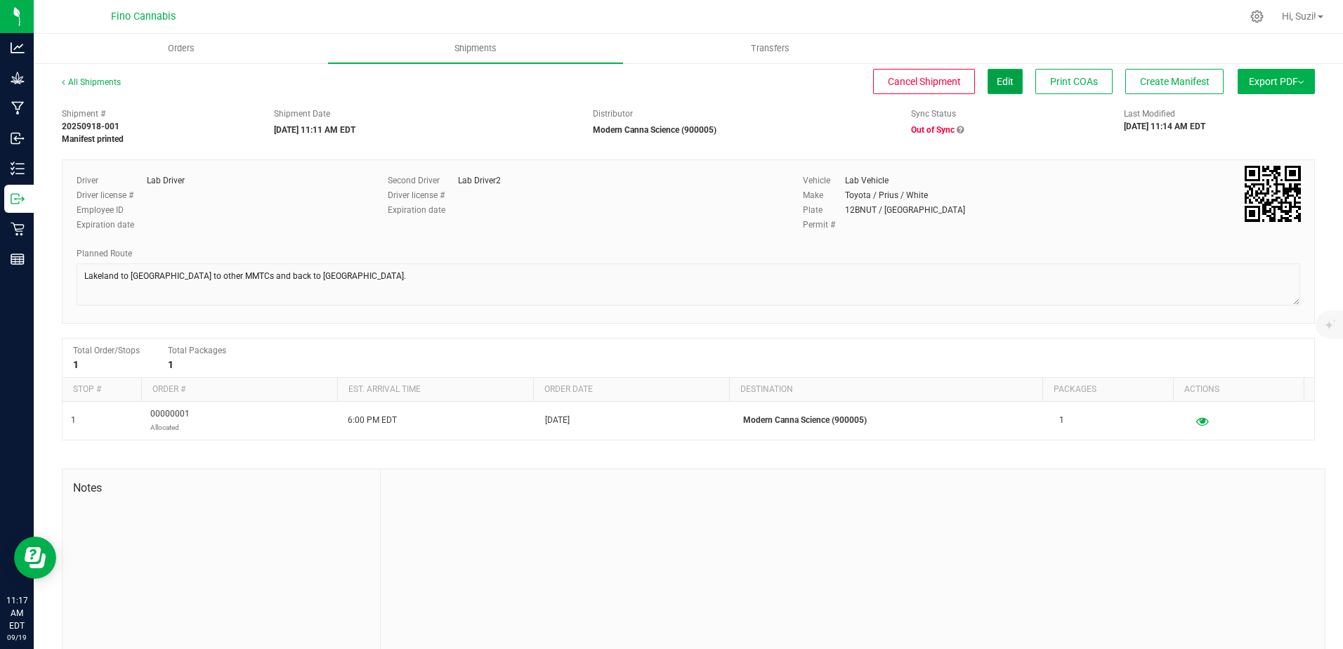
click at [991, 88] on button "Edit" at bounding box center [1004, 81] width 35 height 25
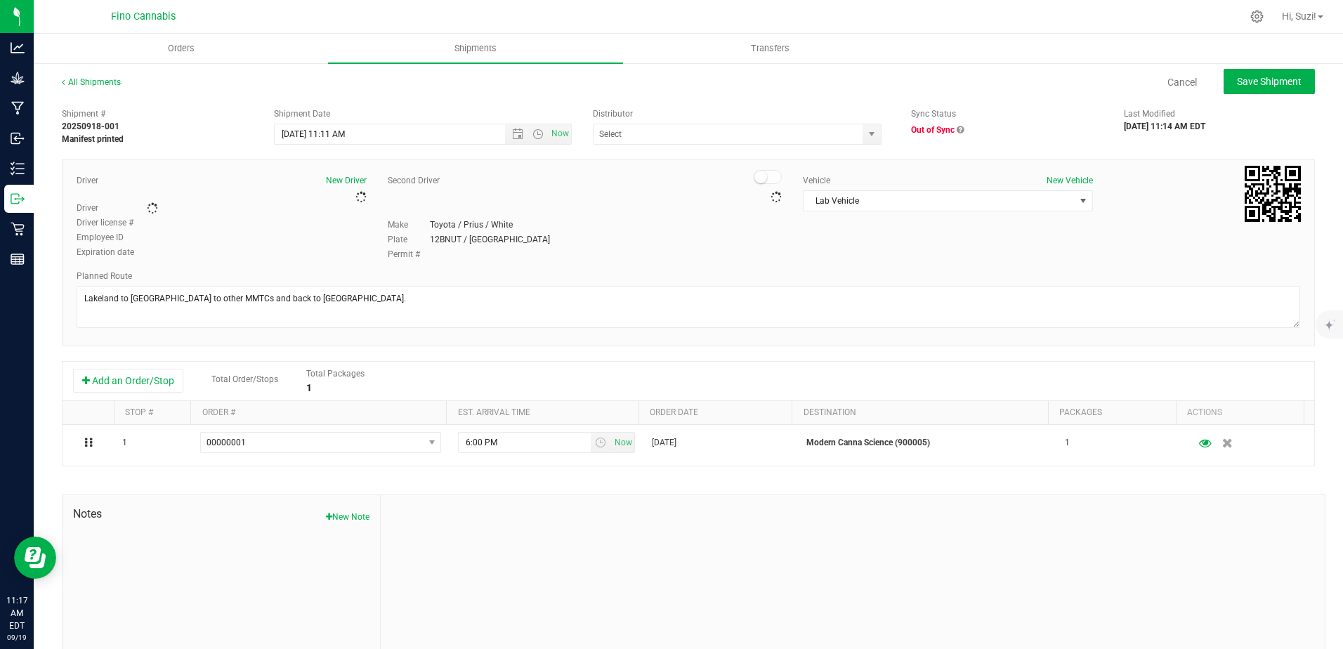
type input "Modern Canna Science (900005)"
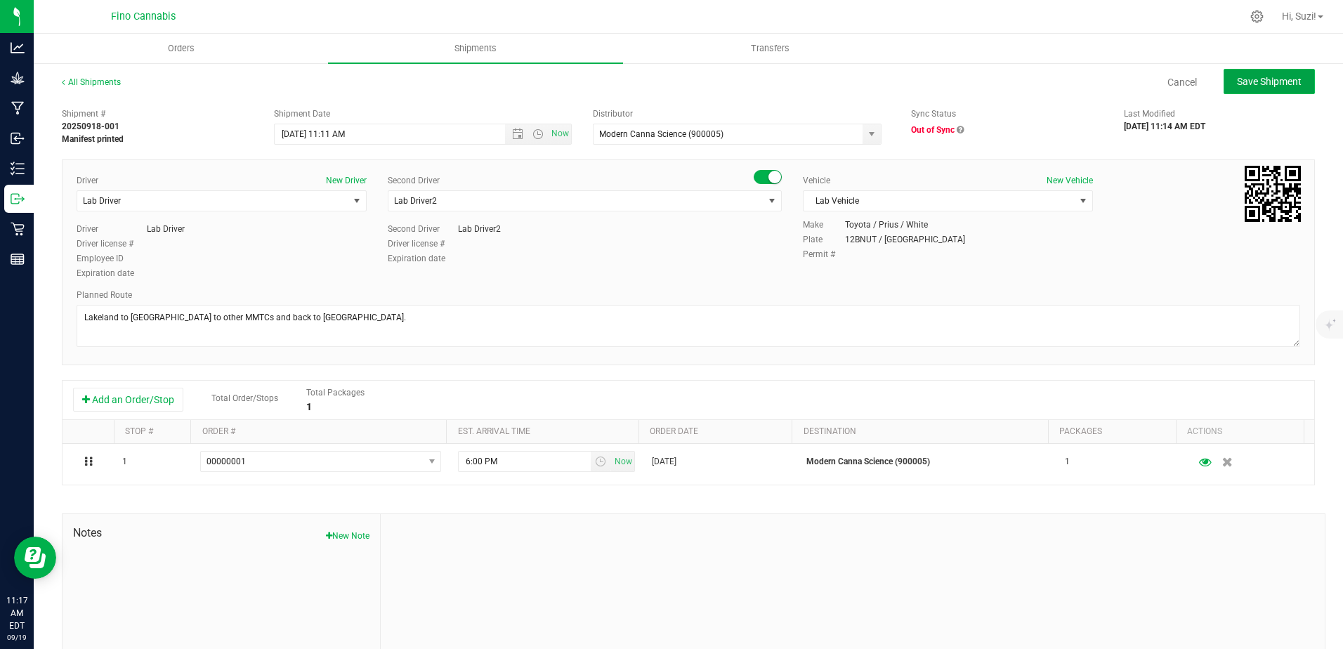
click at [1260, 81] on span "Save Shipment" at bounding box center [1269, 81] width 65 height 11
type input "9/19/2025 3:11 PM"
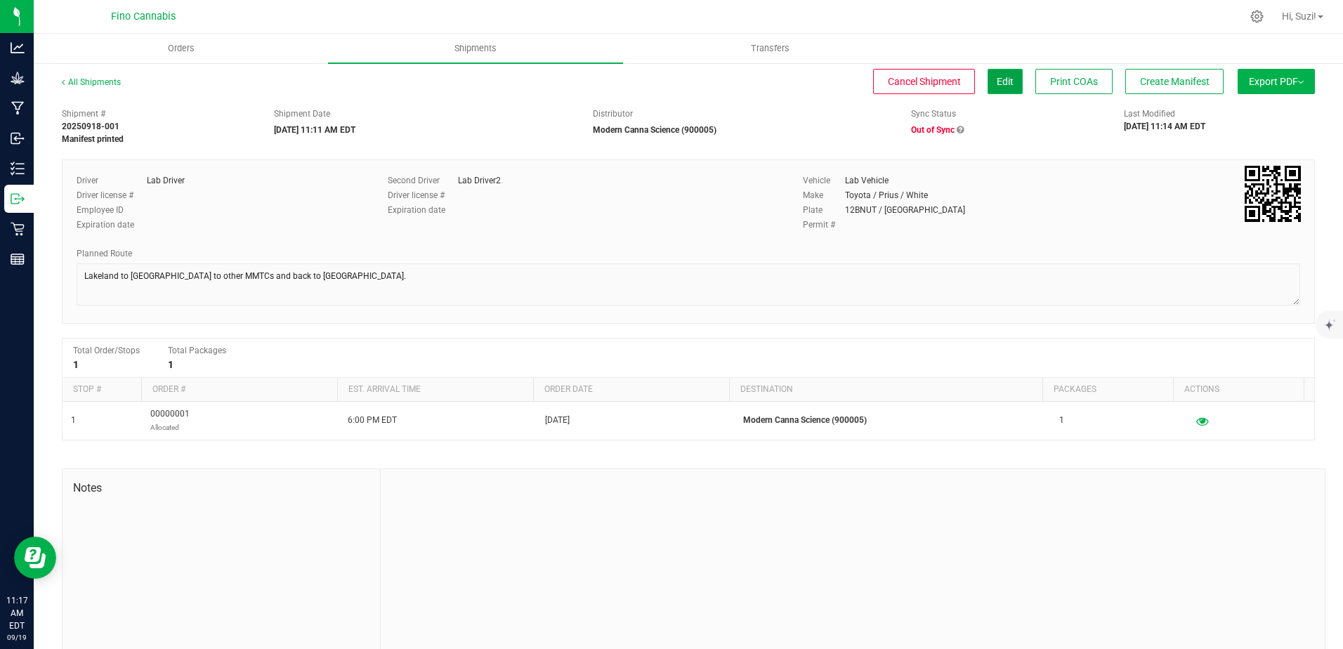
click at [987, 77] on button "Edit" at bounding box center [1004, 81] width 35 height 25
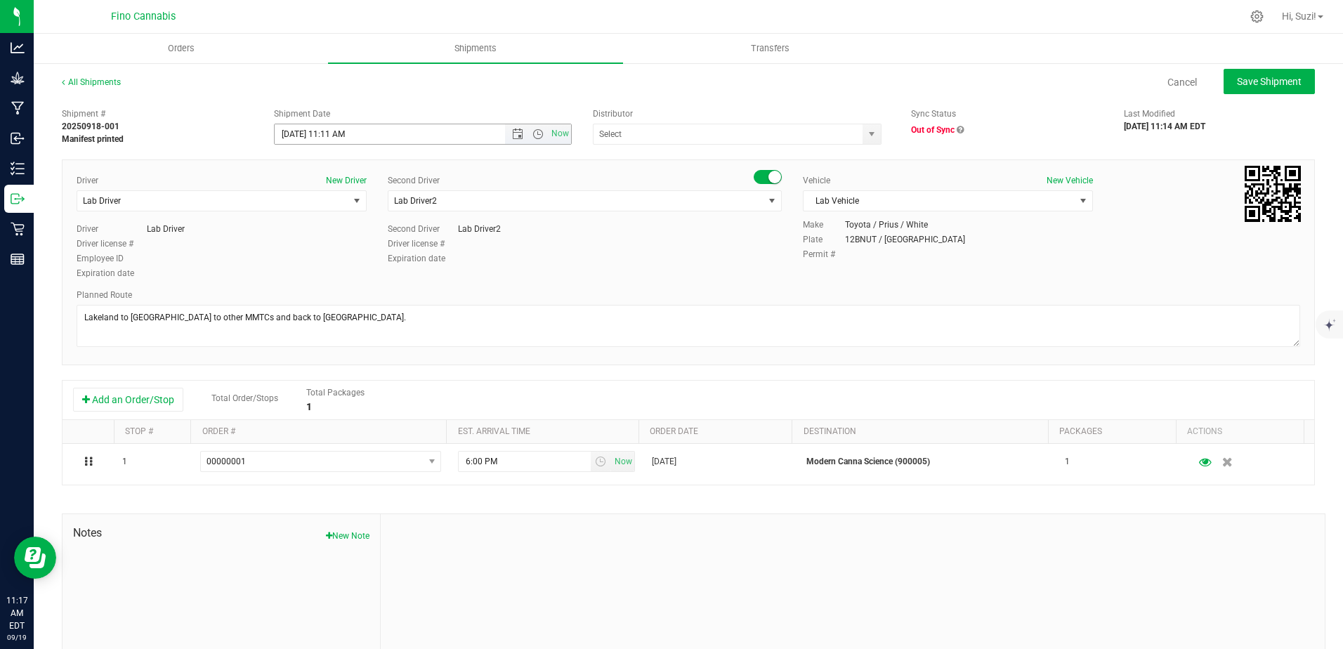
type input "Modern Canna Science (900005)"
click at [555, 134] on span "Now" at bounding box center [560, 134] width 24 height 20
click at [763, 102] on div "Shipment # 20250918-001 Manifest printed Shipment Date 9/19/2025 11:18 AM Now D…" at bounding box center [688, 123] width 1274 height 44
click at [1286, 76] on span "Save Shipment" at bounding box center [1269, 81] width 65 height 11
type input "9/19/2025 3:18 PM"
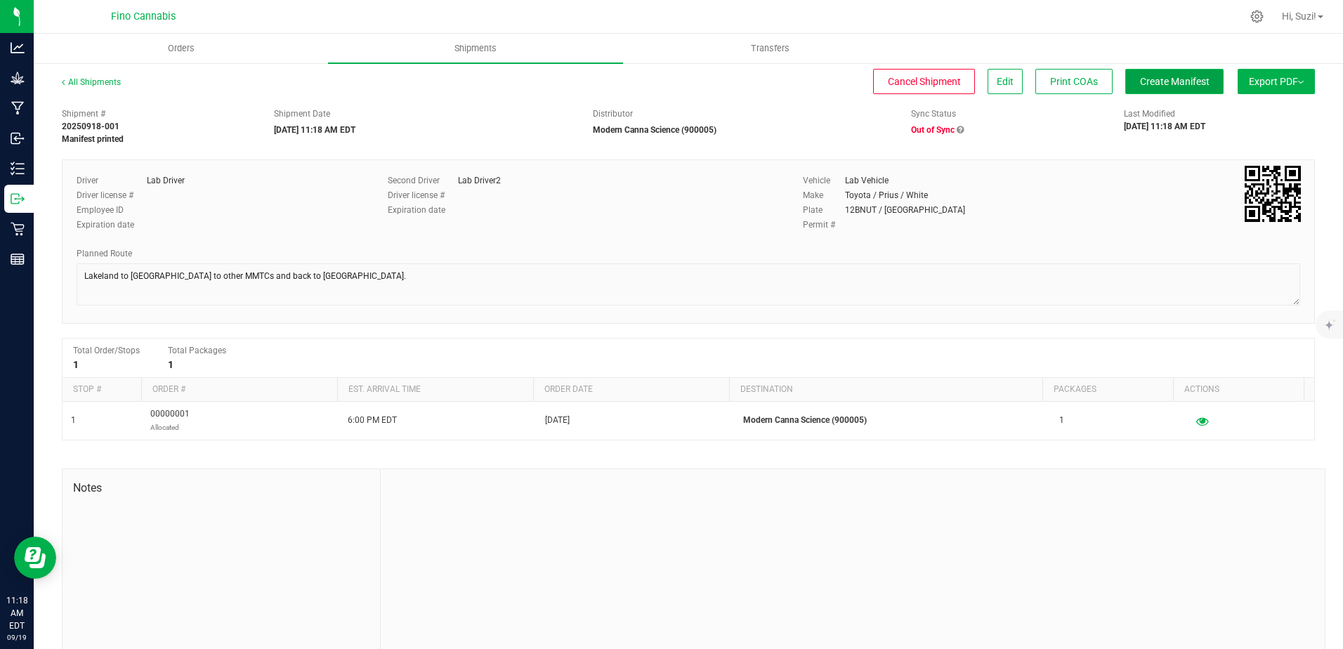
click at [1168, 86] on span "Create Manifest" at bounding box center [1175, 81] width 70 height 11
click at [1168, 79] on span "Create Manifest" at bounding box center [1175, 81] width 70 height 11
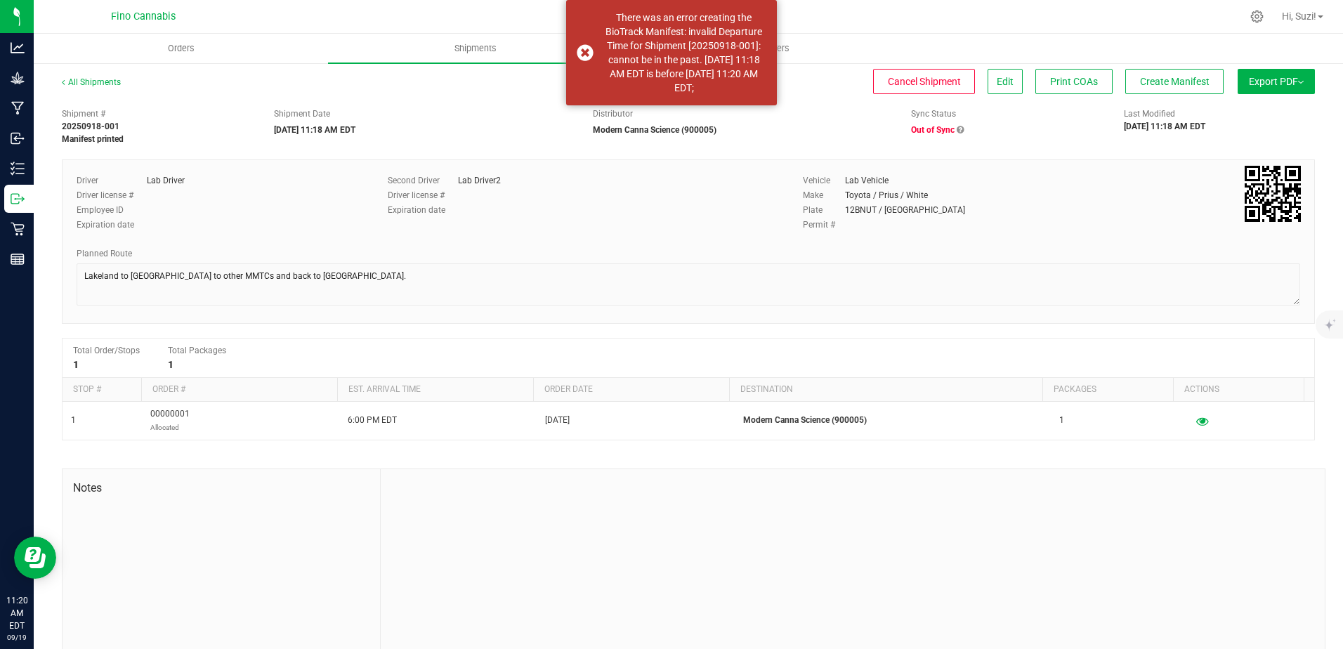
click at [832, 131] on div "Distributor Modern Canna Science (900005)" at bounding box center [741, 121] width 319 height 29
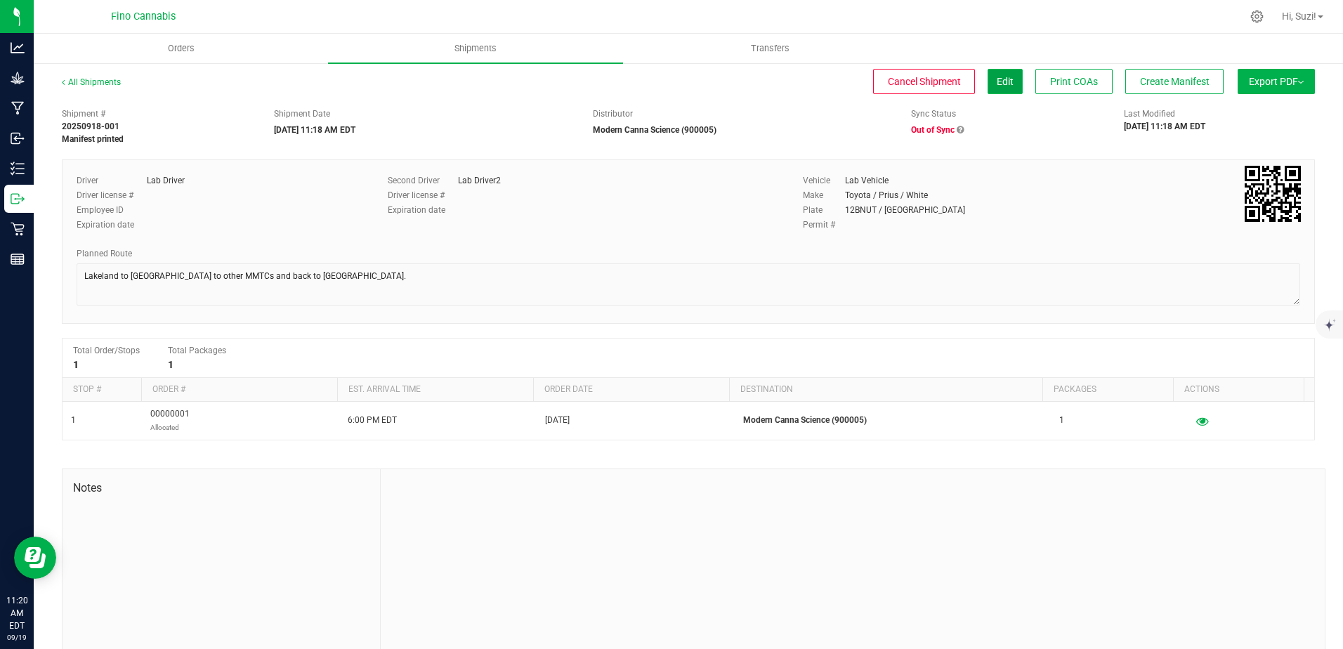
click at [996, 85] on span "Edit" at bounding box center [1004, 81] width 17 height 11
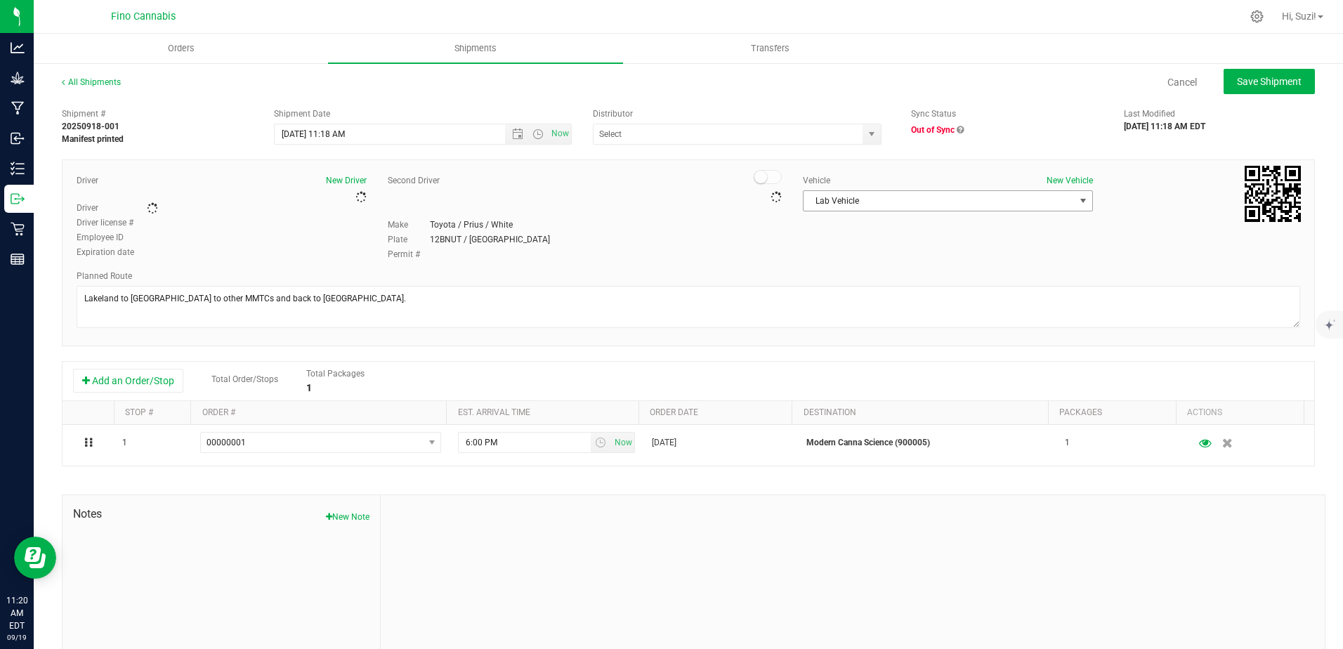
type input "Modern Canna Science (900005)"
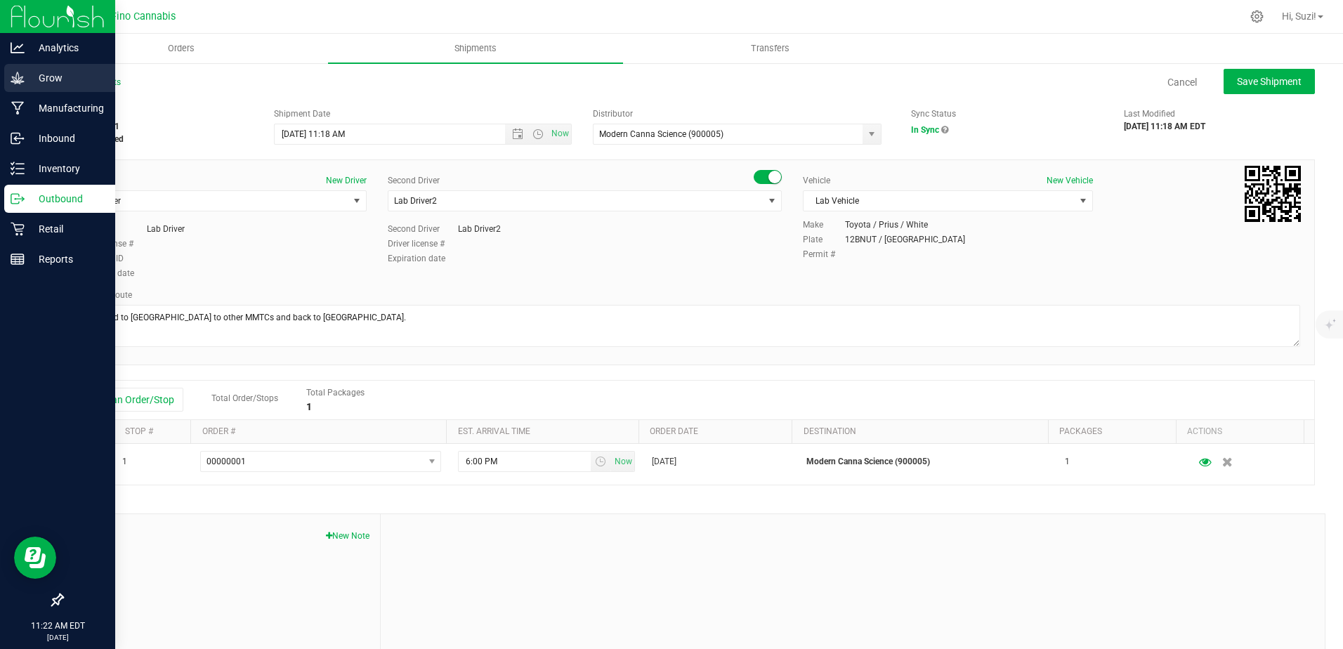
click at [50, 76] on p "Grow" at bounding box center [67, 78] width 84 height 17
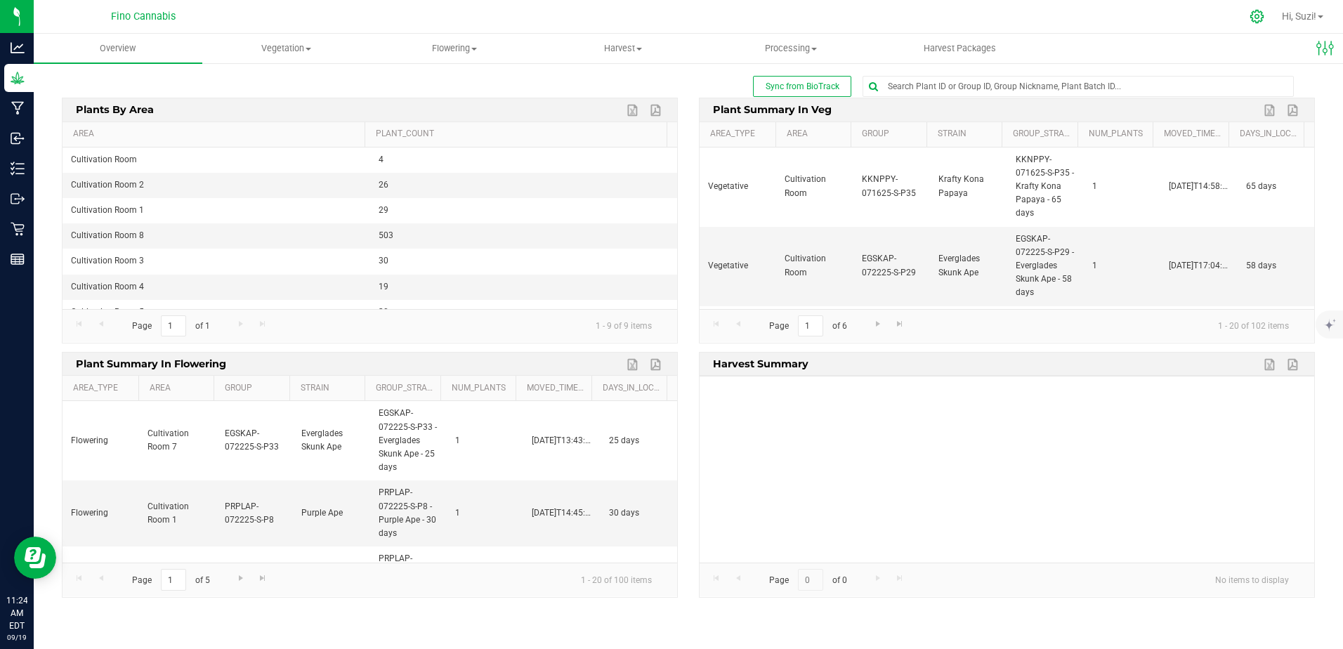
click at [1255, 19] on icon at bounding box center [1256, 16] width 15 height 15
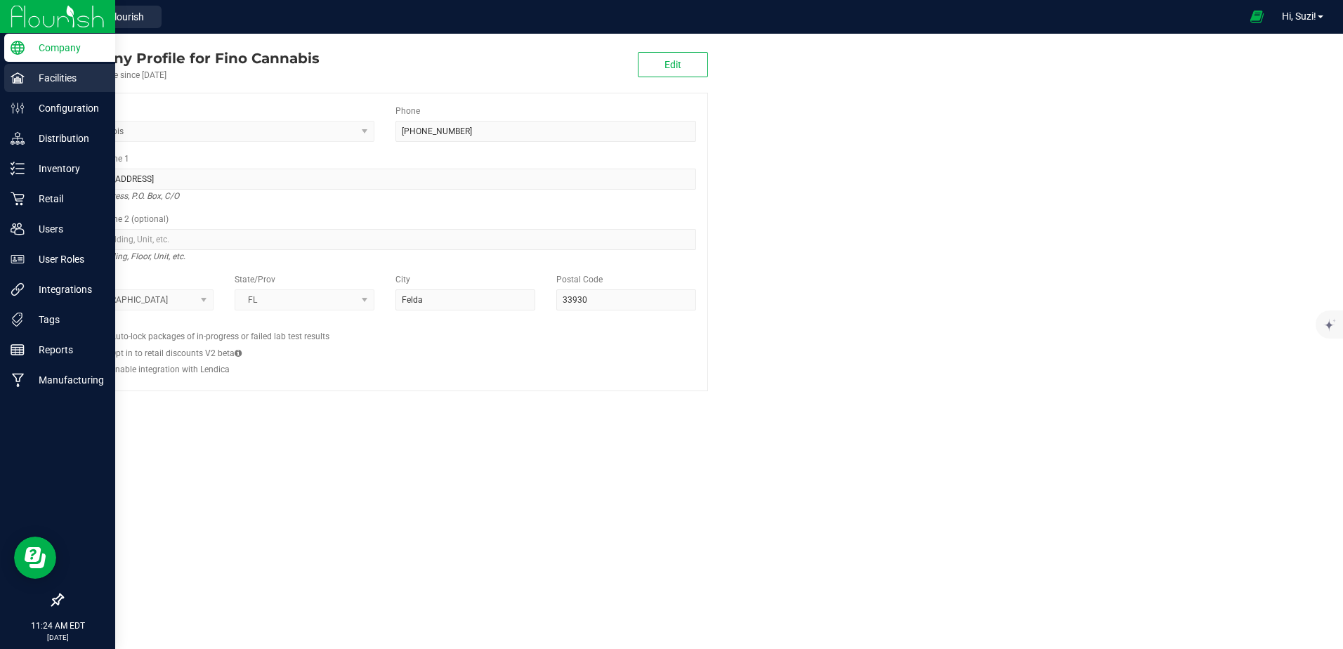
click at [56, 73] on p "Facilities" at bounding box center [67, 78] width 84 height 17
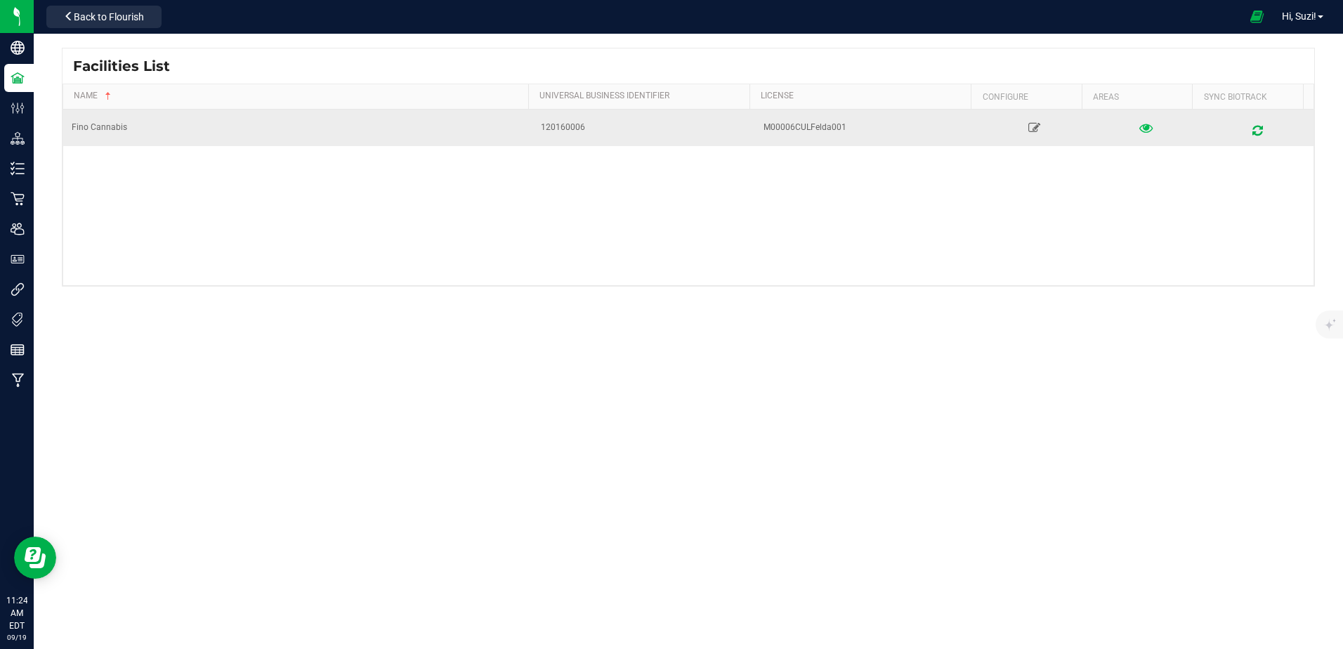
click at [1139, 127] on icon at bounding box center [1145, 128] width 13 height 10
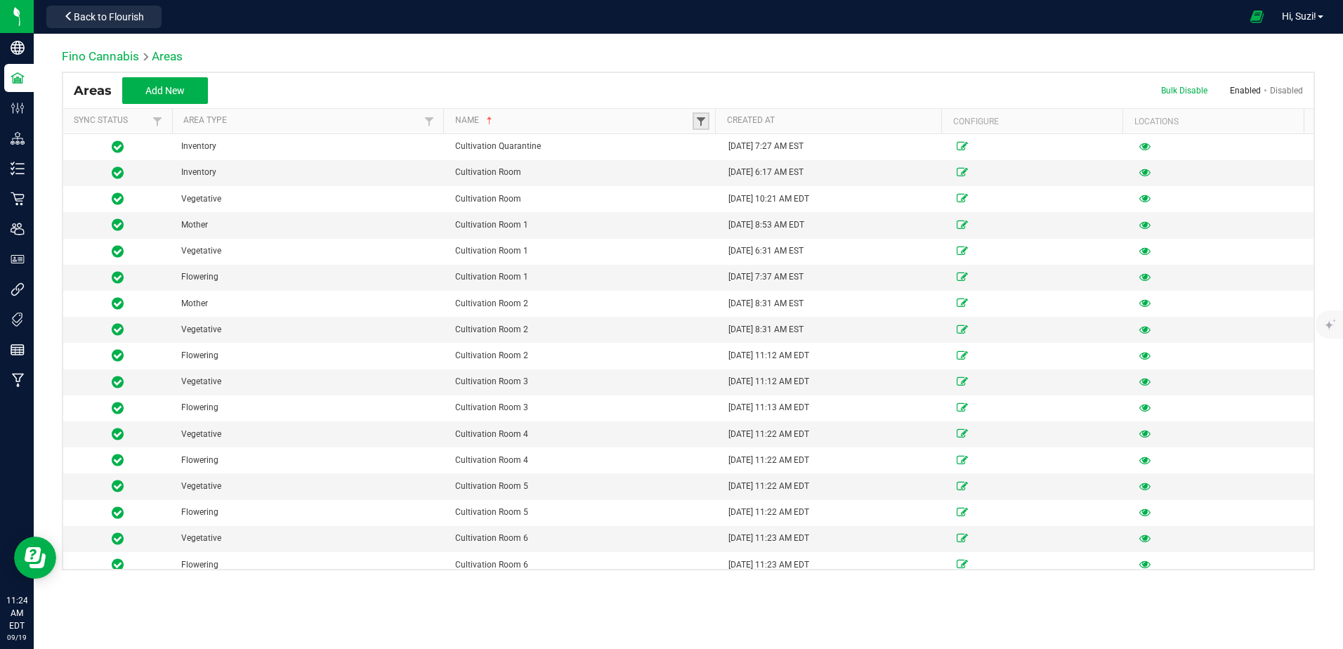
click at [700, 117] on span at bounding box center [700, 121] width 11 height 11
click at [716, 199] on li "Cultivation Room" at bounding box center [786, 198] width 171 height 18
checkbox Room "true"
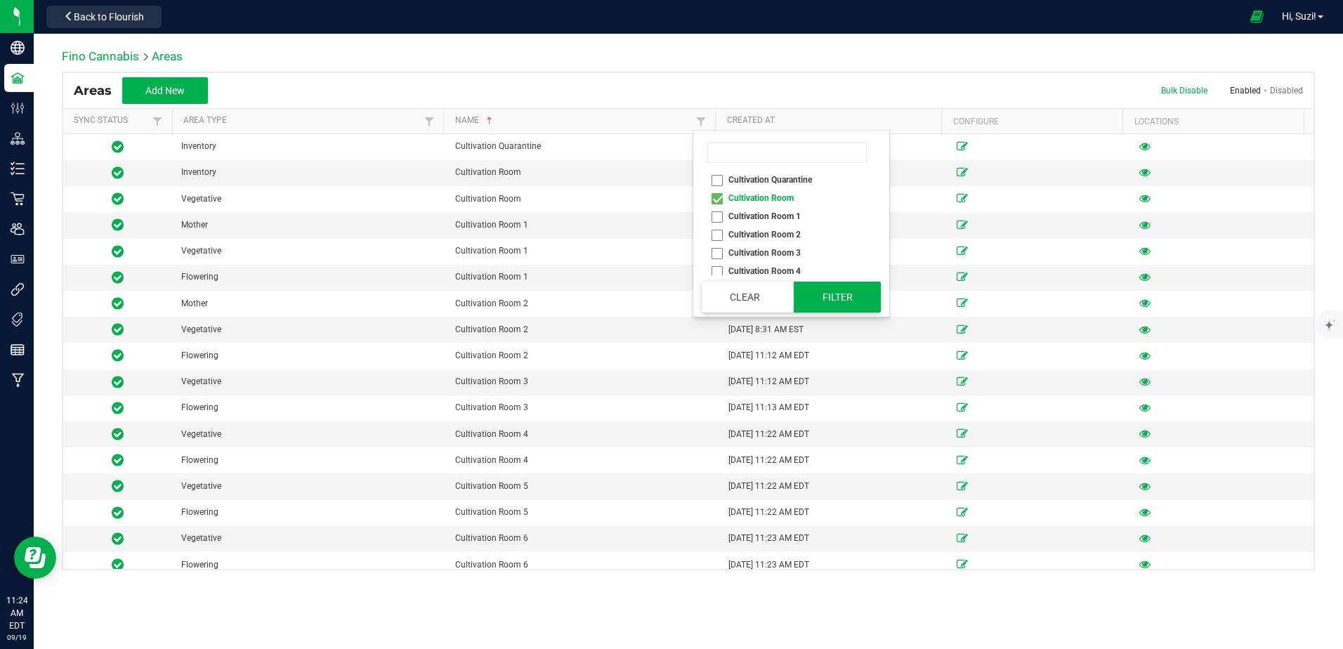
click at [861, 301] on button "Filter" at bounding box center [836, 297] width 87 height 31
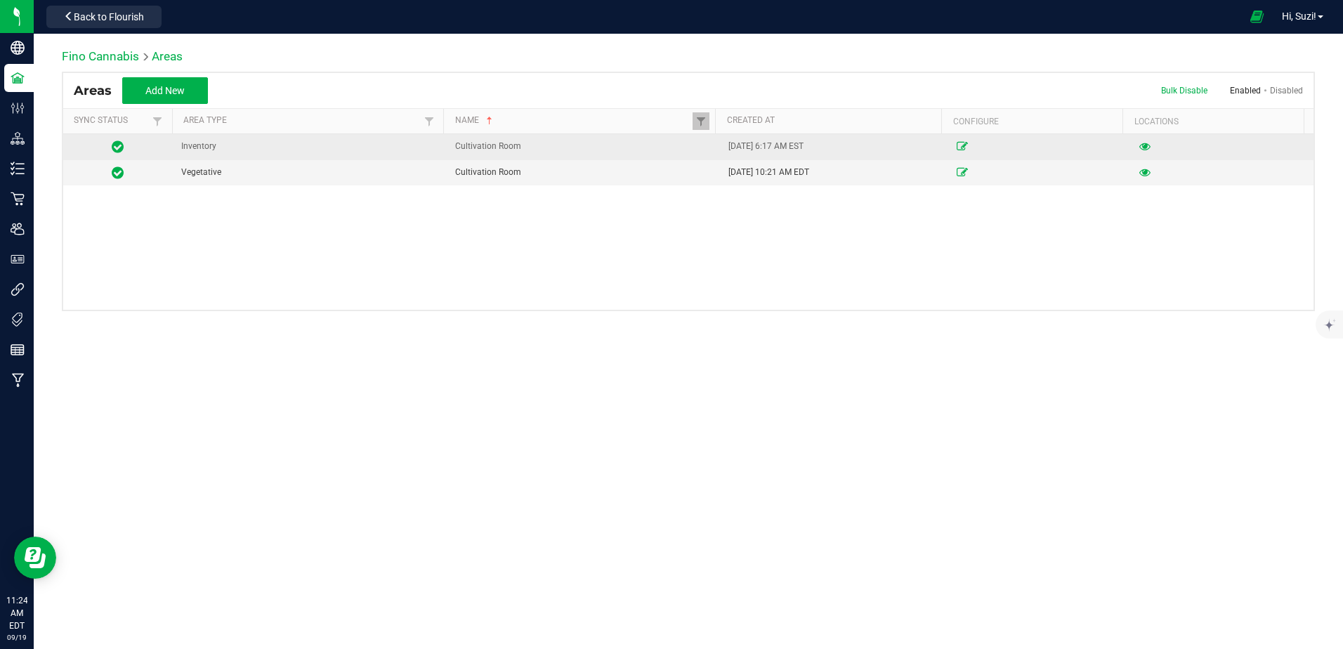
drag, startPoint x: 710, startPoint y: 147, endPoint x: 838, endPoint y: 150, distance: 128.5
click at [838, 150] on tr "Inventory Cultivation Room 02/04/2025 6:17 AM EST" at bounding box center [688, 147] width 1250 height 26
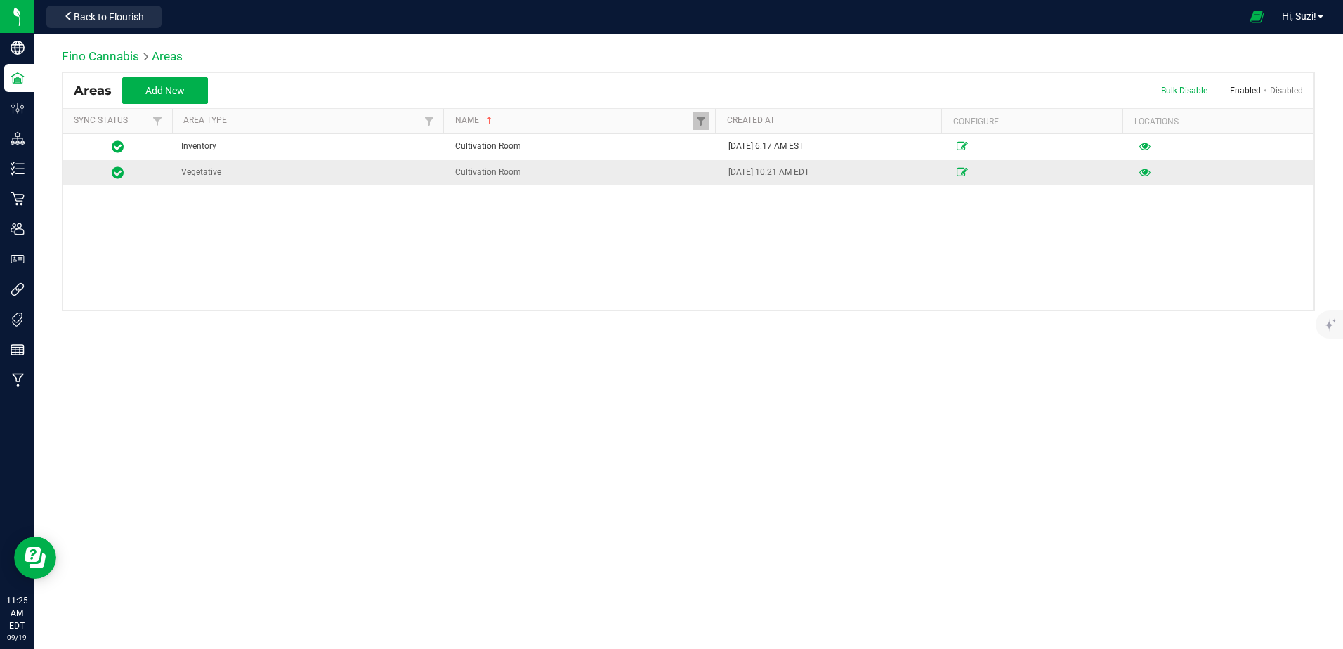
click at [720, 171] on td "04/03/2025 10:21 AM EDT" at bounding box center [834, 172] width 228 height 25
drag, startPoint x: 713, startPoint y: 175, endPoint x: 841, endPoint y: 176, distance: 128.5
click at [841, 176] on tr "Vegetative Cultivation Room 04/03/2025 10:21 AM EDT" at bounding box center [688, 172] width 1250 height 25
drag, startPoint x: 138, startPoint y: 423, endPoint x: 128, endPoint y: 331, distance: 92.5
click at [138, 423] on div "Fino Cannabis Areas Areas Add New Bulk Disable Enabled Disabled Sync Status Are…" at bounding box center [688, 341] width 1309 height 615
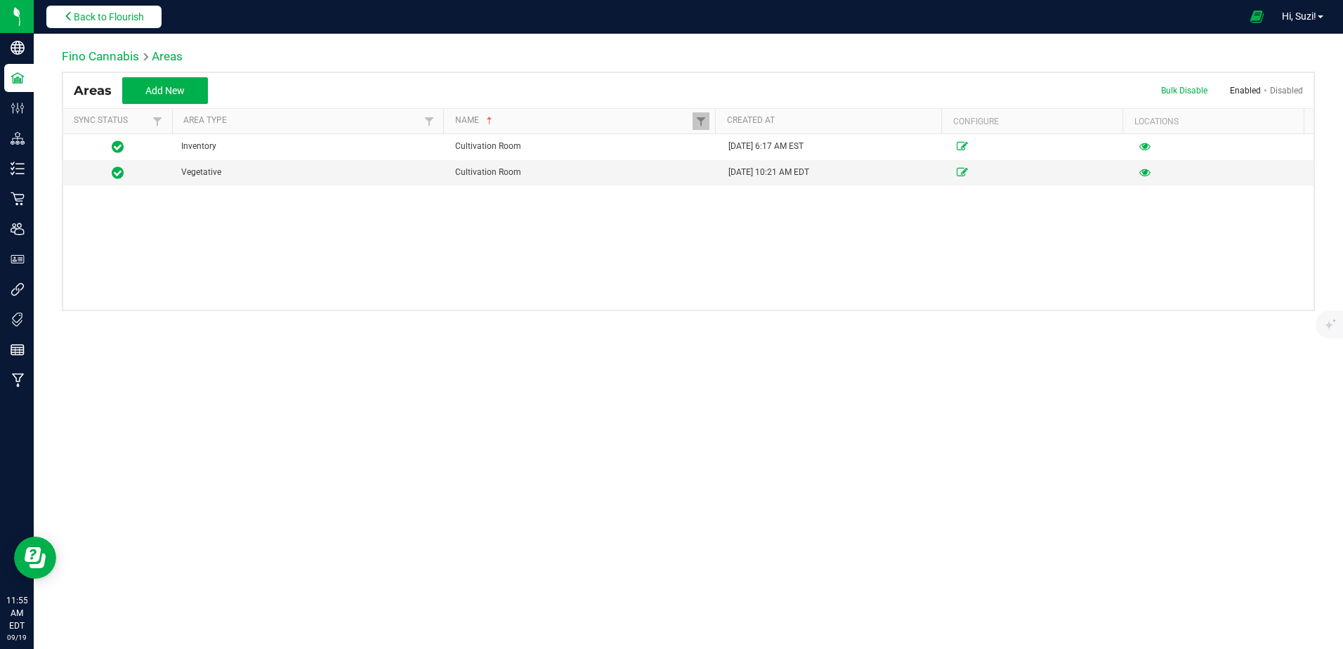
click at [143, 15] on span "Back to Flourish" at bounding box center [109, 16] width 70 height 11
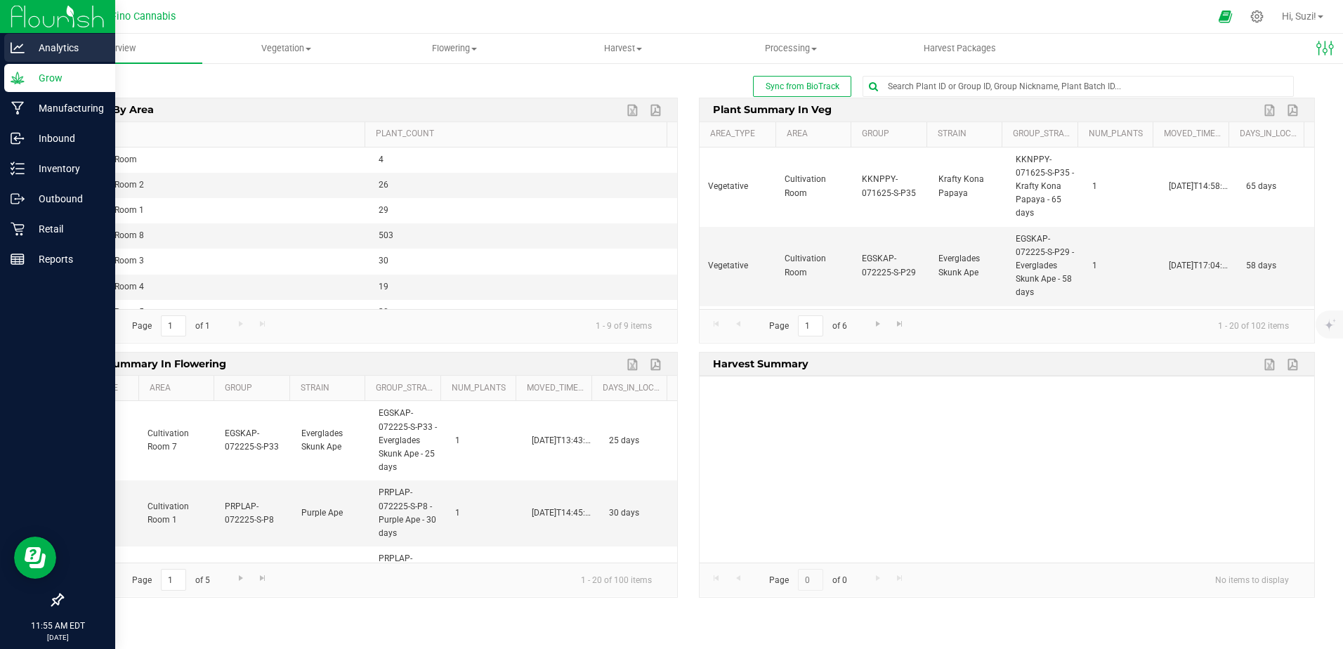
click at [30, 41] on p "Analytics" at bounding box center [67, 47] width 84 height 17
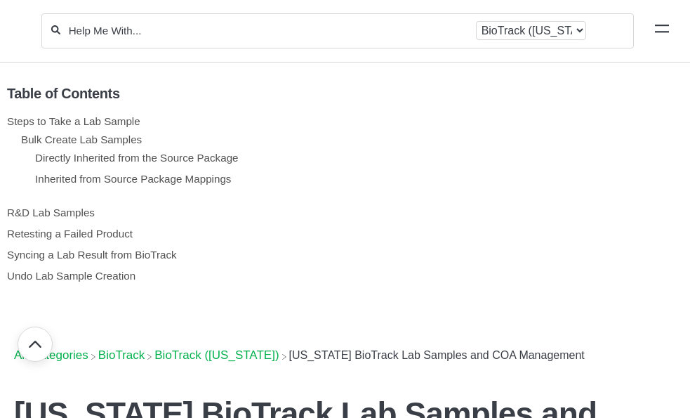
scroll to position [5212, 0]
